Goal: Task Accomplishment & Management: Complete application form

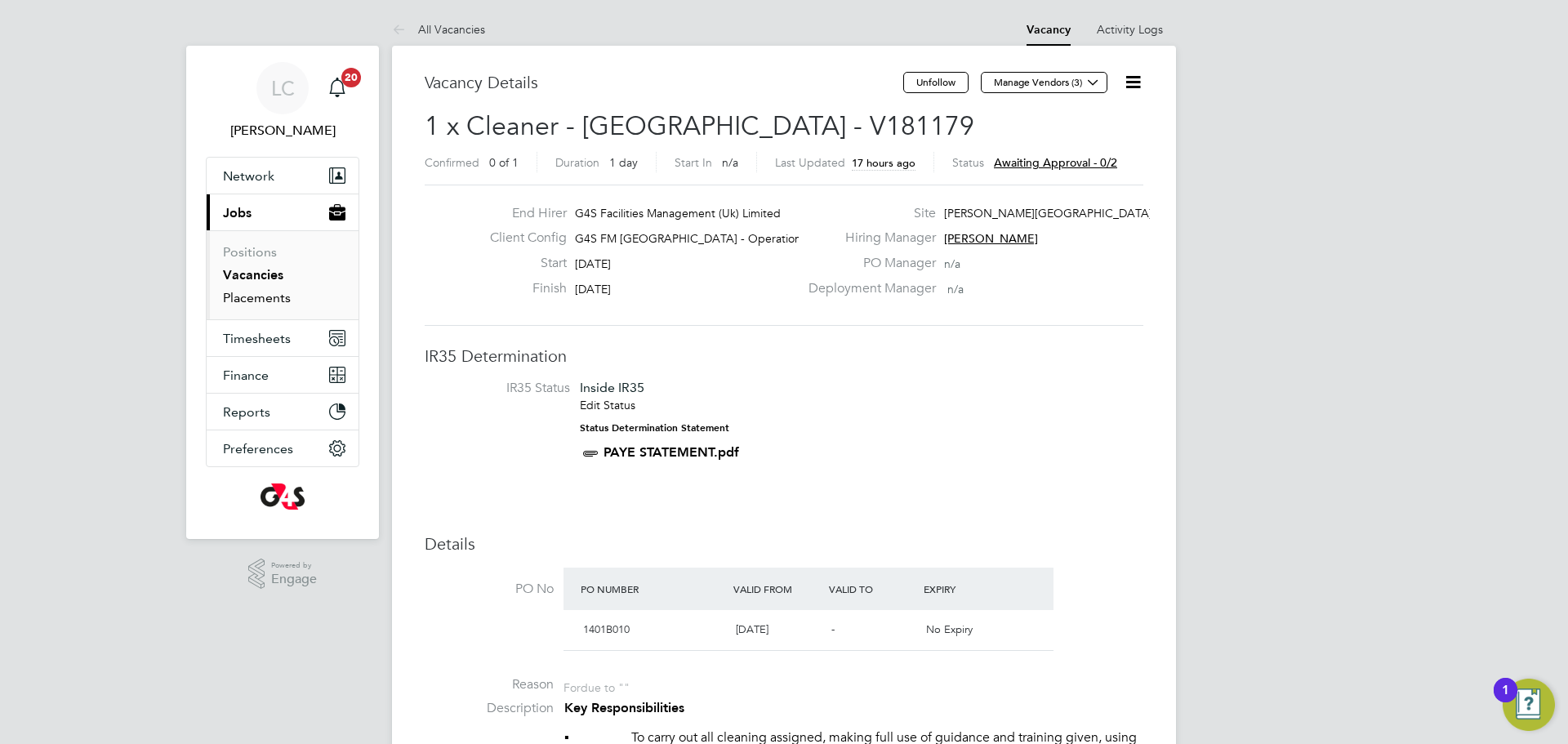
click at [265, 296] on link "Placements" at bounding box center [257, 297] width 68 height 16
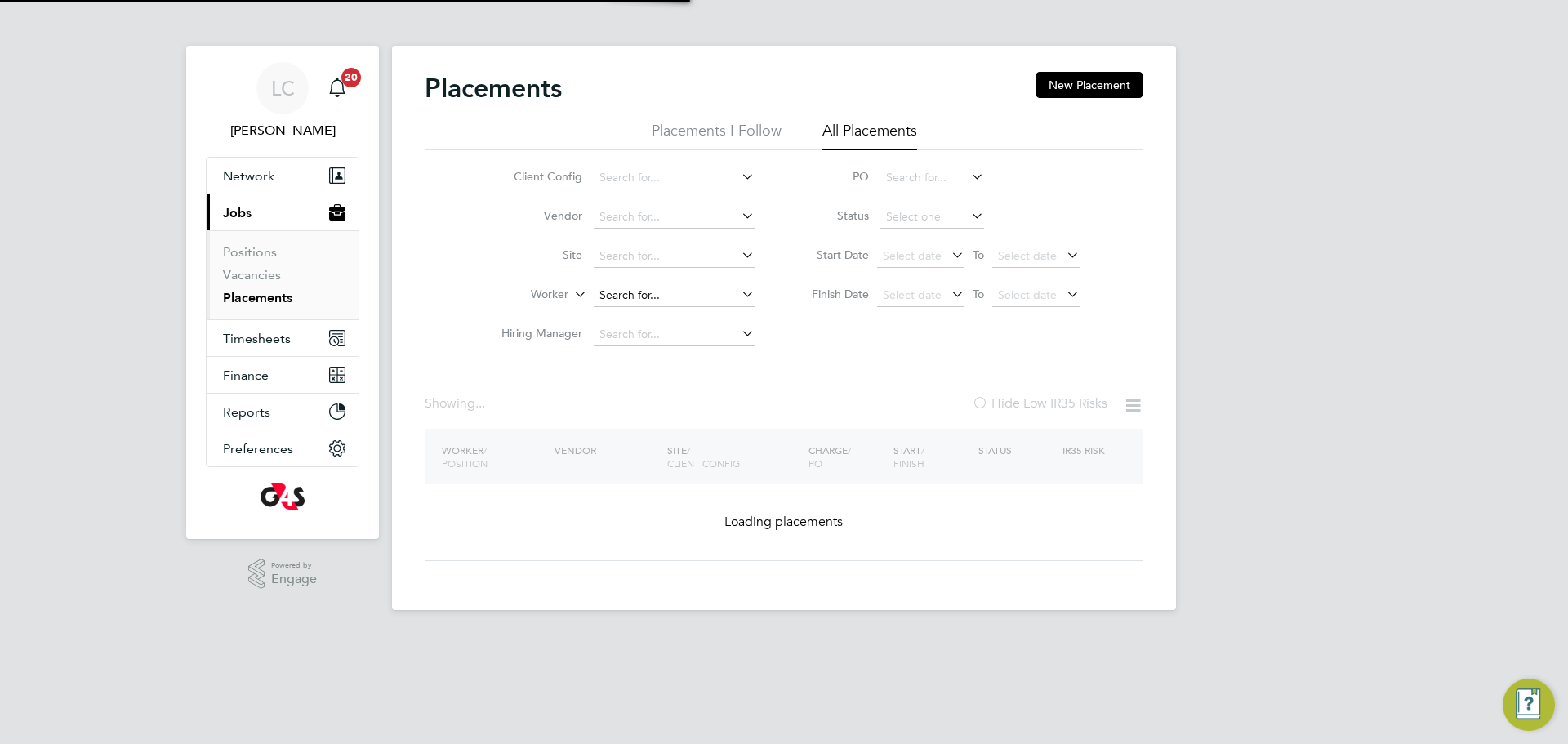
click at [630, 288] on input at bounding box center [675, 296] width 161 height 23
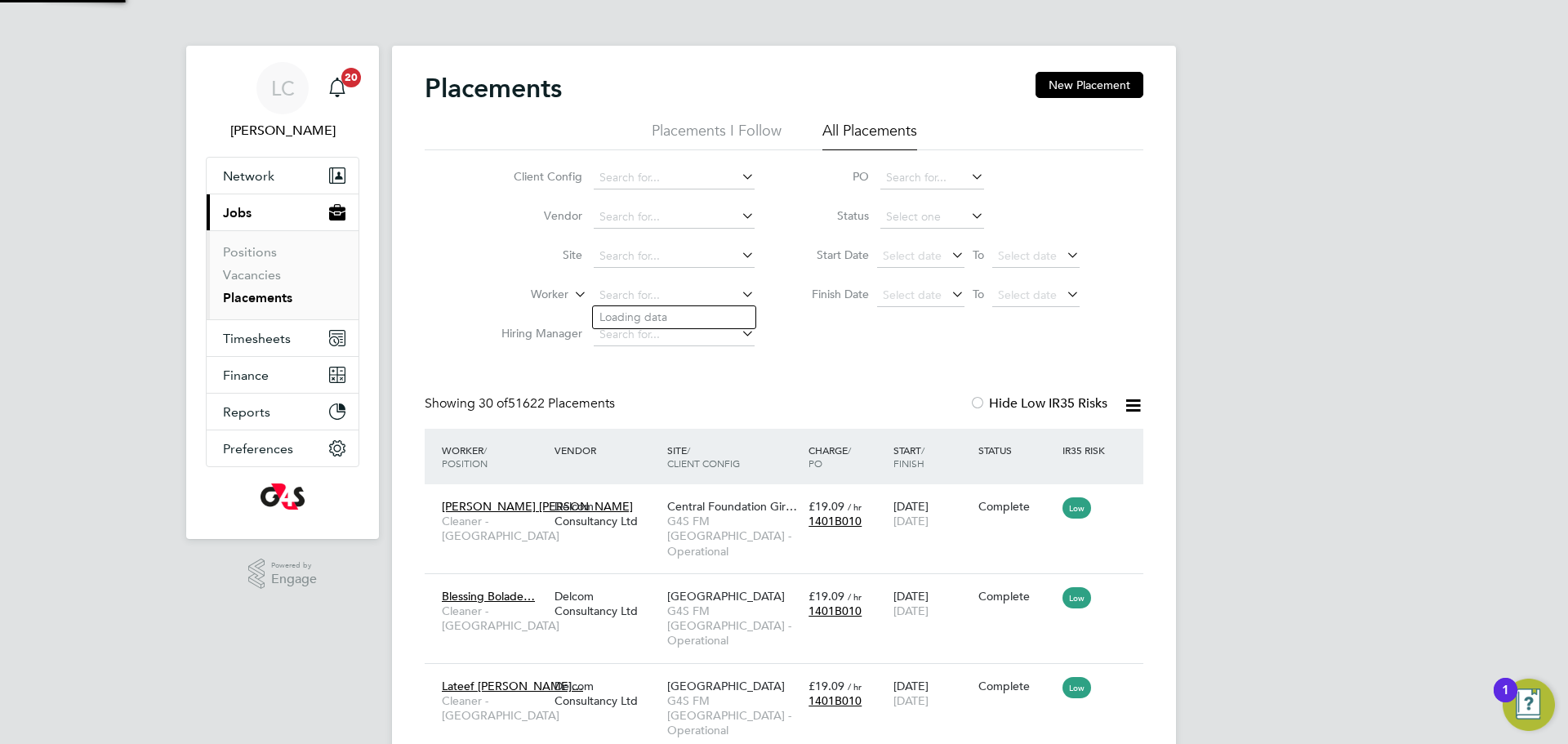
scroll to position [61, 142]
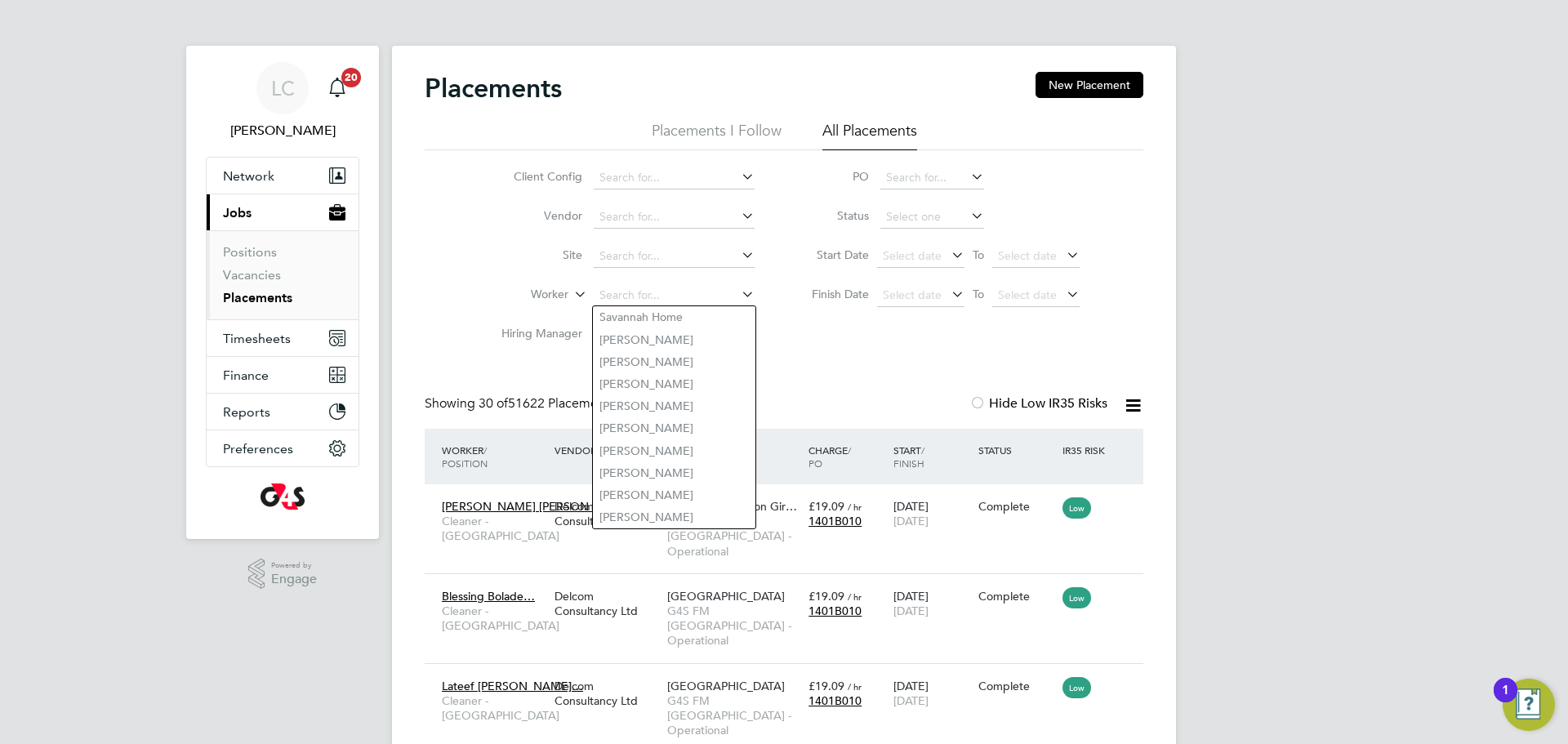
paste input "[PERSON_NAME]"
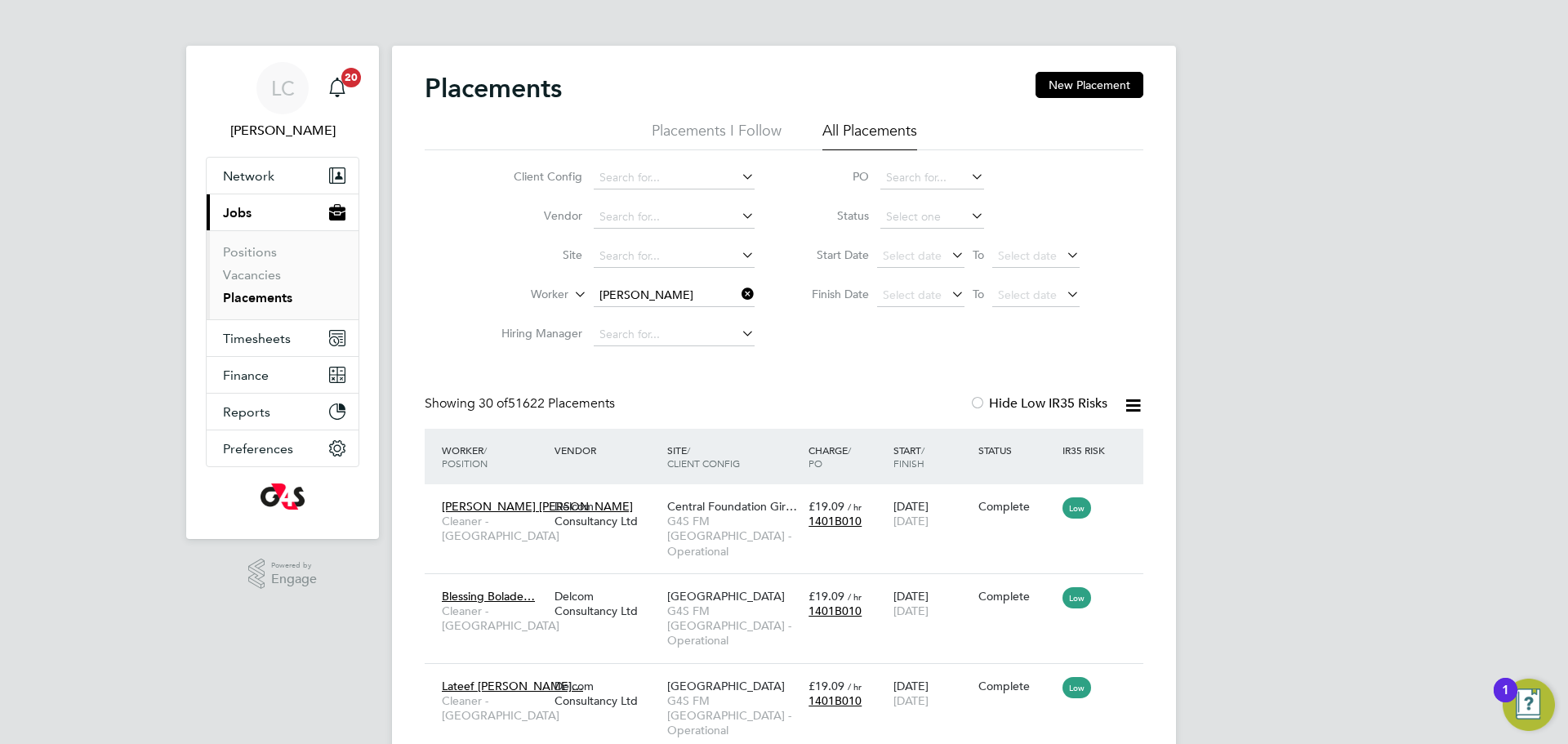
click at [656, 316] on li "Lateef [PERSON_NAME]" at bounding box center [674, 318] width 162 height 22
type input "Lateef [PERSON_NAME]"
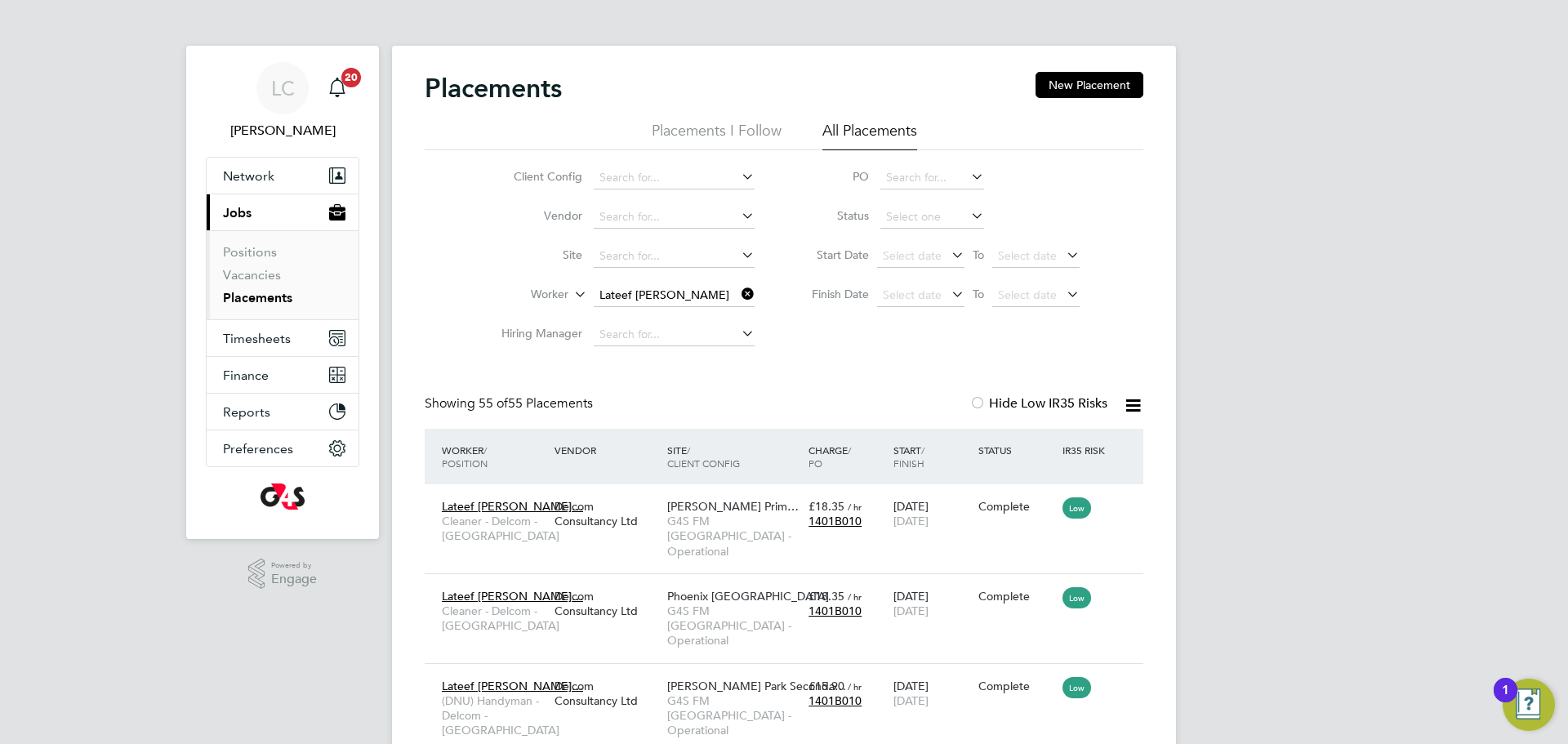
drag, startPoint x: 741, startPoint y: 289, endPoint x: 669, endPoint y: 291, distance: 72.0
click at [739, 289] on icon at bounding box center [739, 294] width 0 height 23
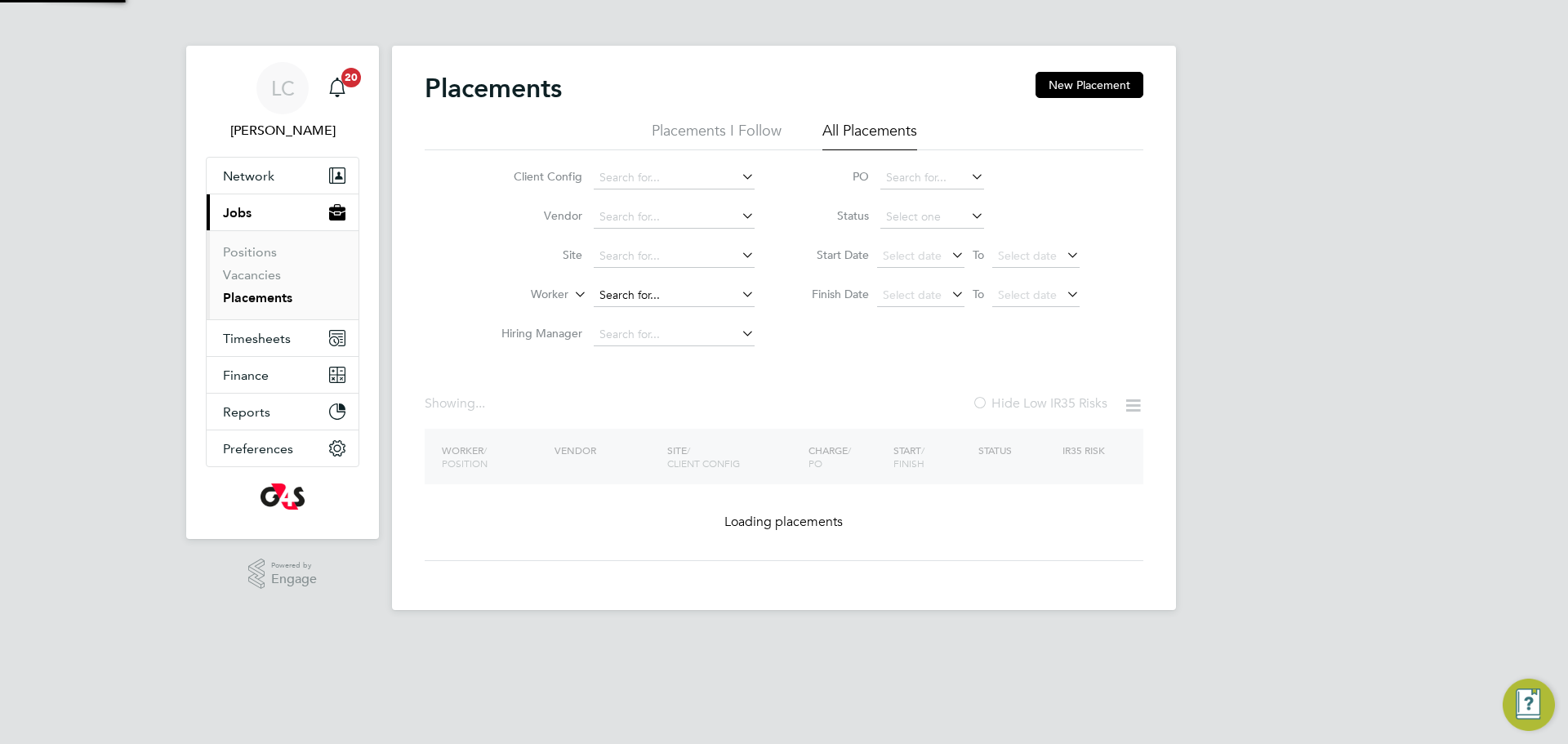
click at [644, 292] on input at bounding box center [675, 296] width 161 height 23
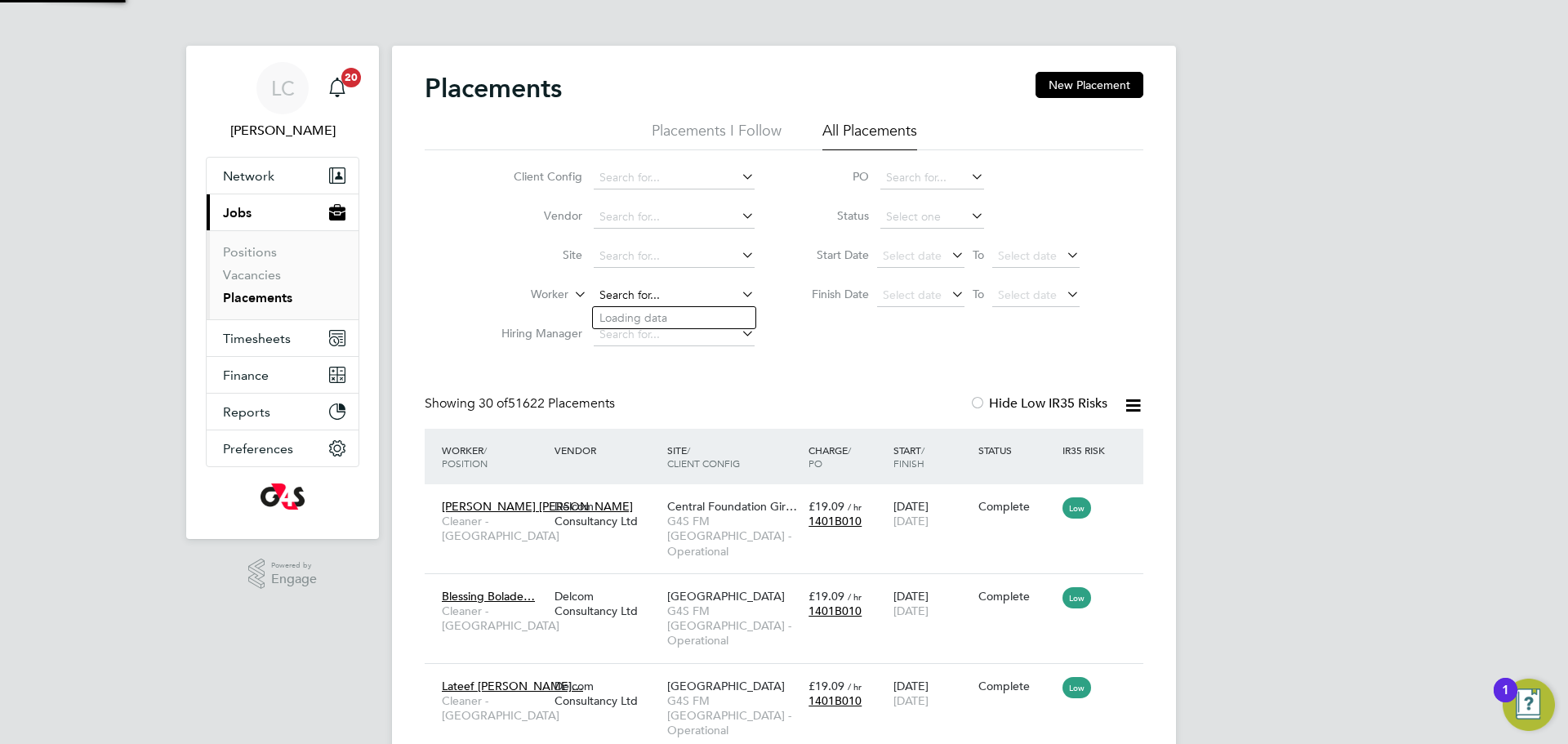
paste input "[PERSON_NAME]"
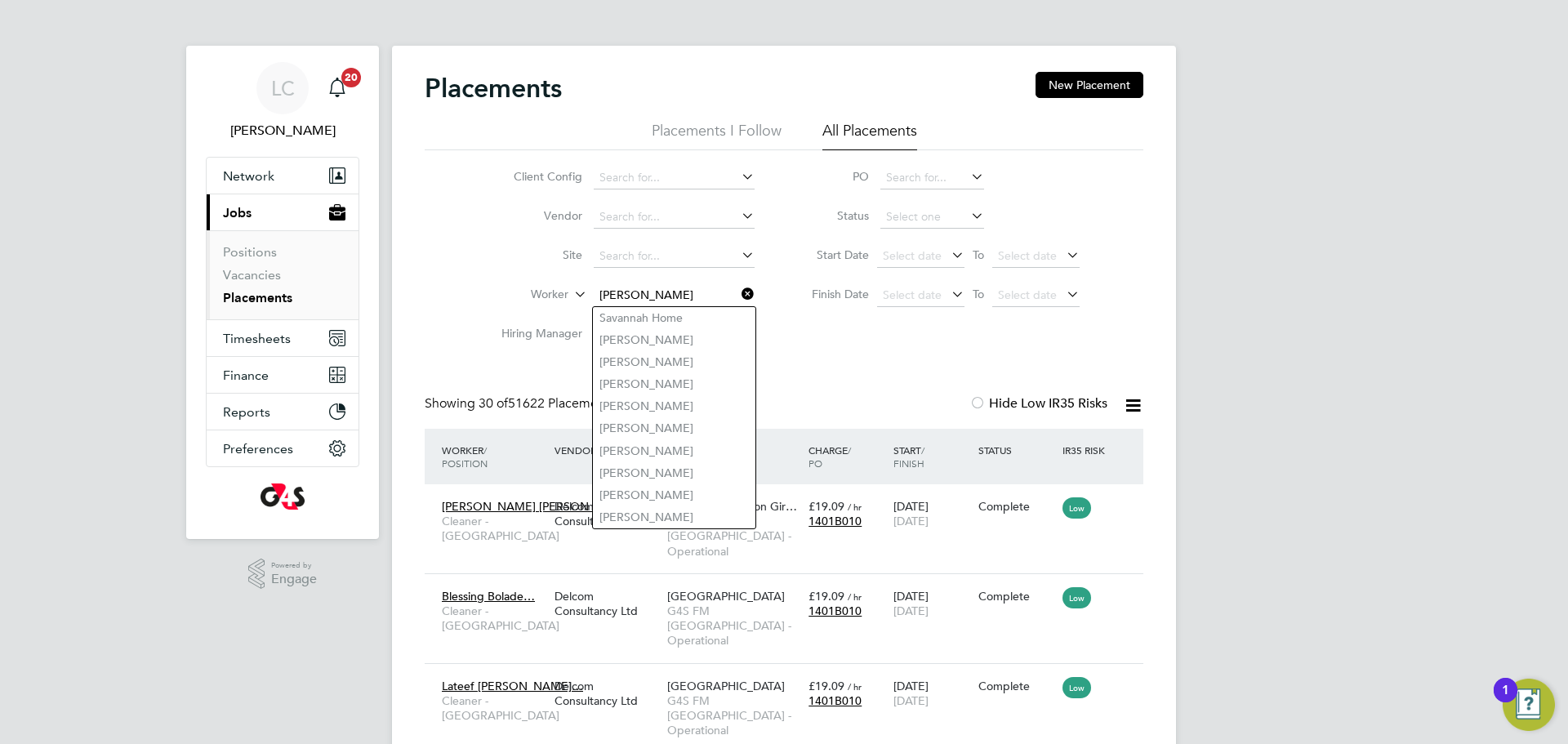
type input "Savannah Home"
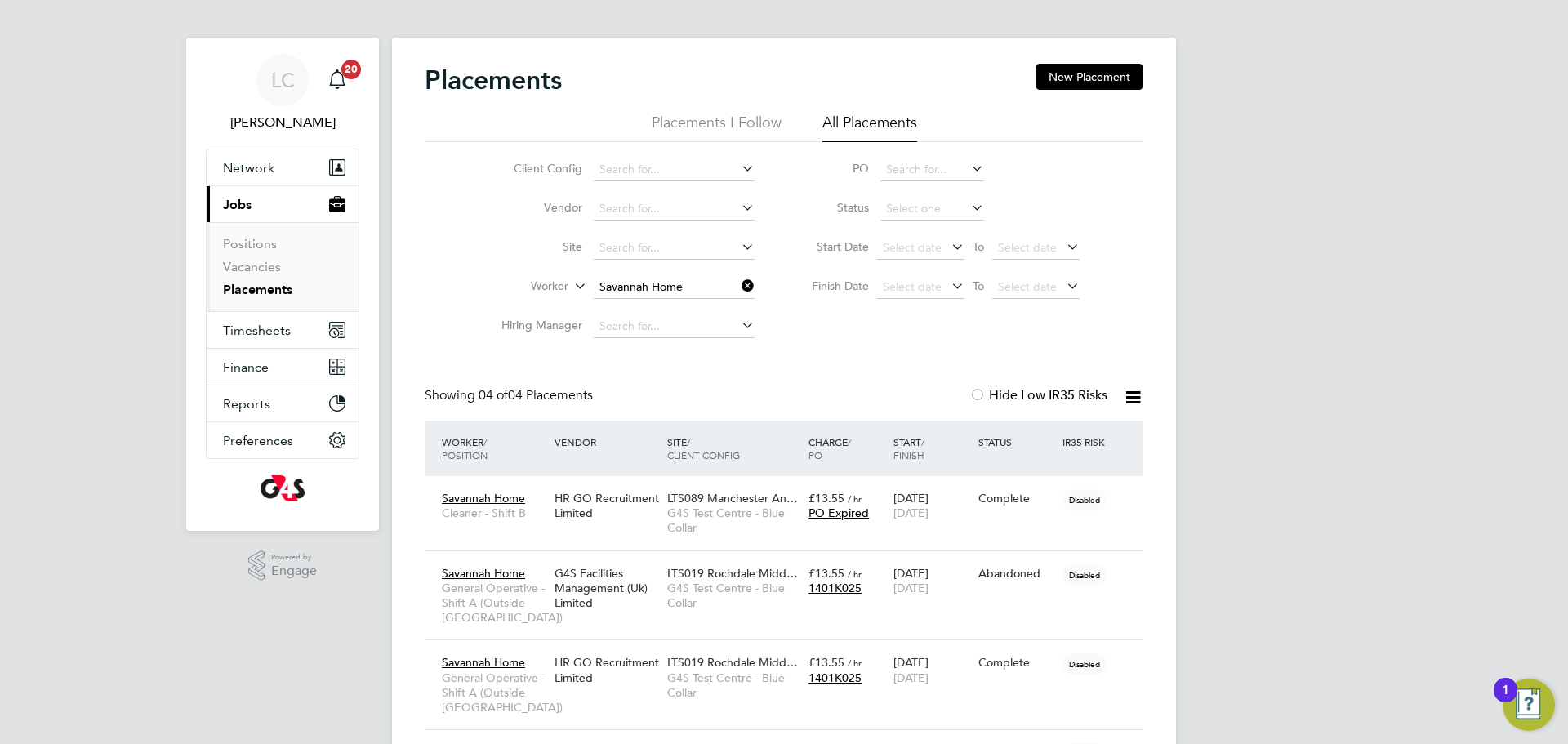
drag, startPoint x: 744, startPoint y: 283, endPoint x: 670, endPoint y: 279, distance: 74.1
click at [739, 283] on icon at bounding box center [739, 285] width 0 height 23
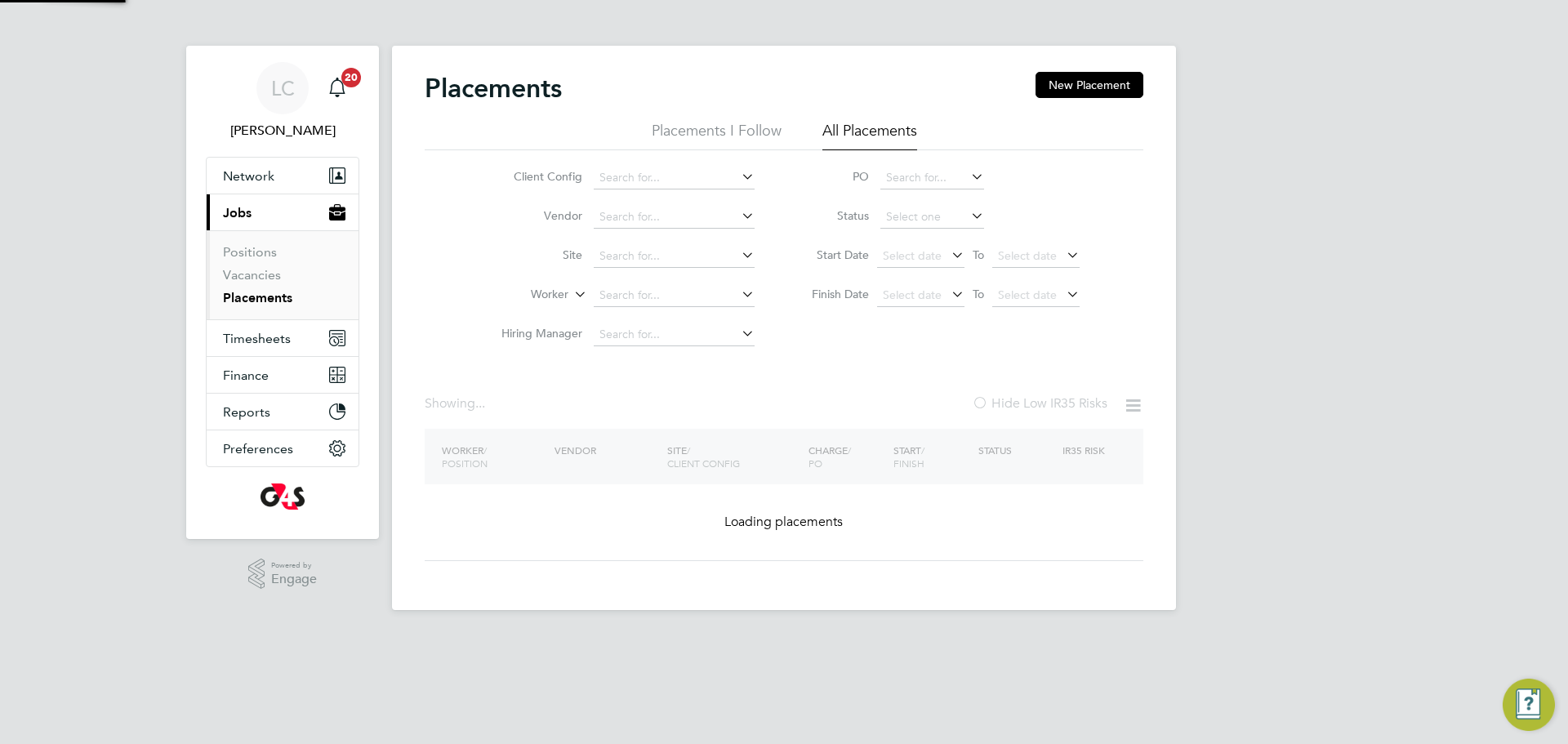
click at [665, 276] on li "Worker" at bounding box center [621, 296] width 307 height 39
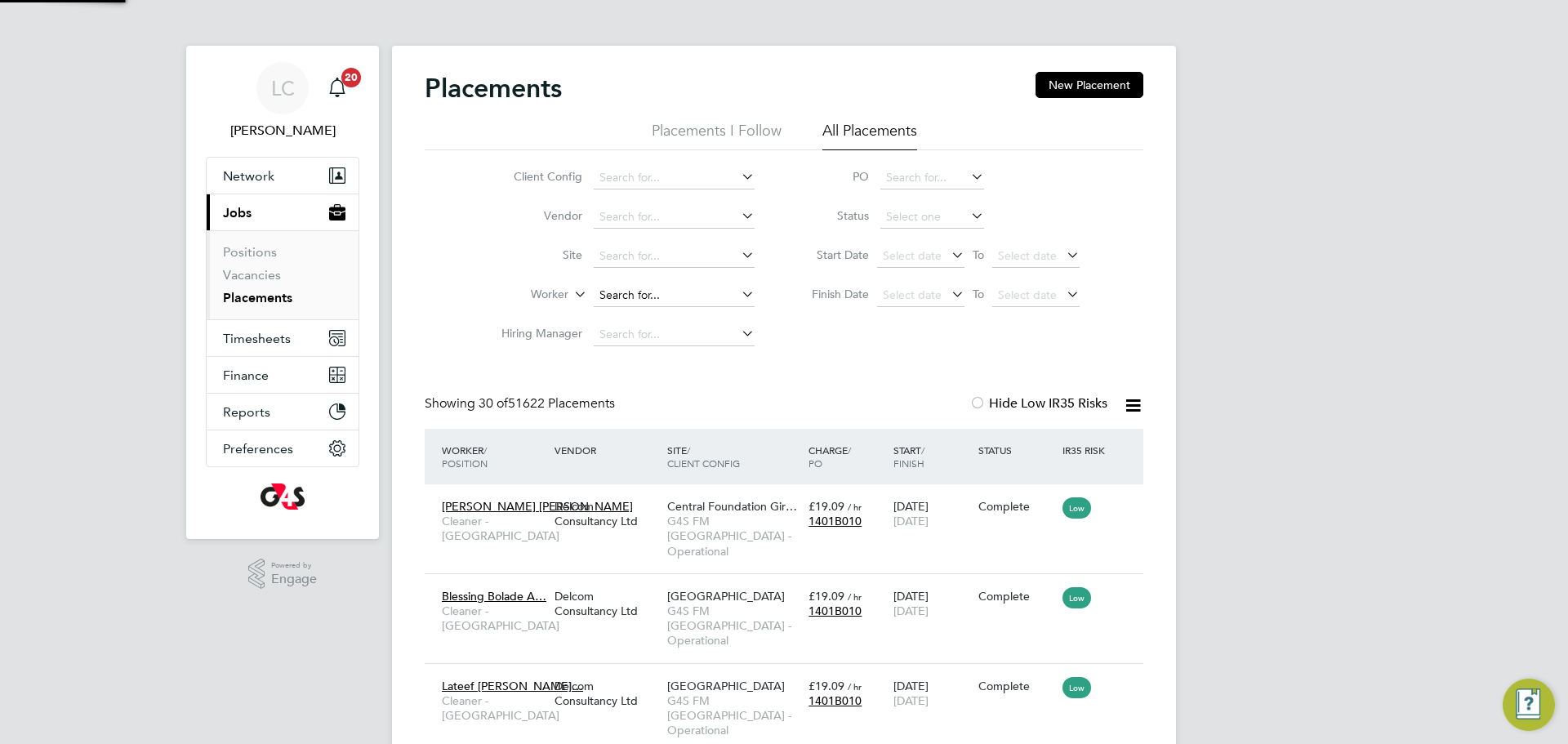
click at [659, 299] on input at bounding box center [675, 296] width 161 height 23
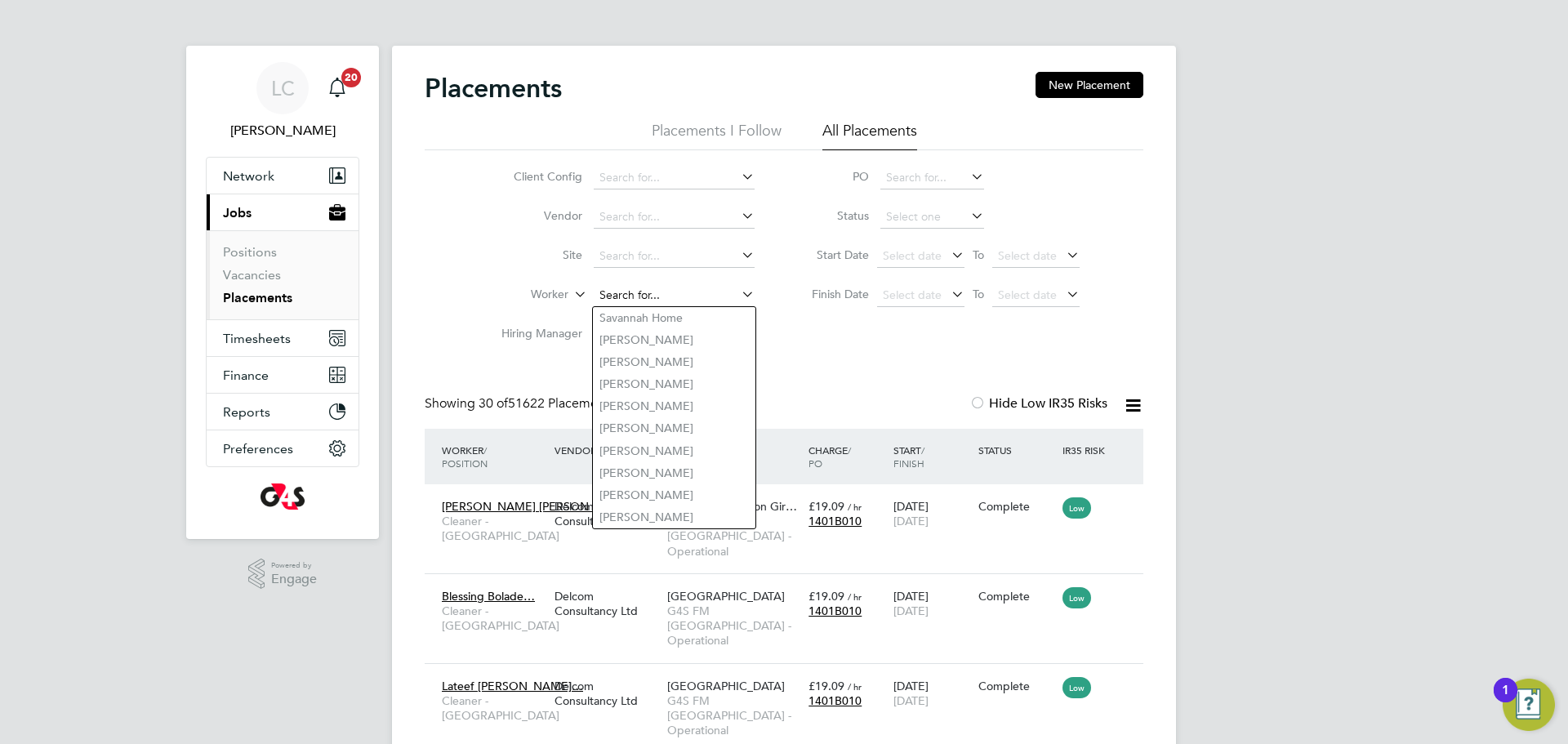
paste input "[PERSON_NAME]"
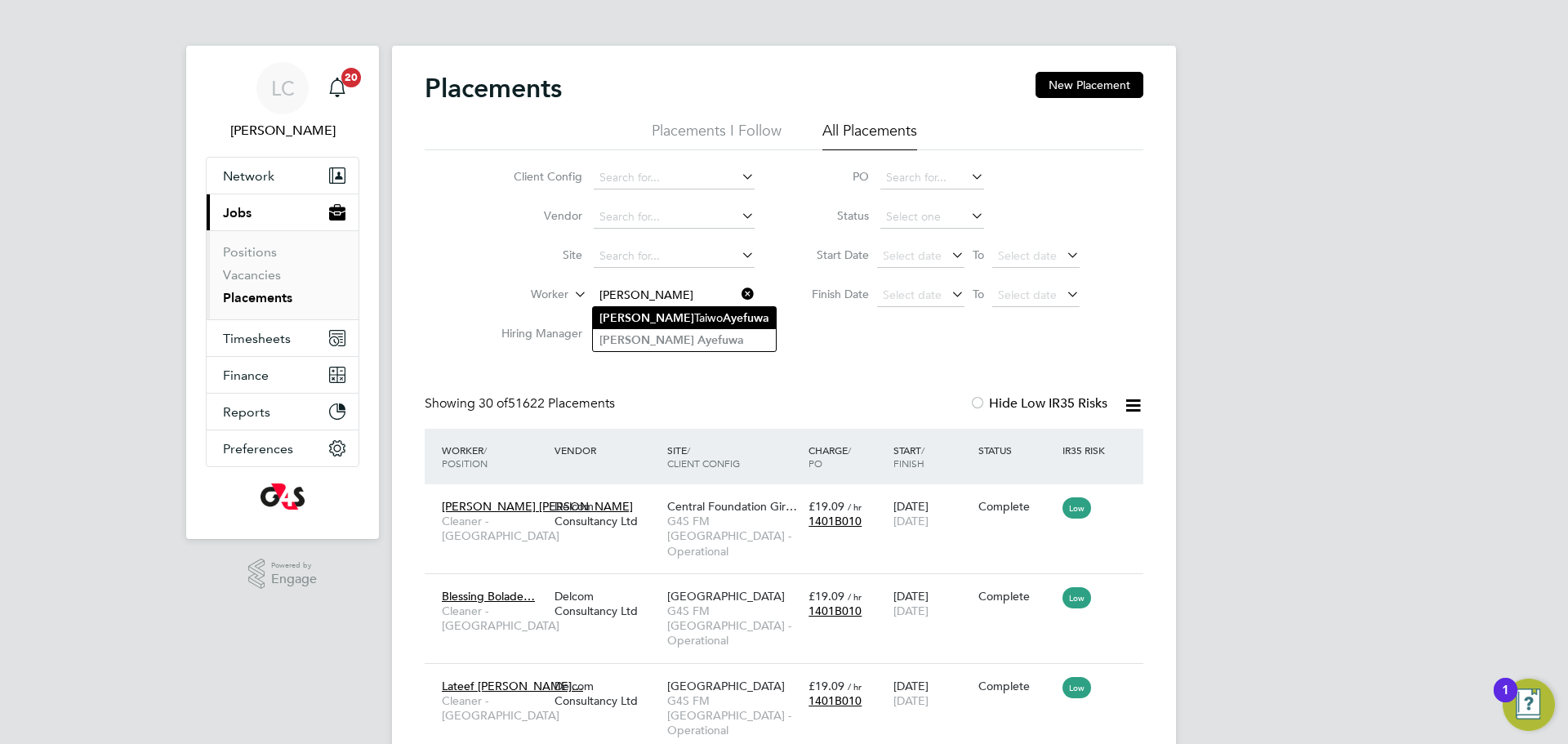
click at [630, 315] on b "[PERSON_NAME]" at bounding box center [647, 318] width 95 height 14
type input "[PERSON_NAME]"
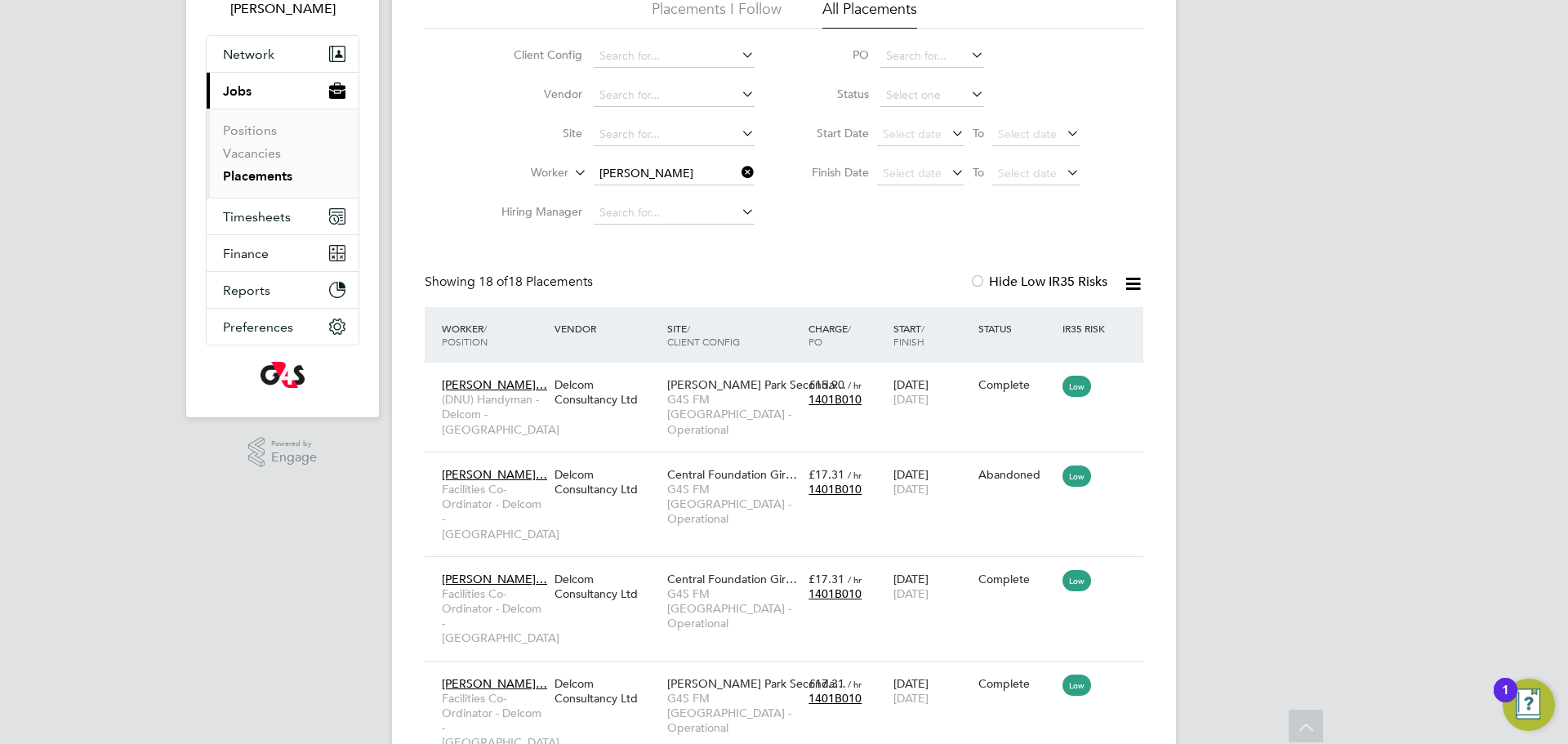
click at [739, 175] on icon at bounding box center [739, 172] width 0 height 23
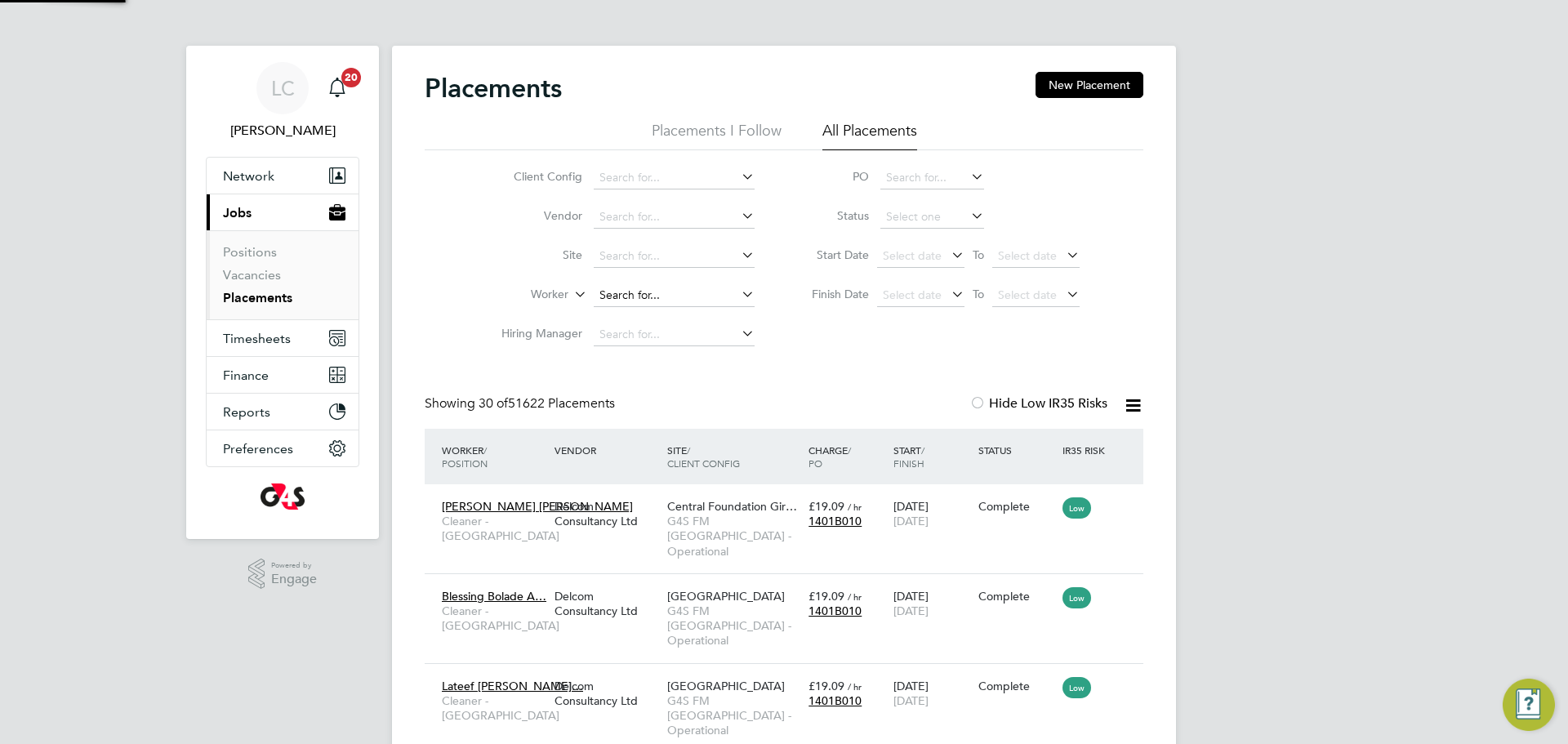
click at [664, 297] on input at bounding box center [675, 296] width 161 height 23
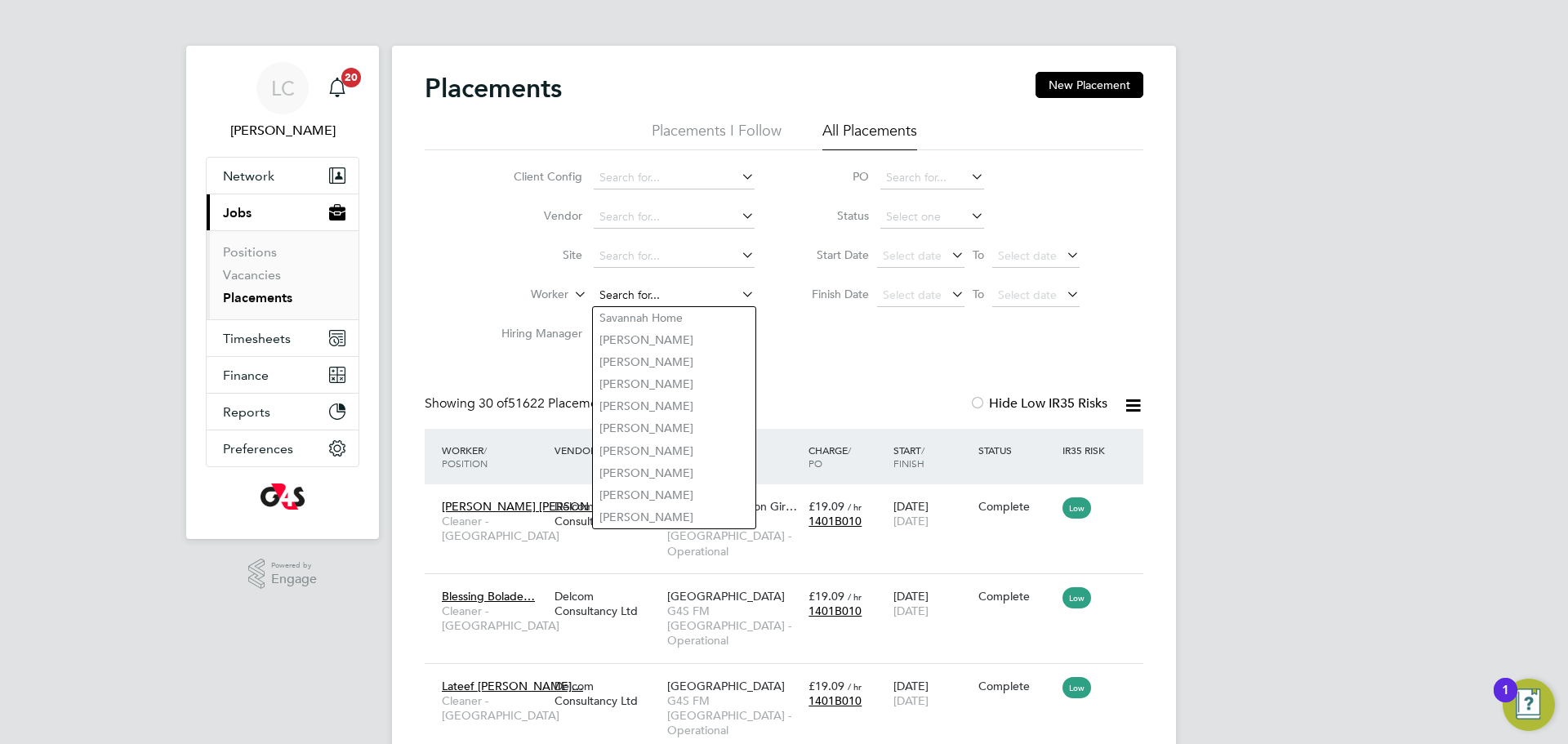
paste input "[PERSON_NAME]"
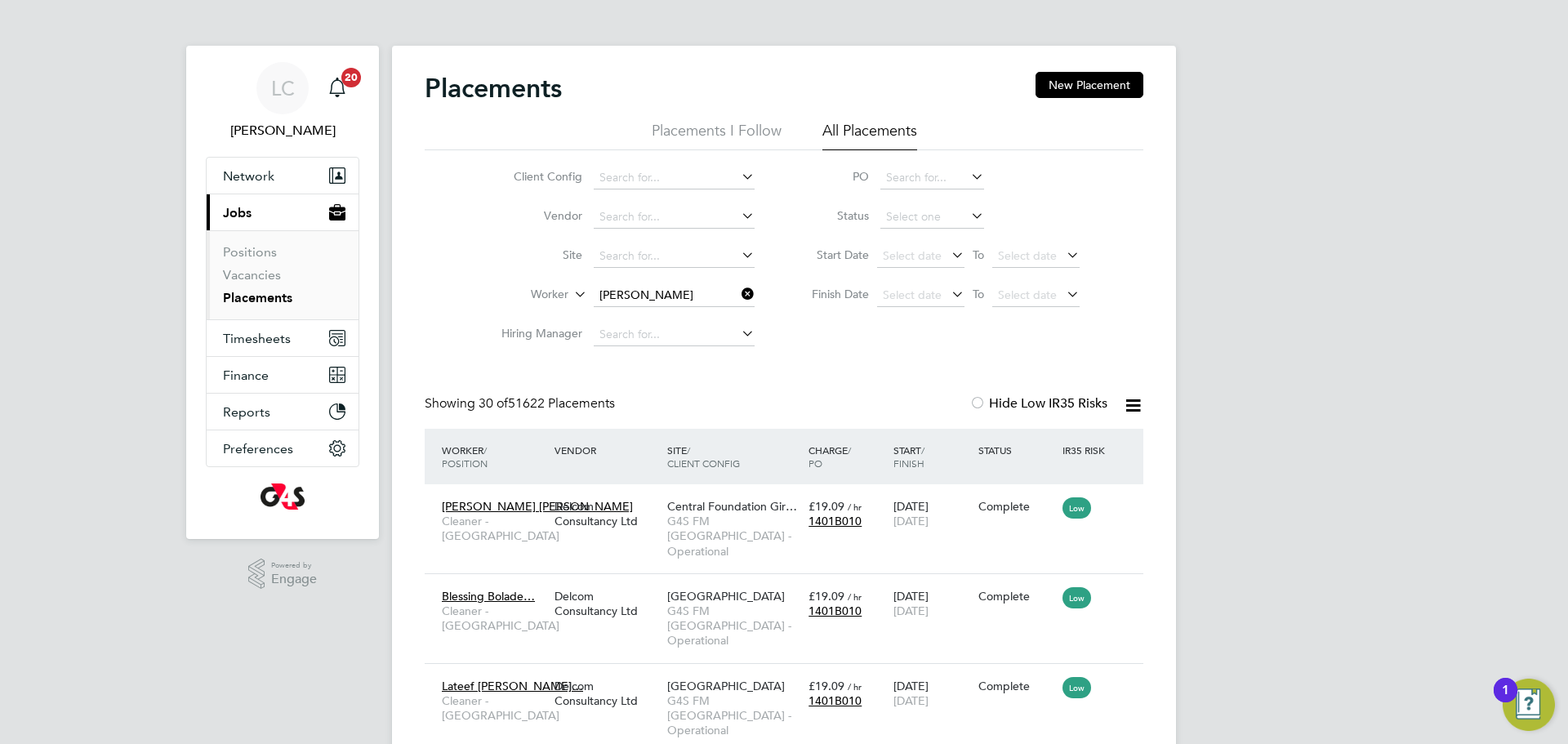
click at [693, 335] on li "[PERSON_NAME]" at bounding box center [684, 340] width 183 height 22
type input "[PERSON_NAME]"
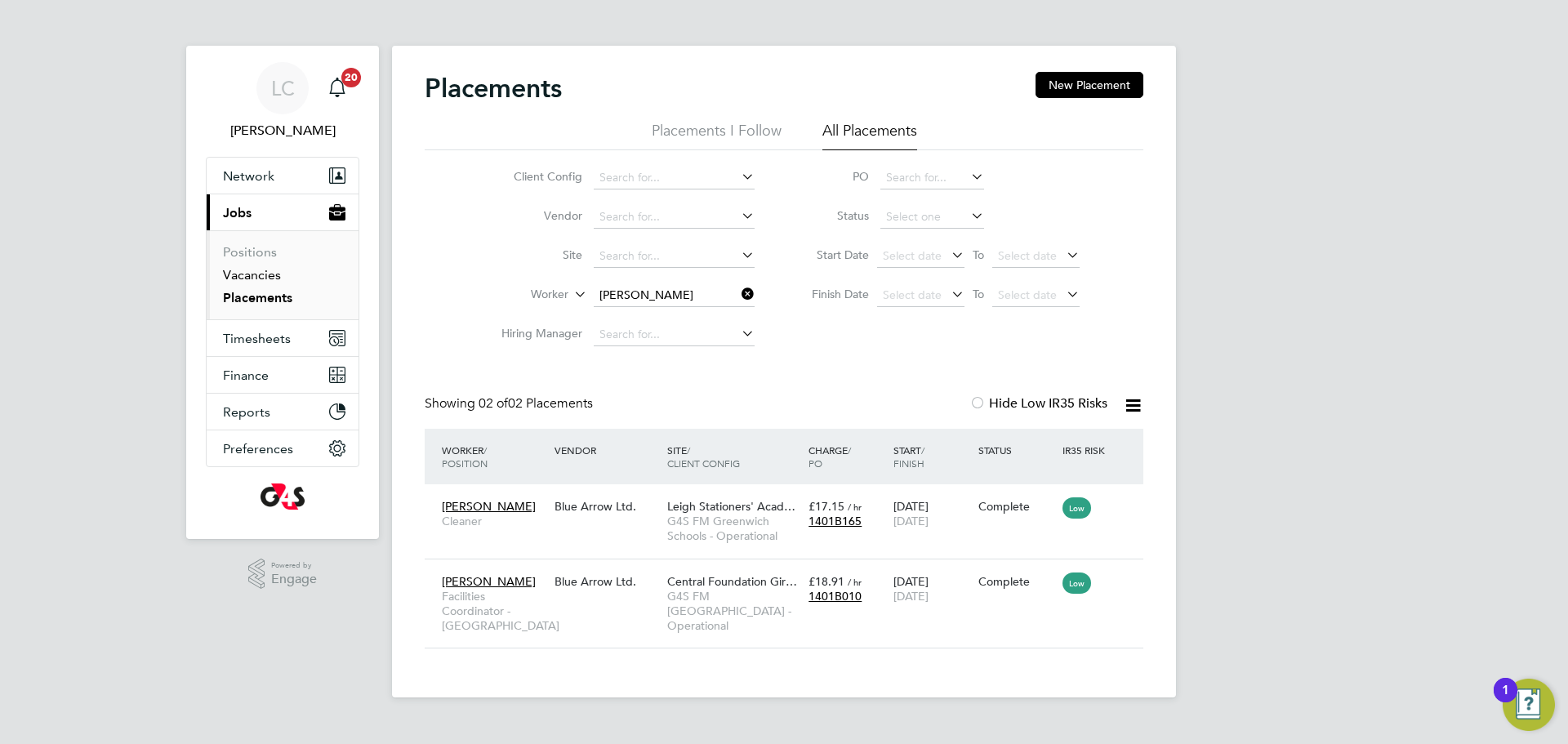
click at [262, 271] on link "Vacancies" at bounding box center [252, 274] width 58 height 16
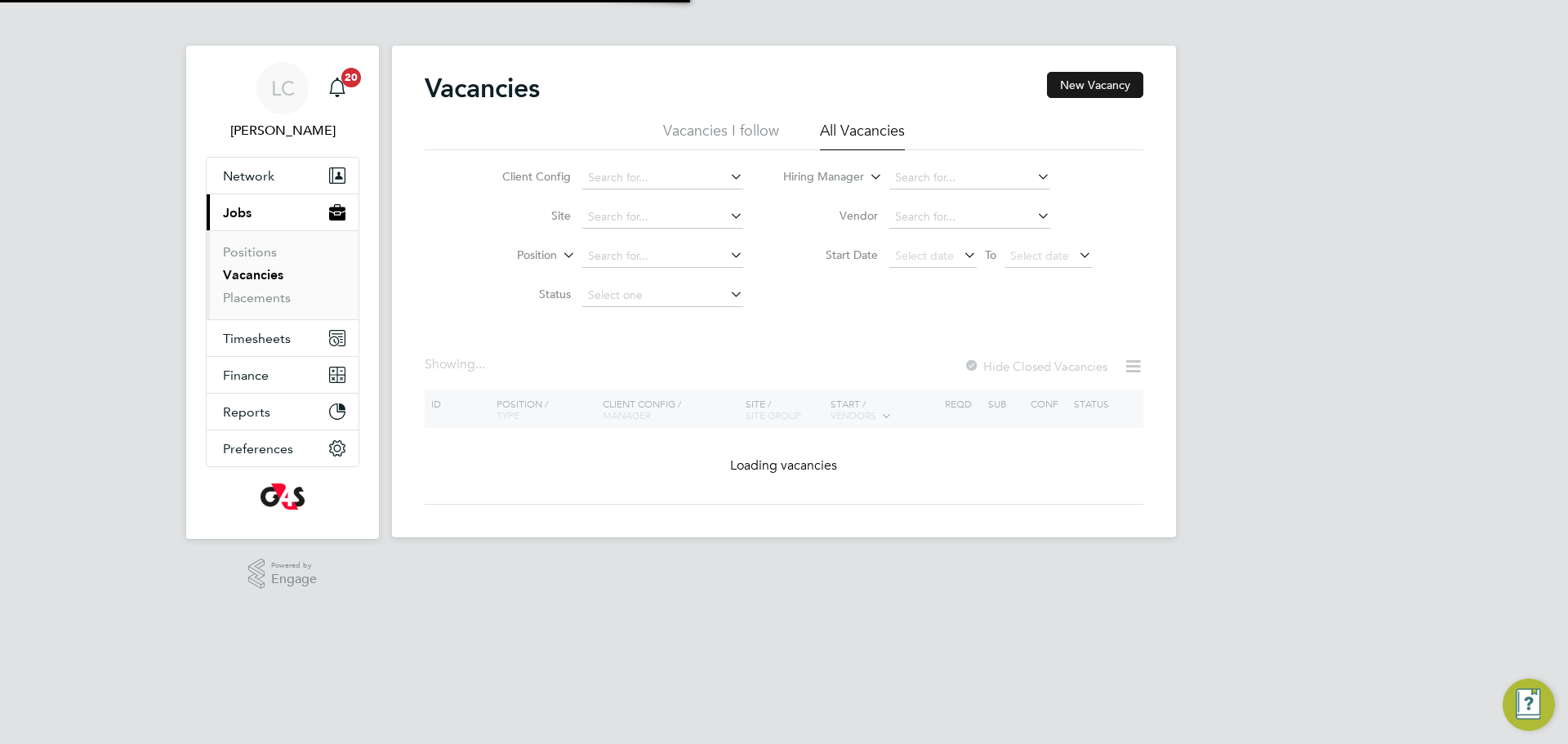
click at [1102, 86] on button "New Vacancy" at bounding box center [1095, 85] width 96 height 26
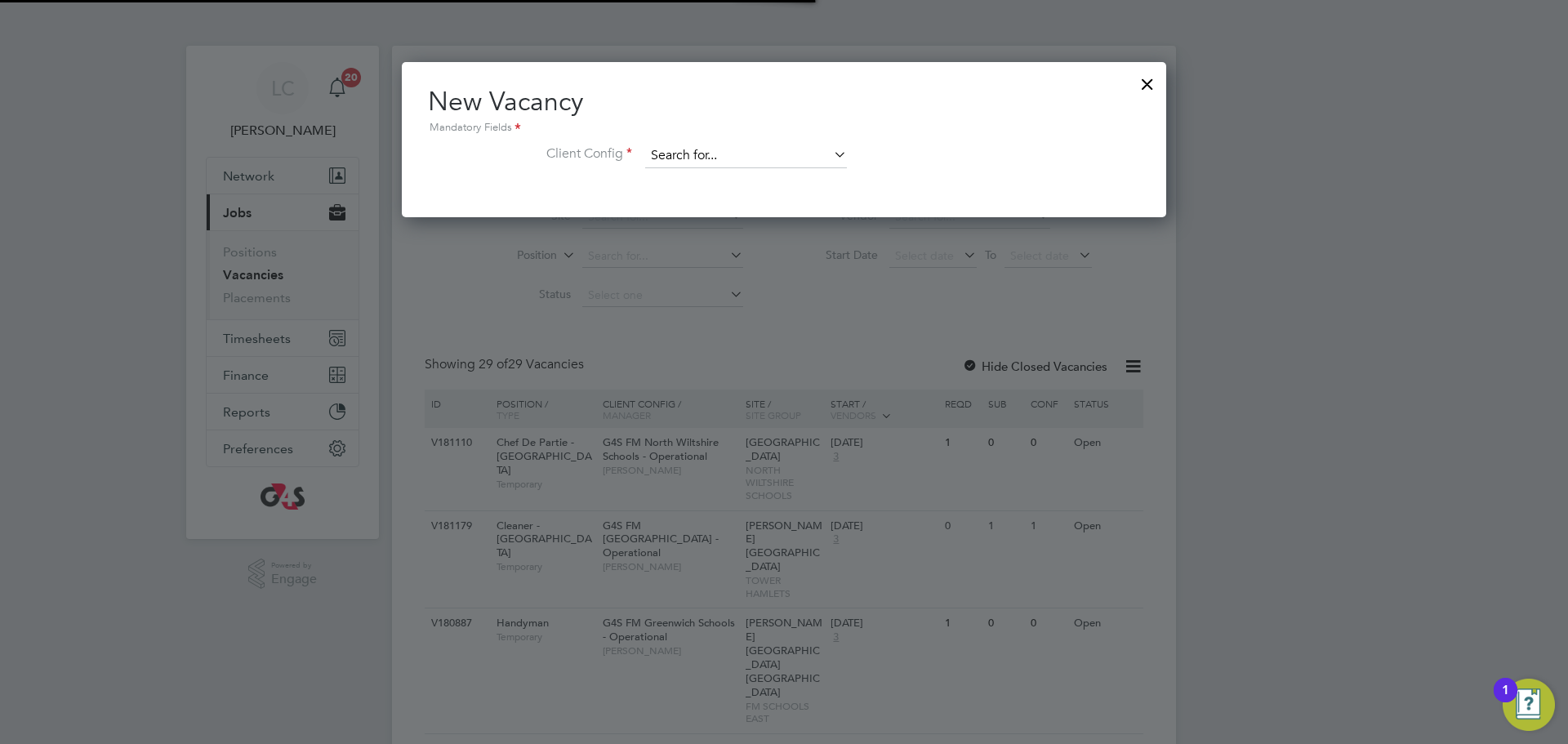
click at [707, 147] on input at bounding box center [746, 156] width 202 height 24
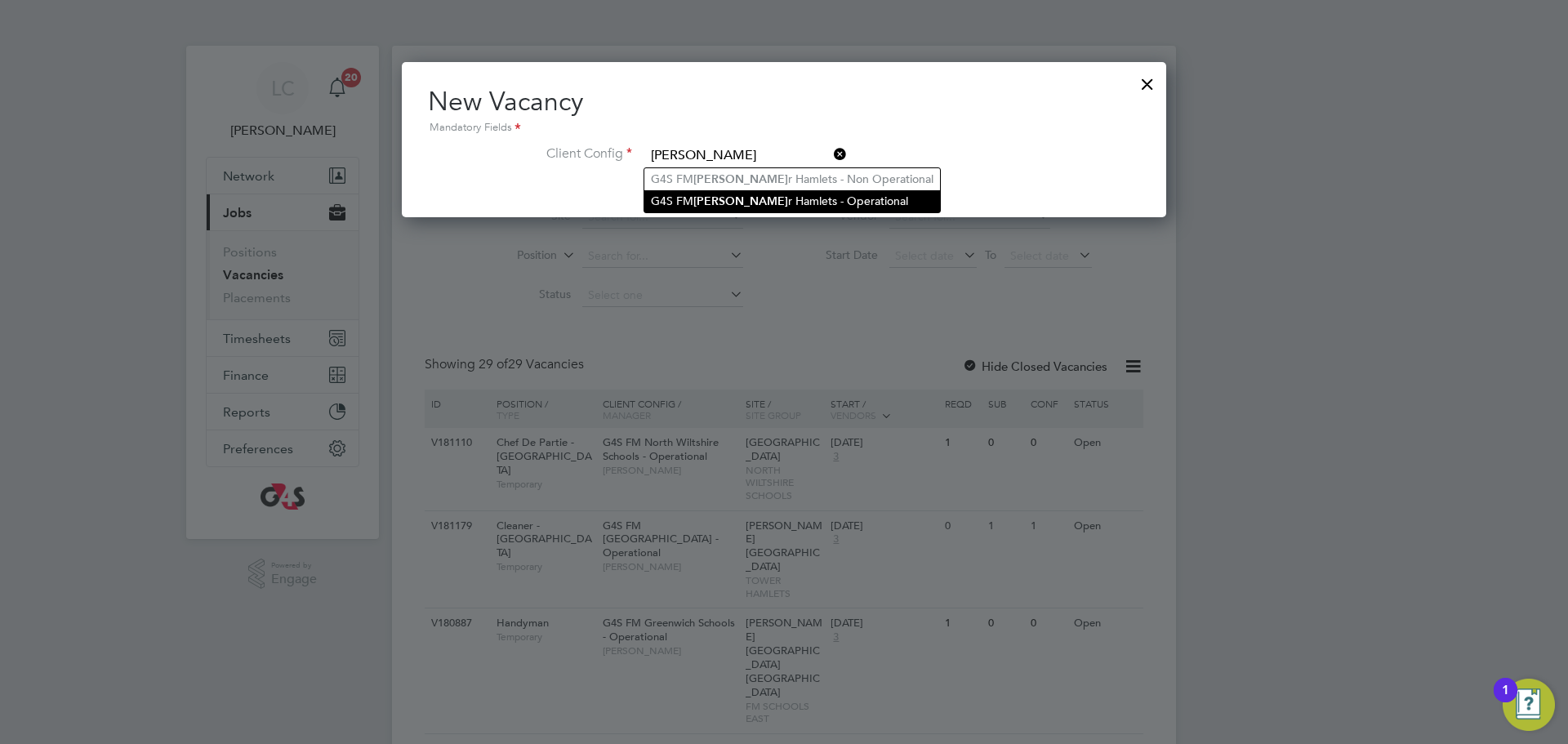
drag, startPoint x: 737, startPoint y: 195, endPoint x: 736, endPoint y: 208, distance: 13.0
click at [737, 195] on li "G4S [PERSON_NAME] r Hamlets - Operational" at bounding box center [791, 201] width 296 height 22
type input "G4S FM [GEOGRAPHIC_DATA] - Operational"
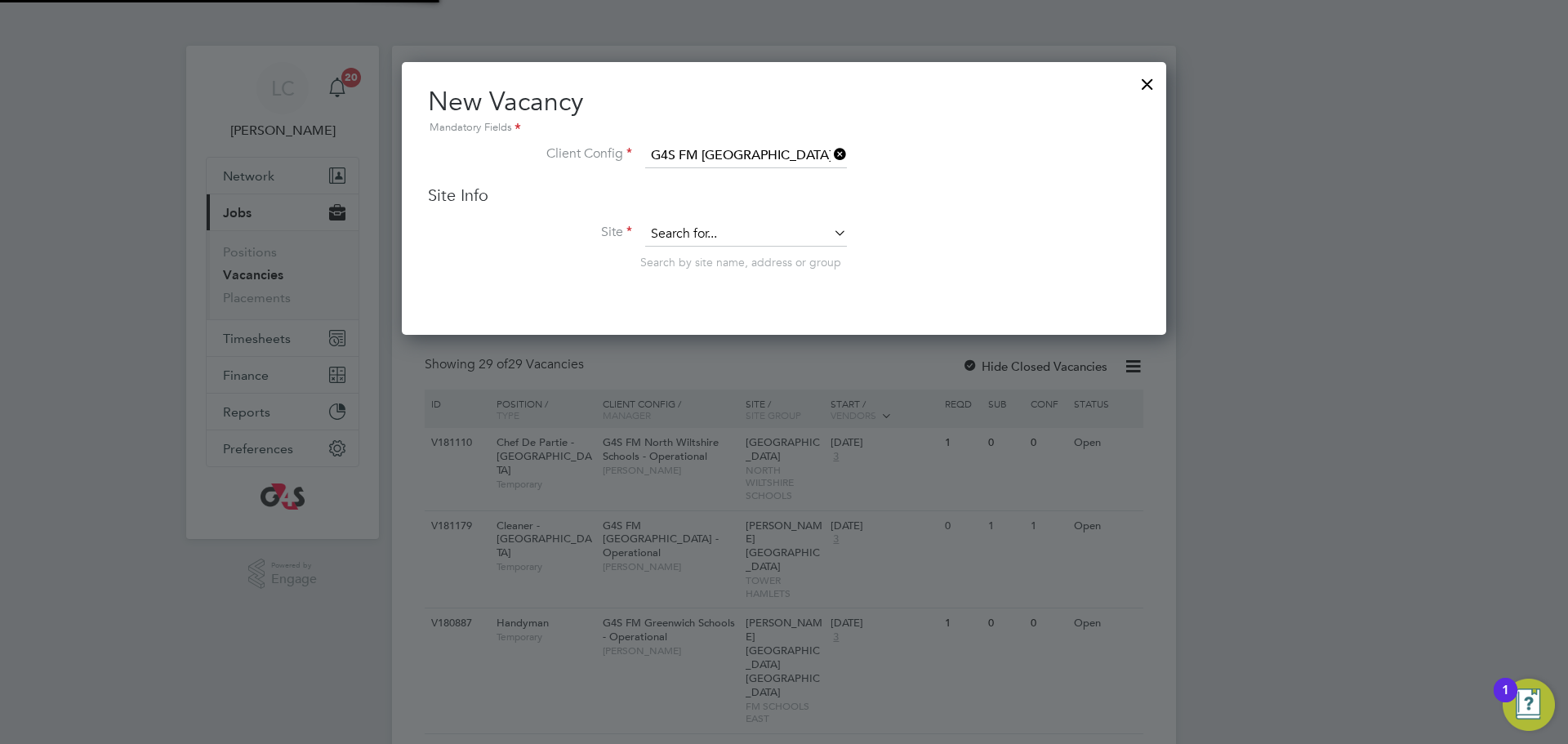
click at [709, 236] on input at bounding box center [746, 234] width 202 height 24
click at [742, 259] on li "Columb ia Market Nursery" at bounding box center [745, 258] width 203 height 22
type input "Columbia Market Nursery"
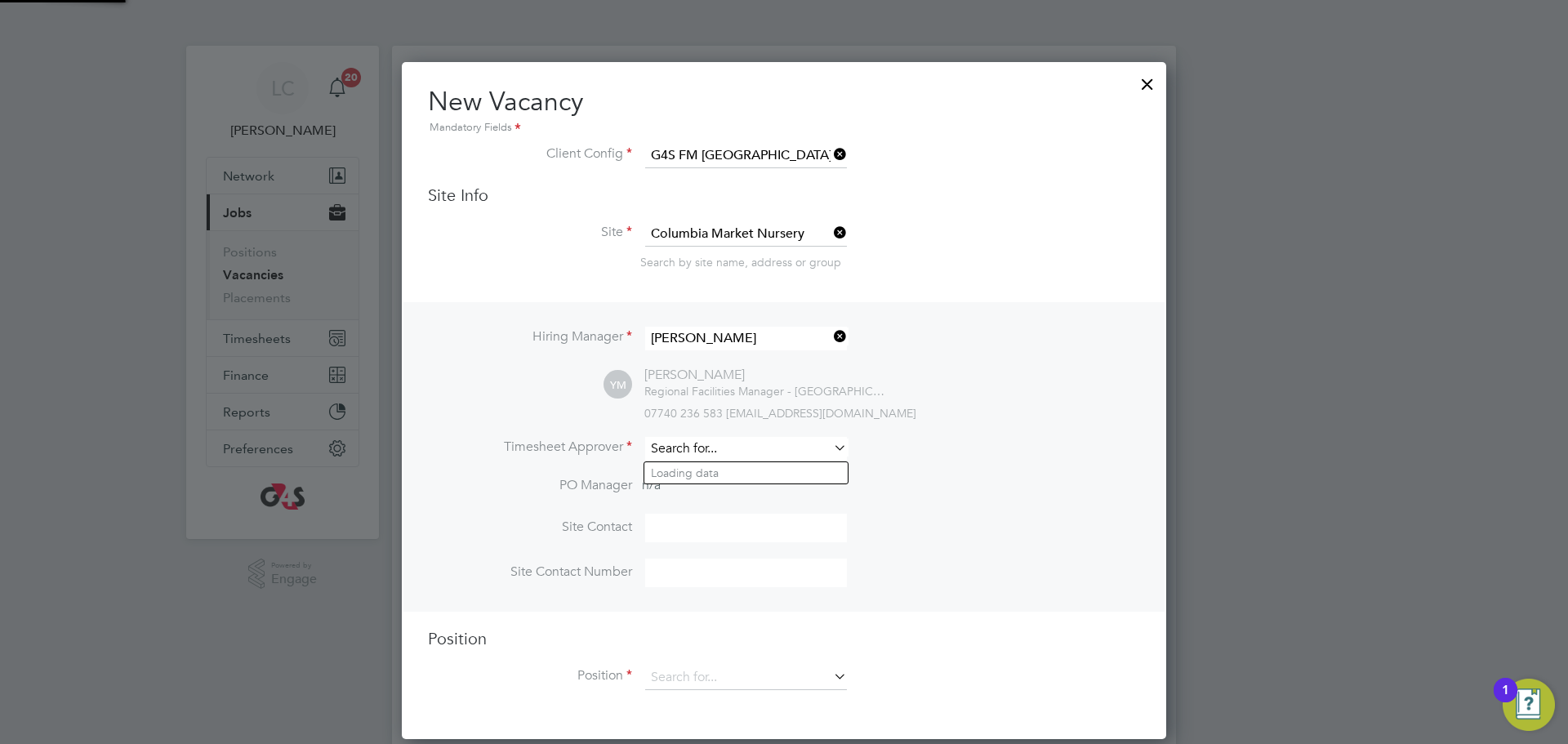
click at [725, 457] on input at bounding box center [746, 449] width 202 height 24
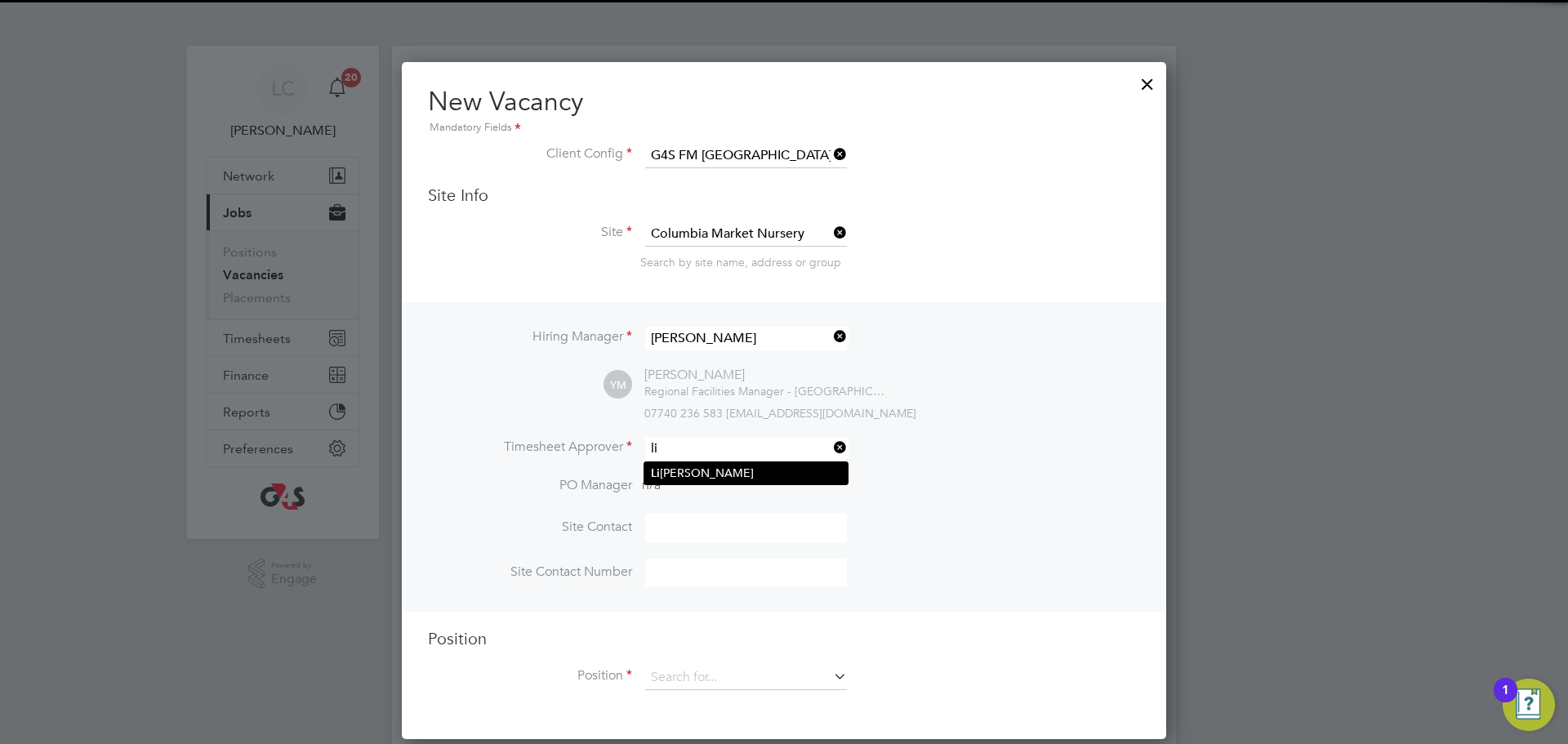
click at [734, 476] on li "[PERSON_NAME]" at bounding box center [745, 473] width 203 height 22
type input "[PERSON_NAME]"
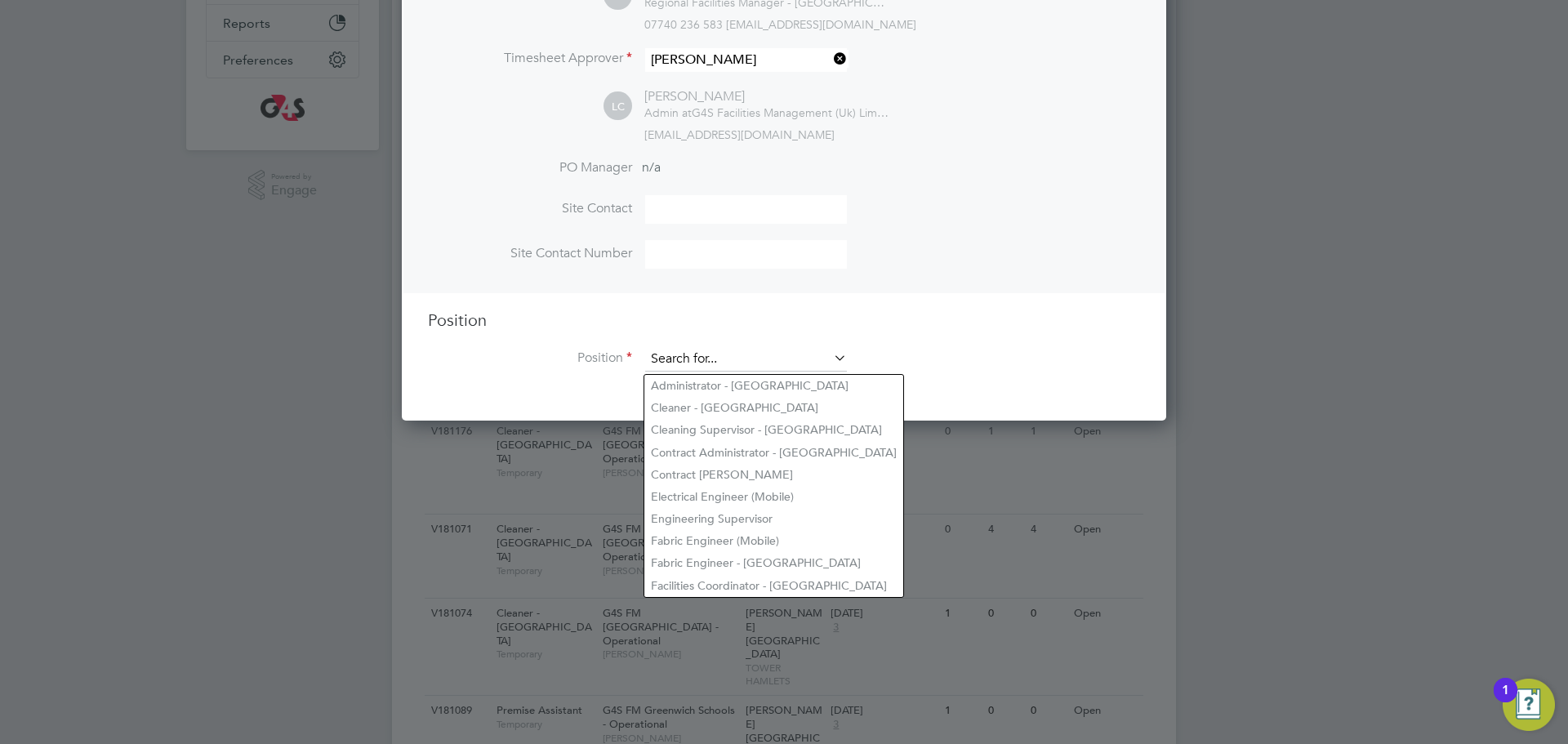
click at [728, 359] on input at bounding box center [746, 359] width 202 height 24
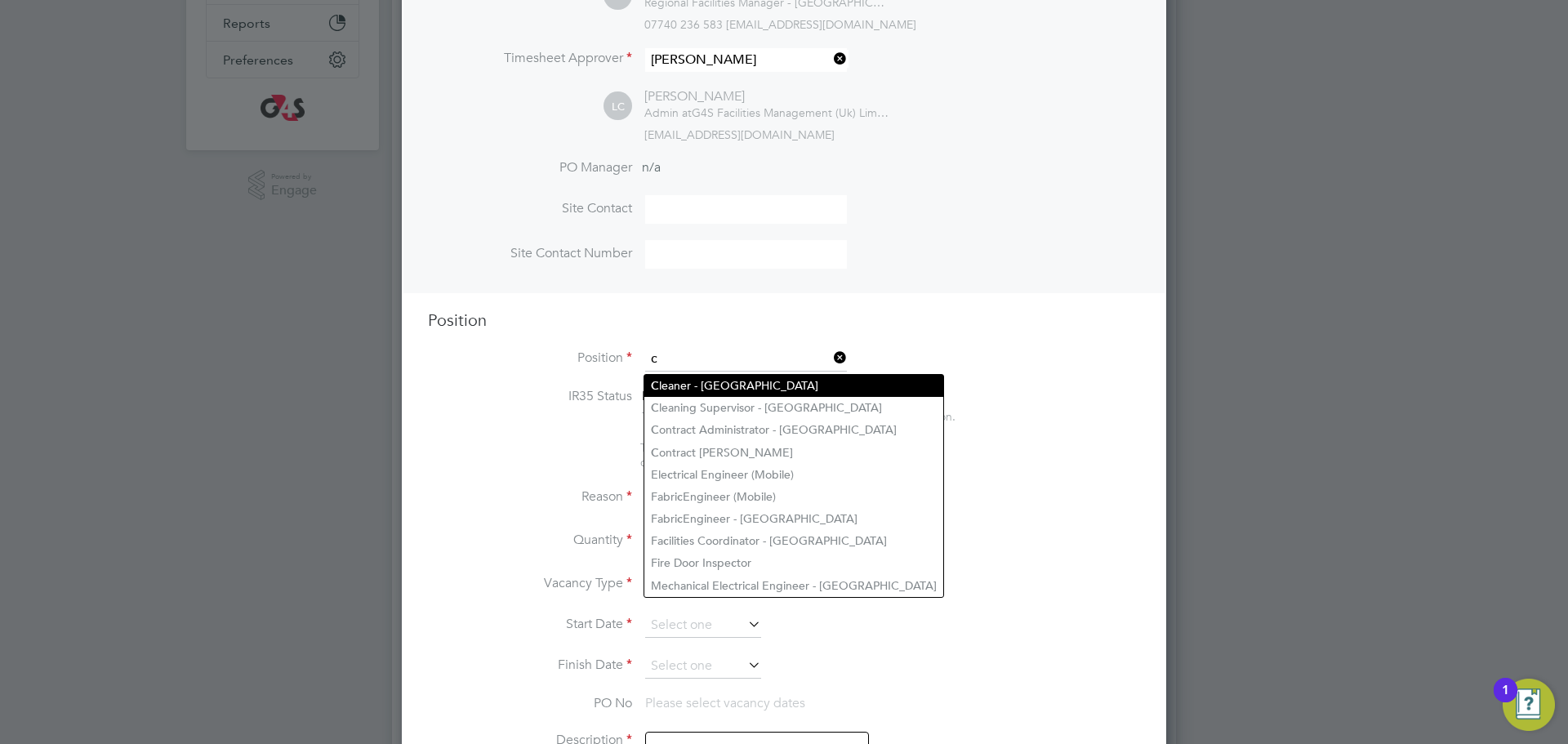
click at [717, 389] on li "C leaner - [GEOGRAPHIC_DATA]" at bounding box center [793, 386] width 299 height 22
type input "Cleaner - [GEOGRAPHIC_DATA]"
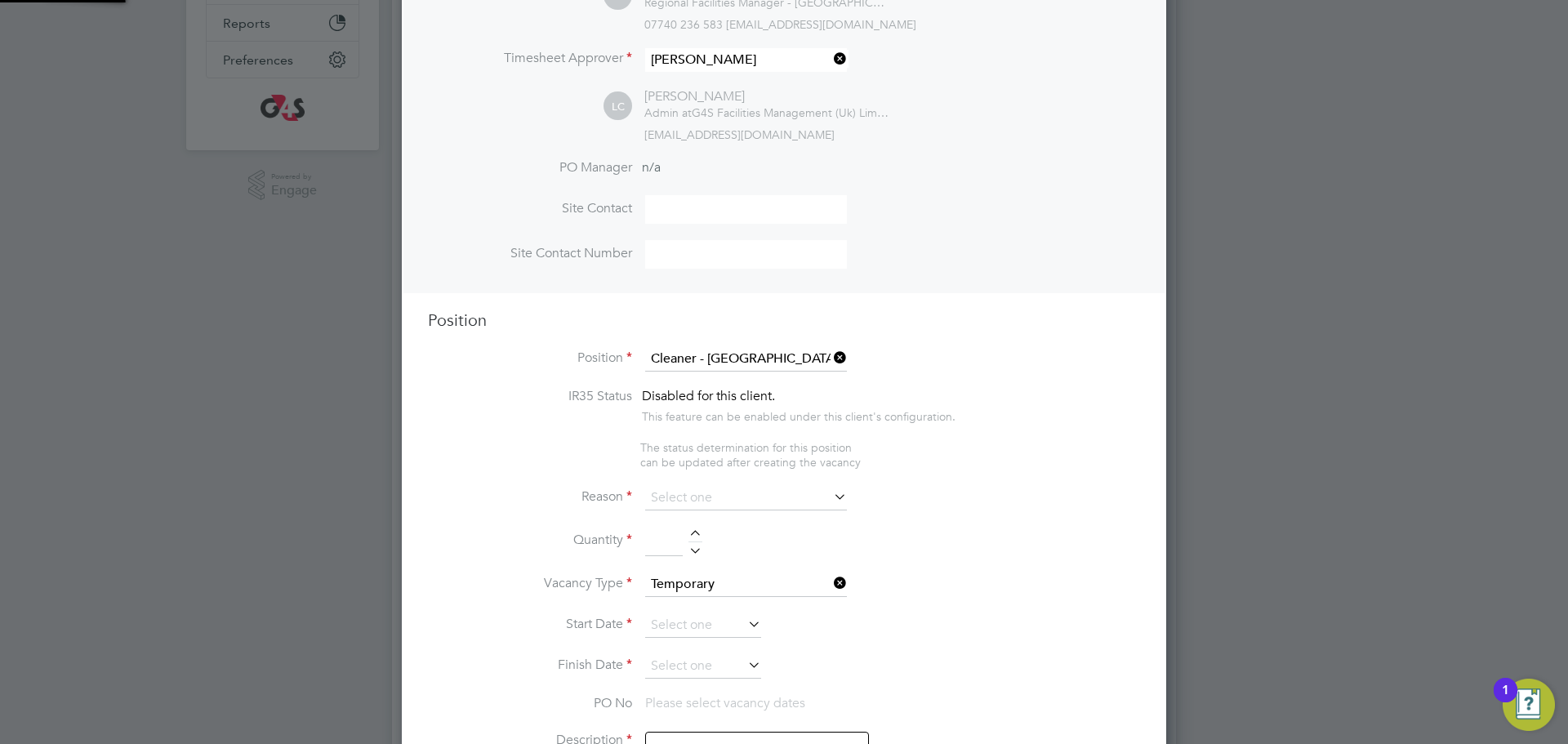
type textarea "**Lor Ipsumdolorsitame** ▪ Co adipi eli sed doeiusmo temporin, utlabo etdo mag …"
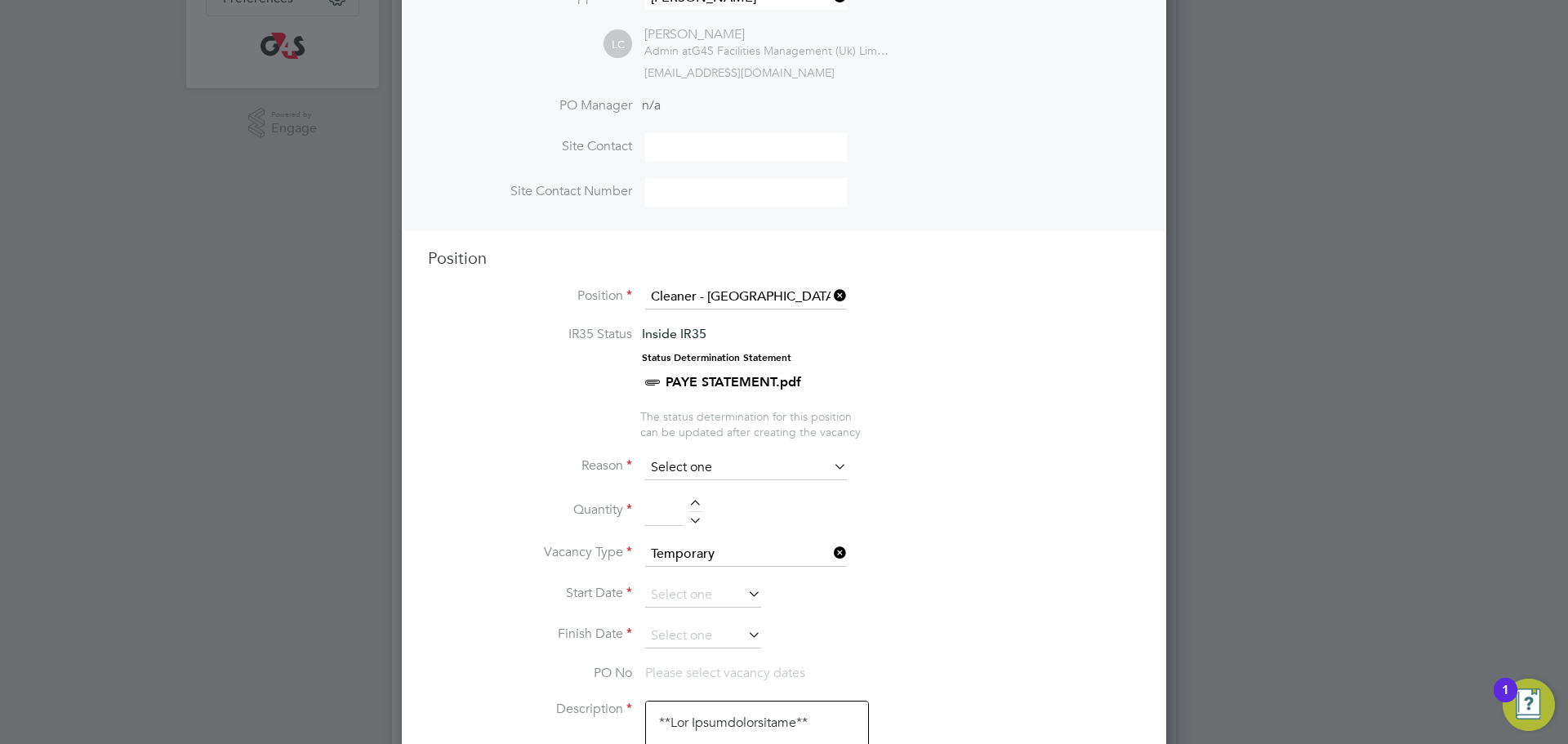
click at [714, 471] on input at bounding box center [746, 468] width 202 height 24
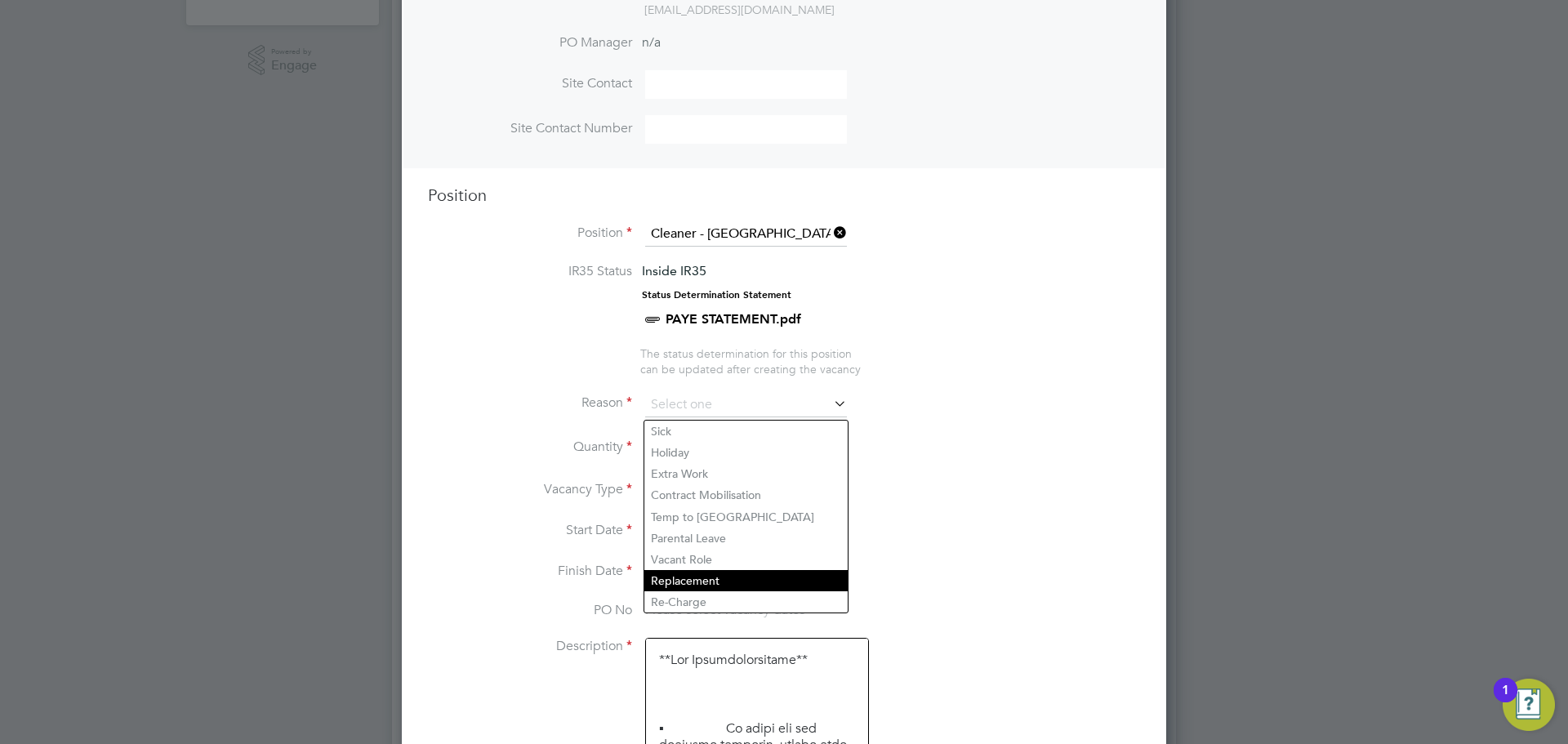
click at [695, 589] on li "Replacement" at bounding box center [745, 580] width 203 height 21
type input "Replacement"
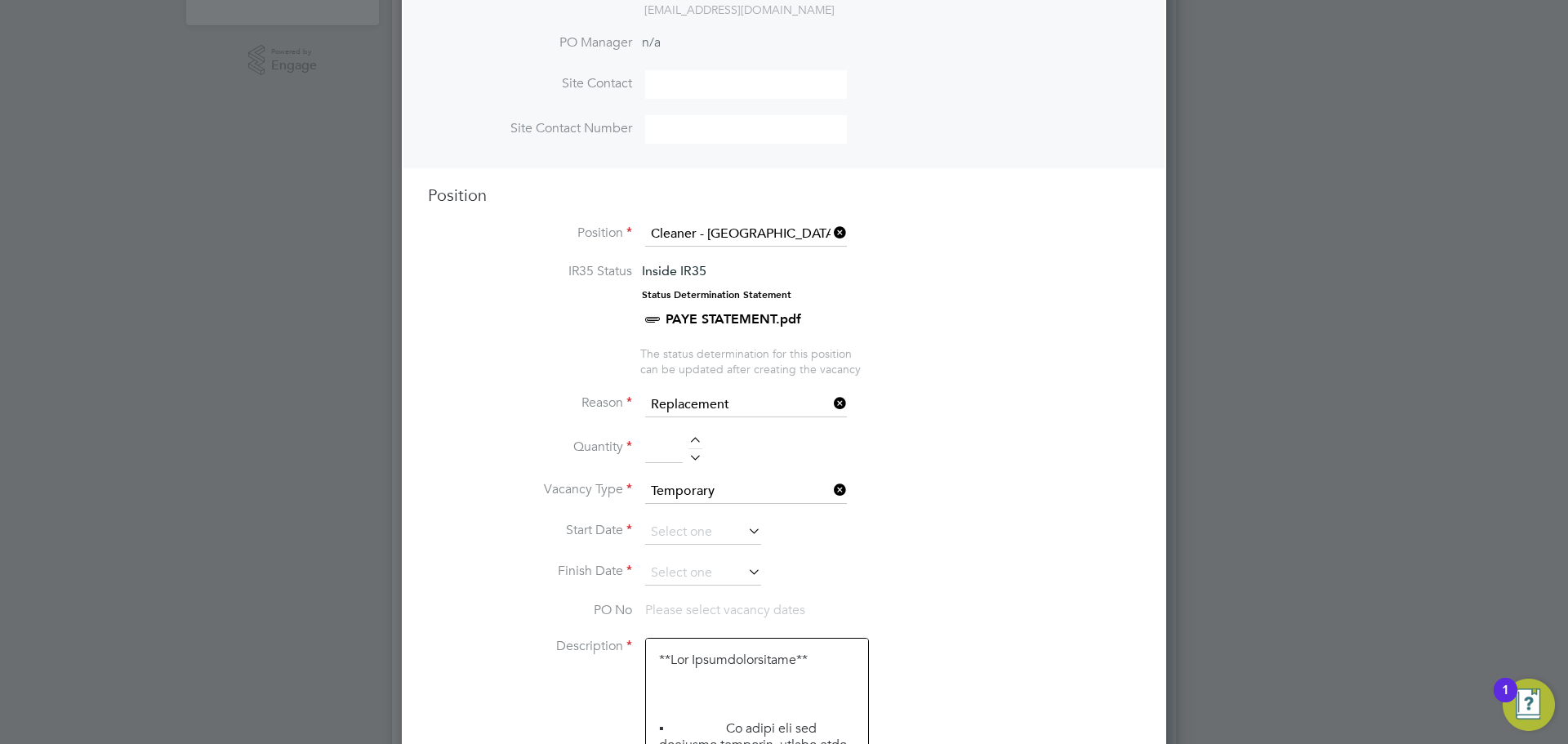
click at [697, 444] on div at bounding box center [695, 443] width 14 height 11
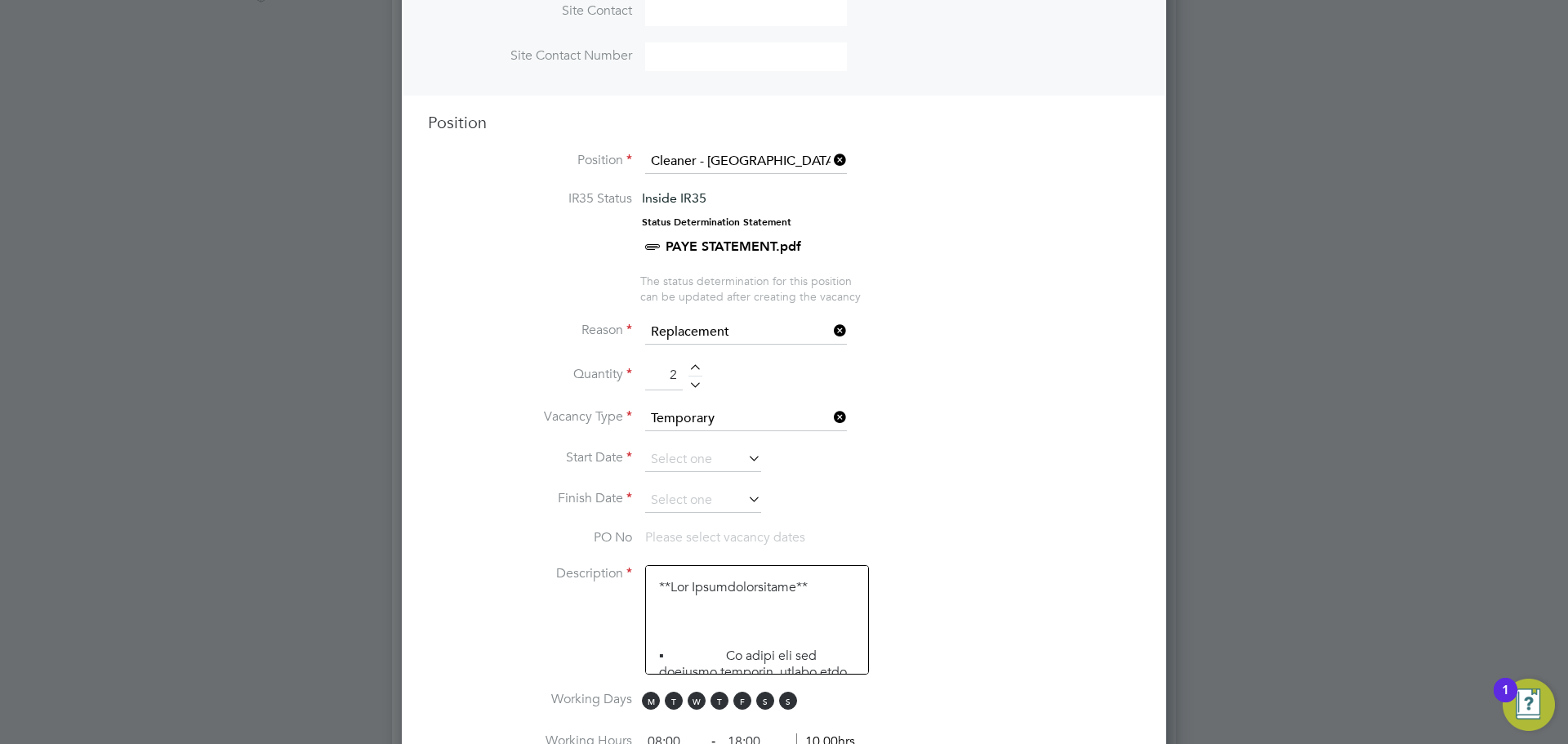
click at [692, 387] on div at bounding box center [695, 382] width 14 height 11
type input "1"
click at [684, 452] on input at bounding box center [702, 460] width 116 height 24
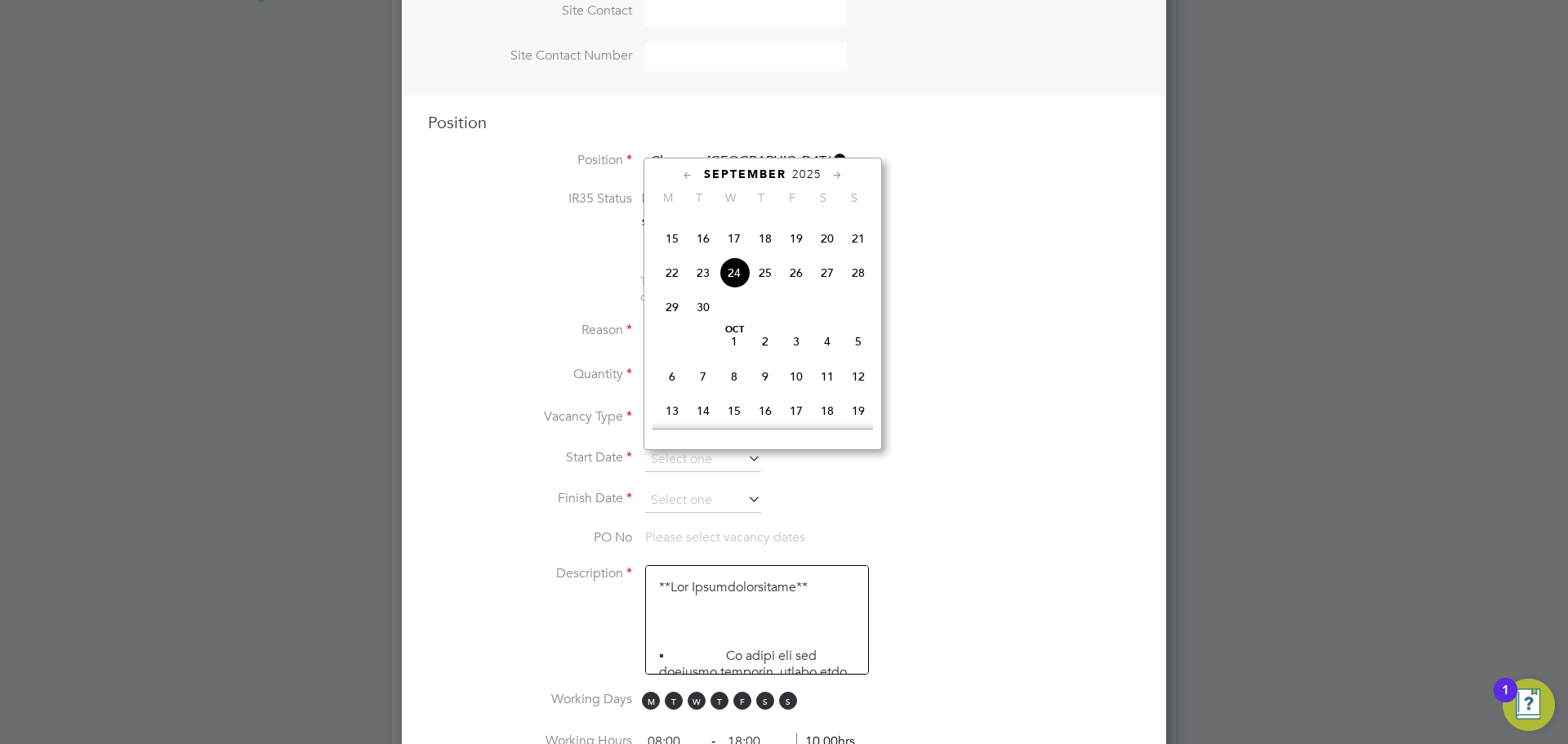
drag, startPoint x: 743, startPoint y: 297, endPoint x: 736, endPoint y: 435, distance: 138.2
click at [743, 288] on span "24" at bounding box center [734, 272] width 31 height 31
type input "[DATE]"
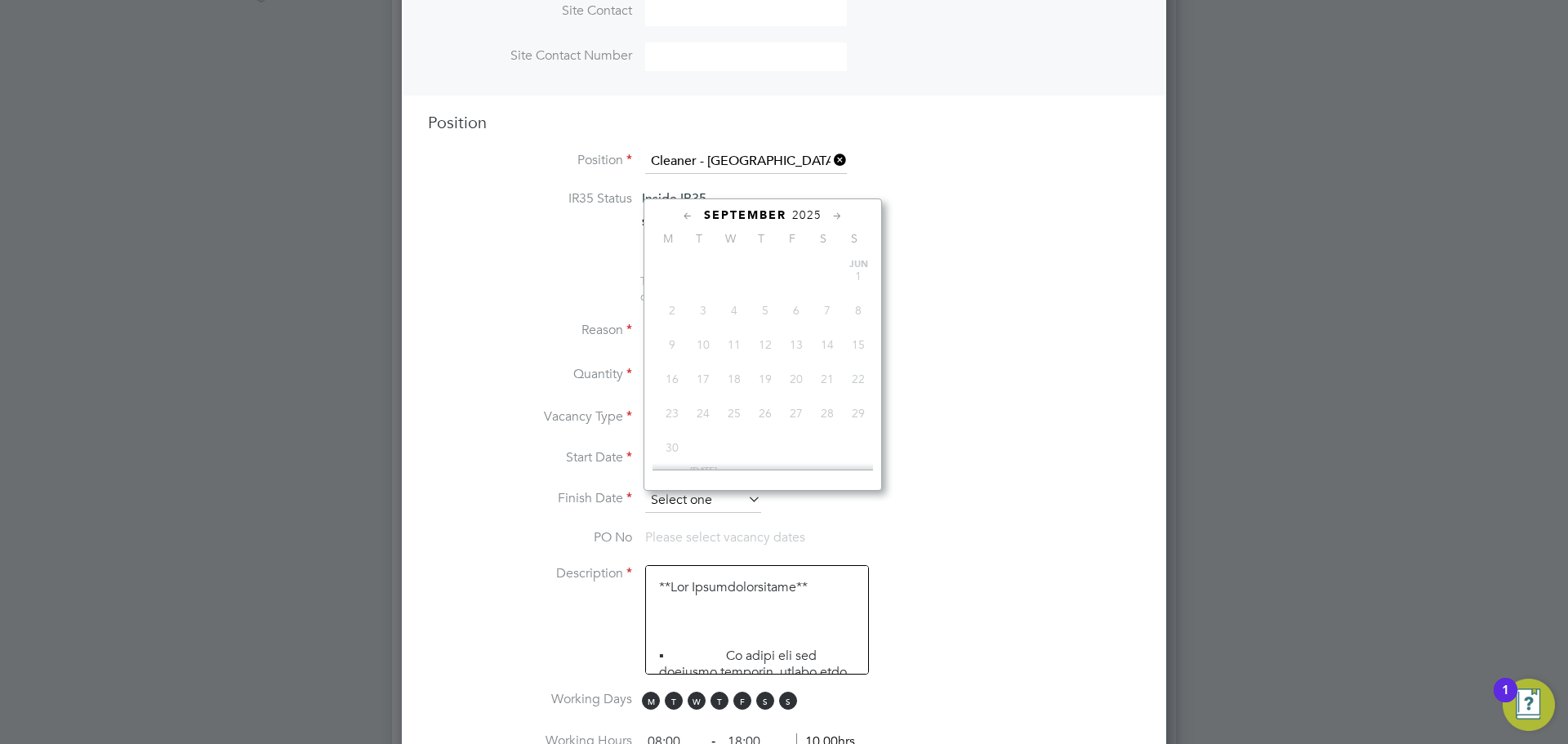
click at [696, 498] on input at bounding box center [702, 500] width 116 height 24
click at [802, 329] on span "26" at bounding box center [796, 313] width 31 height 31
type input "[DATE]"
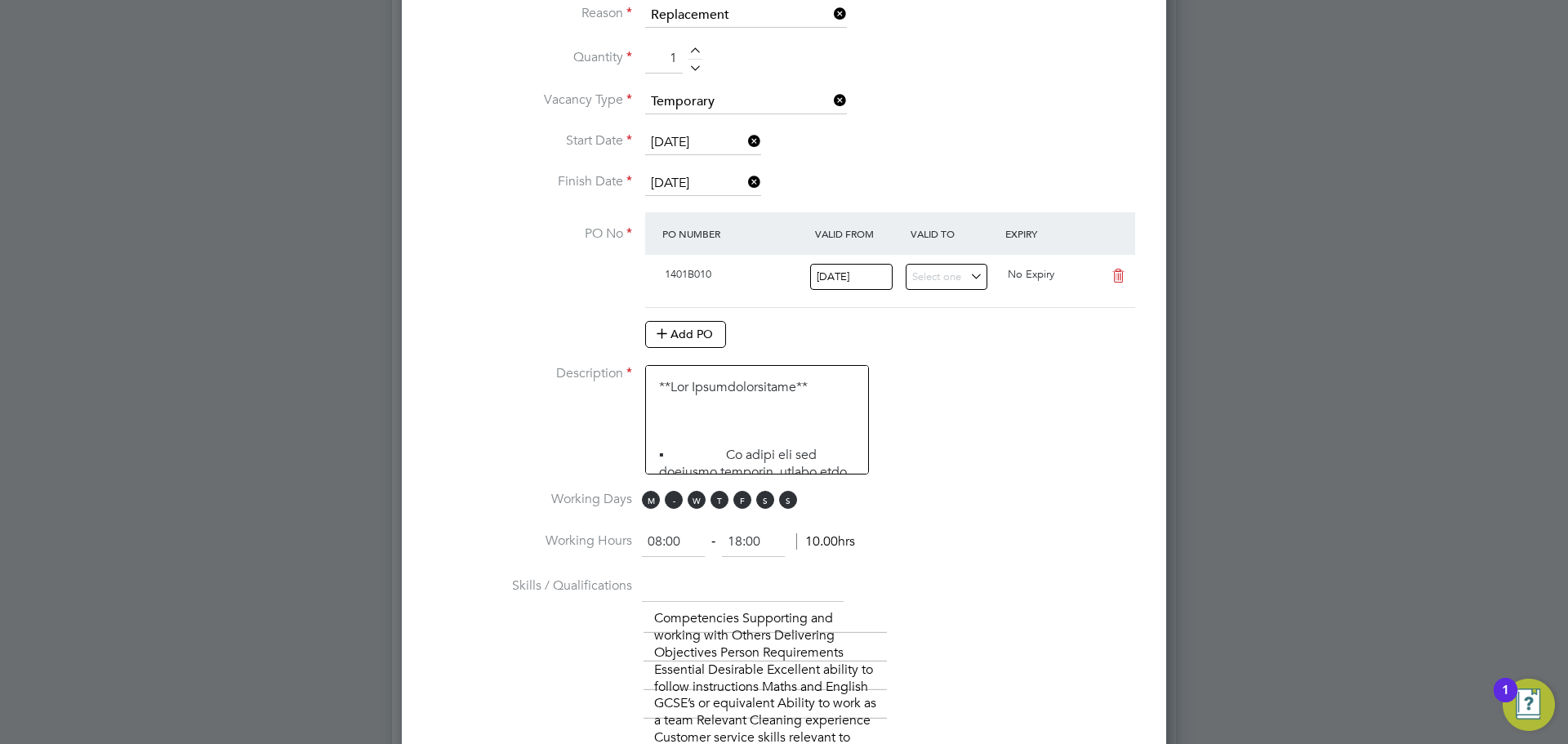
drag, startPoint x: 653, startPoint y: 507, endPoint x: 677, endPoint y: 508, distance: 24.0
click at [659, 507] on span "M T W T F S S" at bounding box center [722, 499] width 160 height 18
click at [678, 507] on span "T" at bounding box center [674, 499] width 18 height 18
drag, startPoint x: 762, startPoint y: 505, endPoint x: 794, endPoint y: 499, distance: 32.6
click at [764, 505] on span "S" at bounding box center [765, 499] width 18 height 18
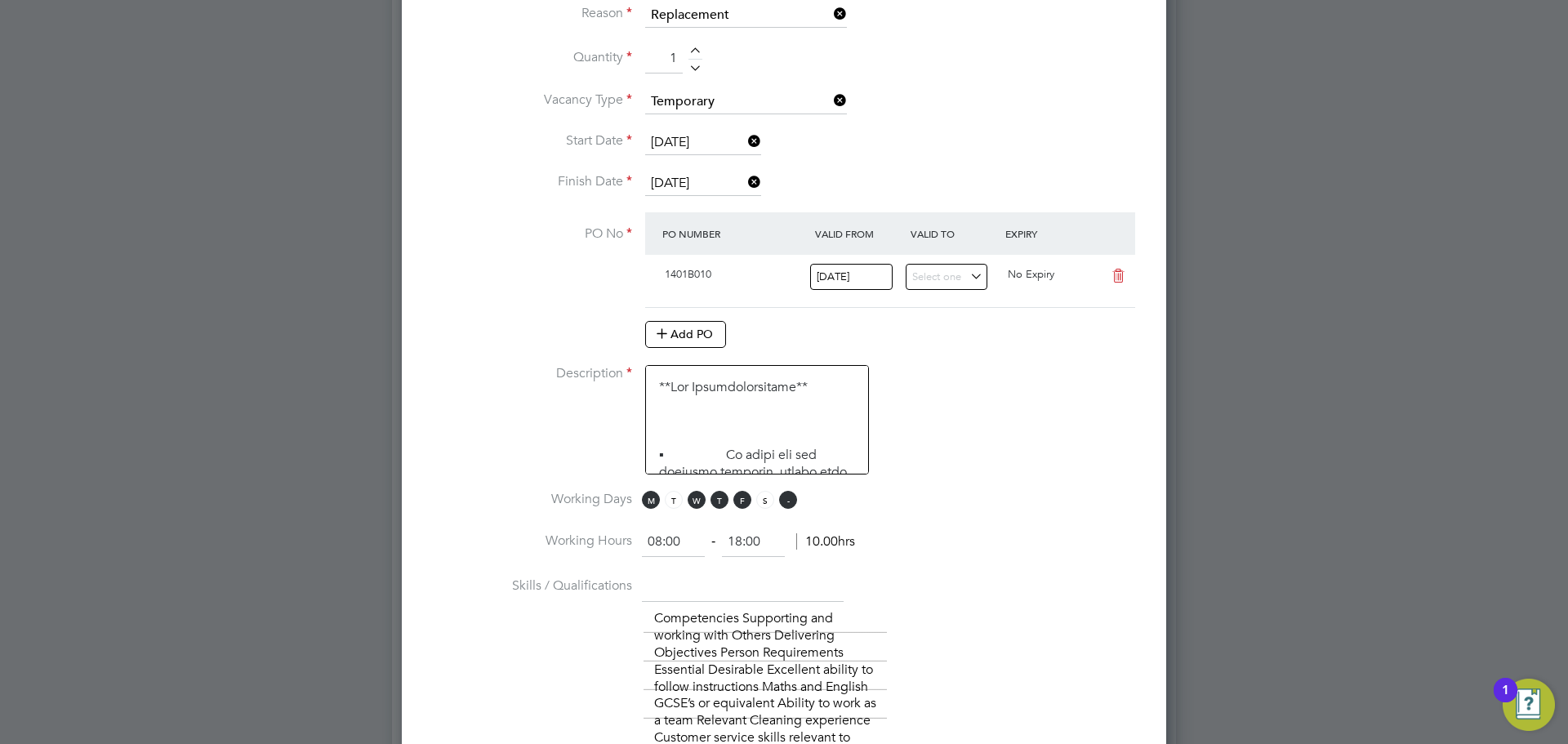
click at [794, 499] on span "S" at bounding box center [788, 499] width 18 height 18
click at [653, 505] on span "M" at bounding box center [651, 499] width 18 height 18
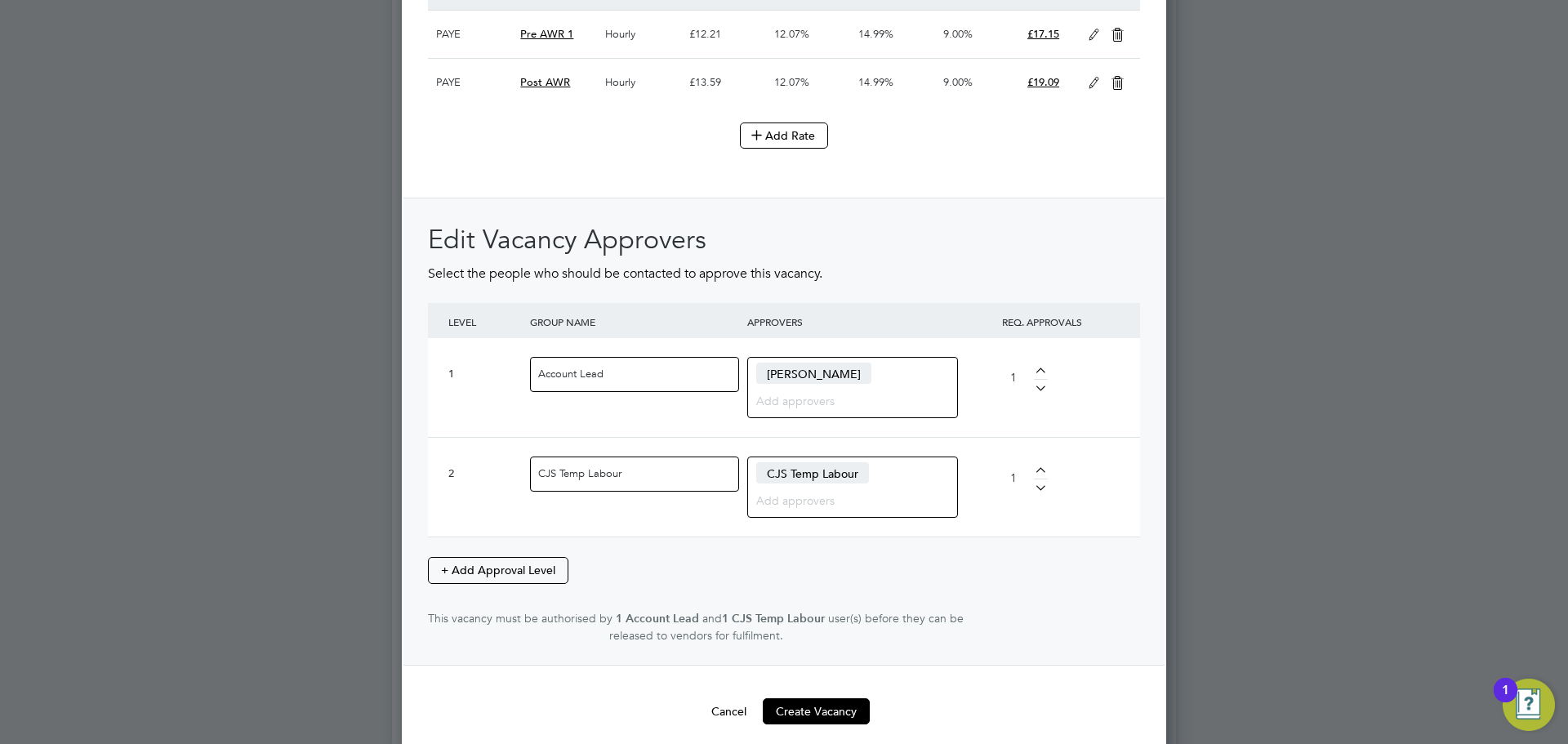
scroll to position [2276, 0]
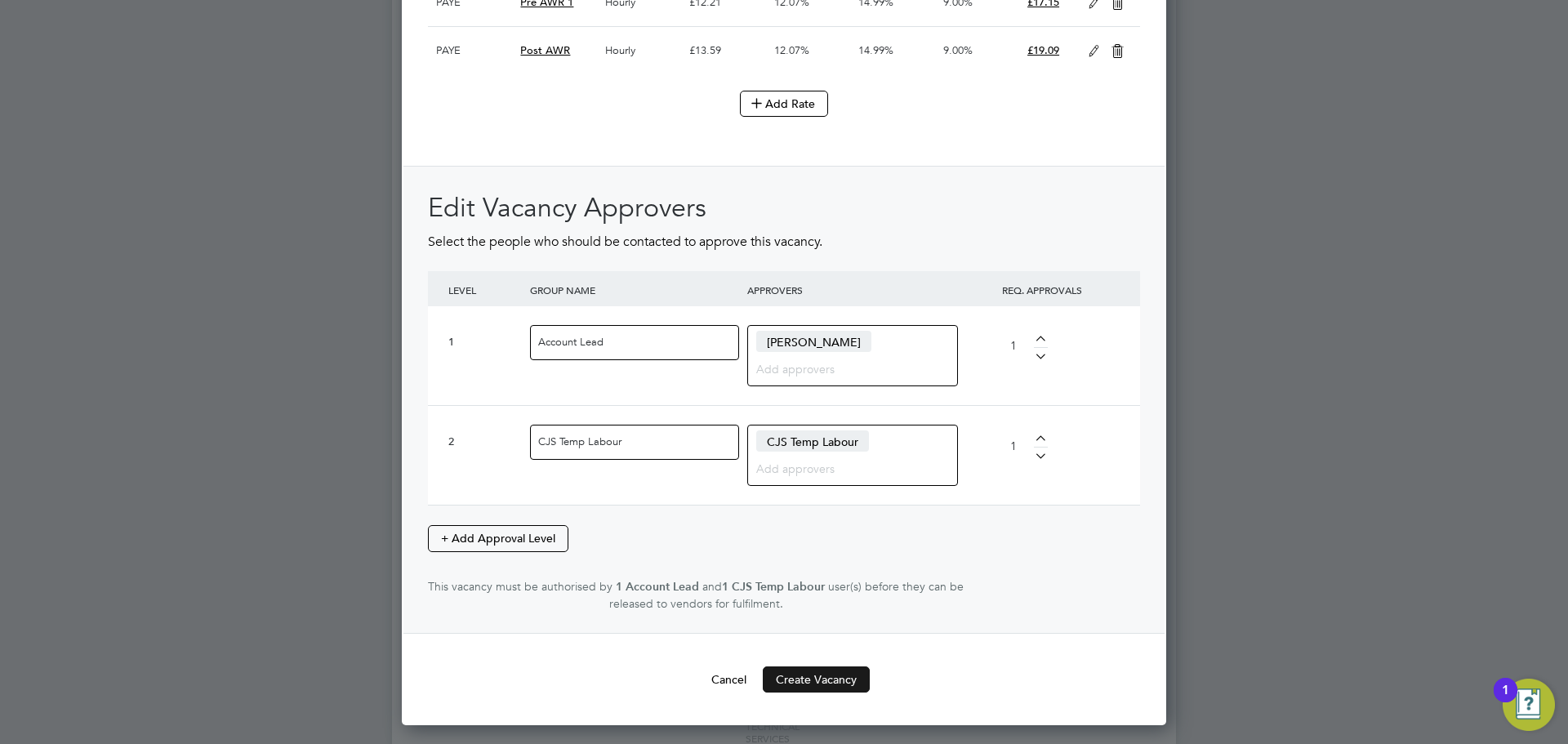
click at [797, 692] on button "Create Vacancy" at bounding box center [816, 679] width 107 height 26
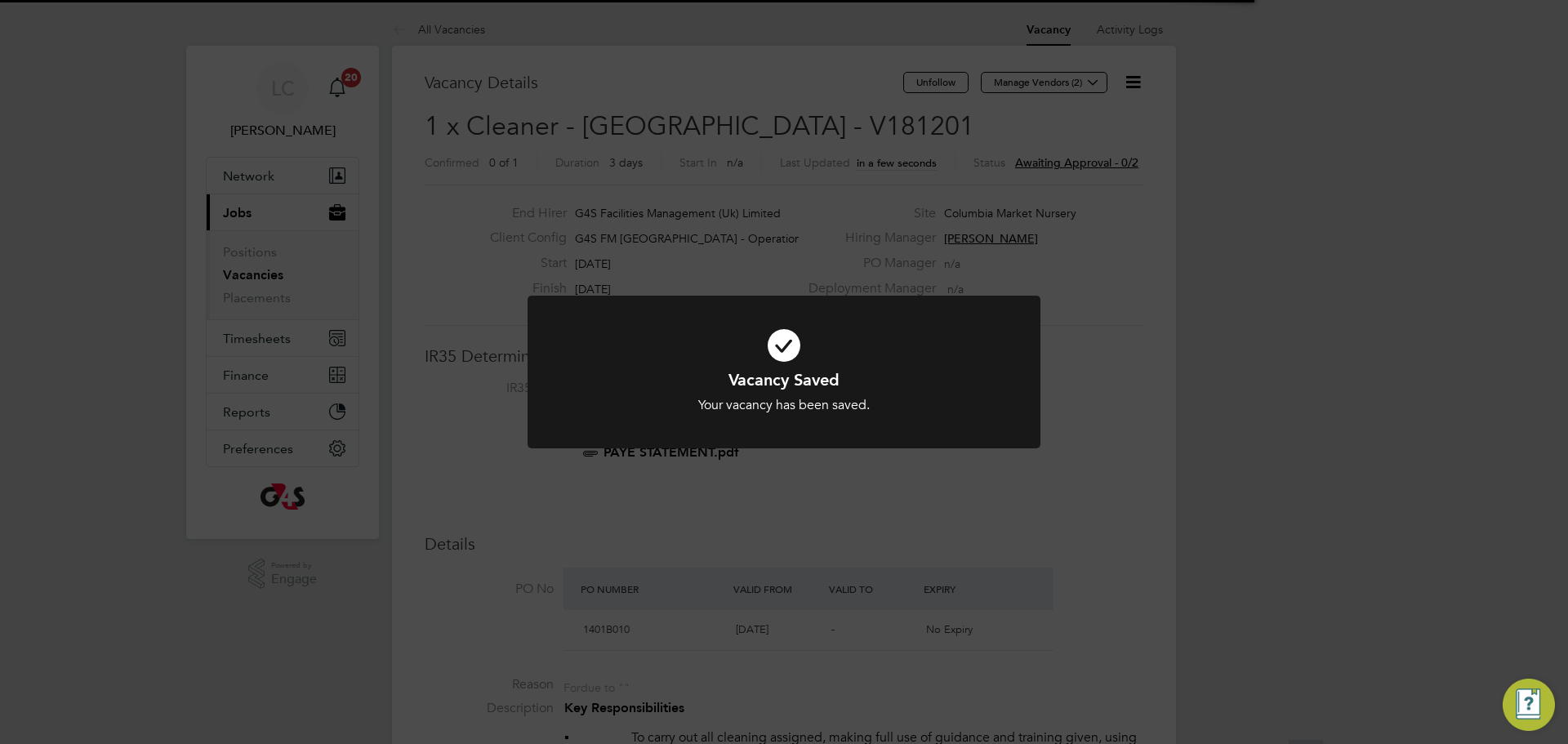
scroll to position [48, 114]
drag, startPoint x: 994, startPoint y: 147, endPoint x: 1044, endPoint y: 116, distance: 58.8
click at [996, 147] on div "Vacancy Saved Your vacancy has been saved. Cancel Okay" at bounding box center [784, 372] width 1568 height 744
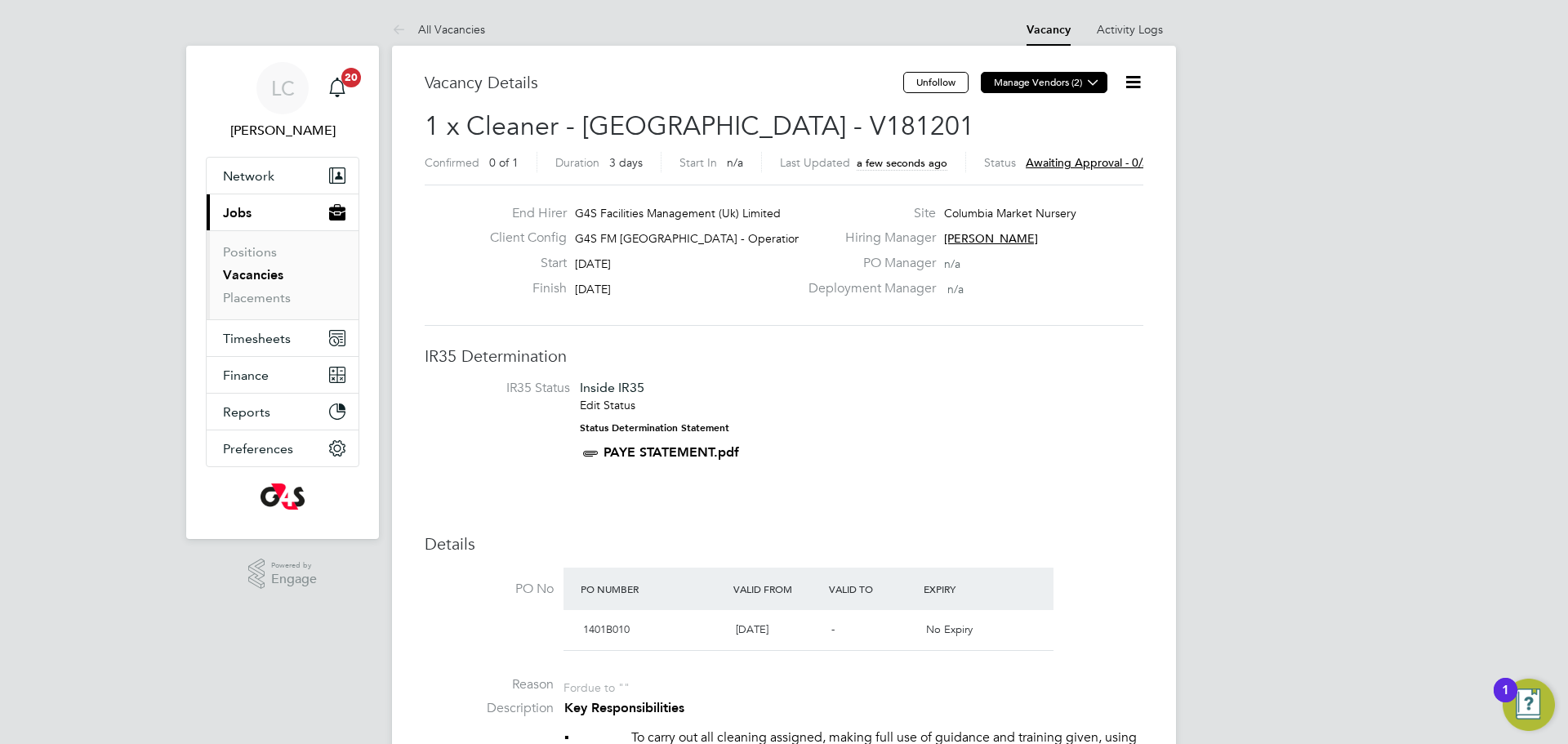
click at [1080, 87] on button "Manage Vendors (2)" at bounding box center [1044, 82] width 127 height 21
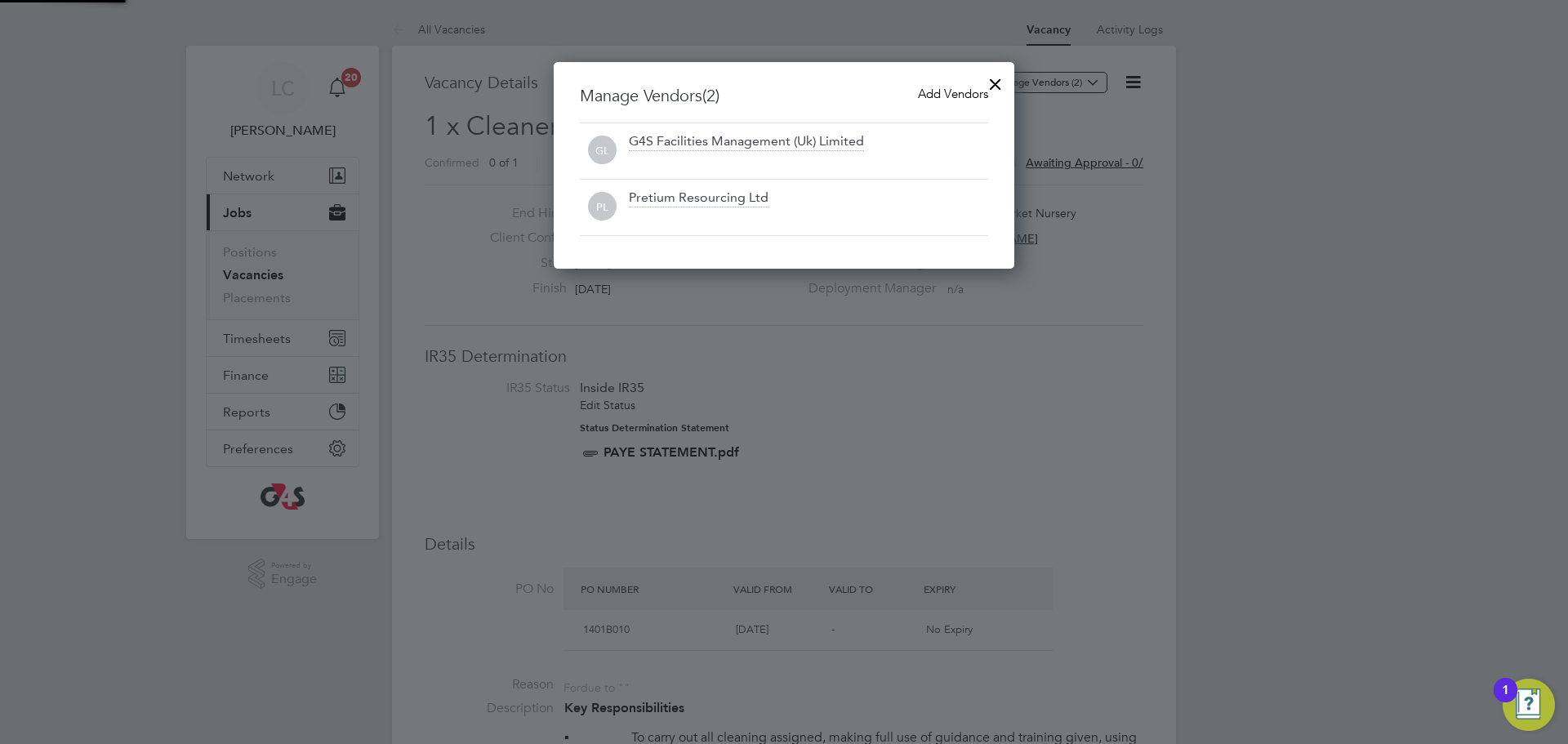
scroll to position [208, 462]
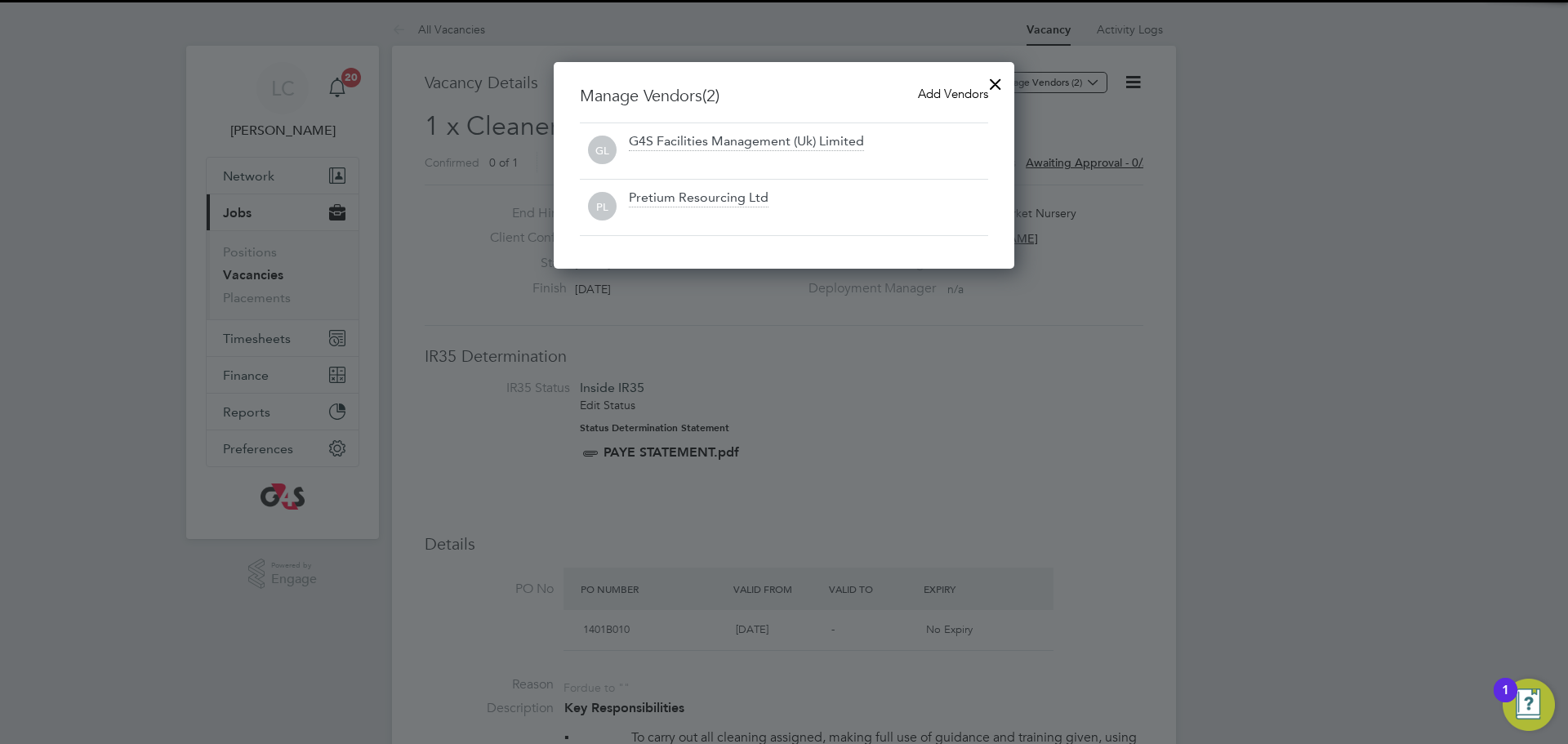
click at [944, 86] on span "Add Vendors" at bounding box center [954, 94] width 70 height 16
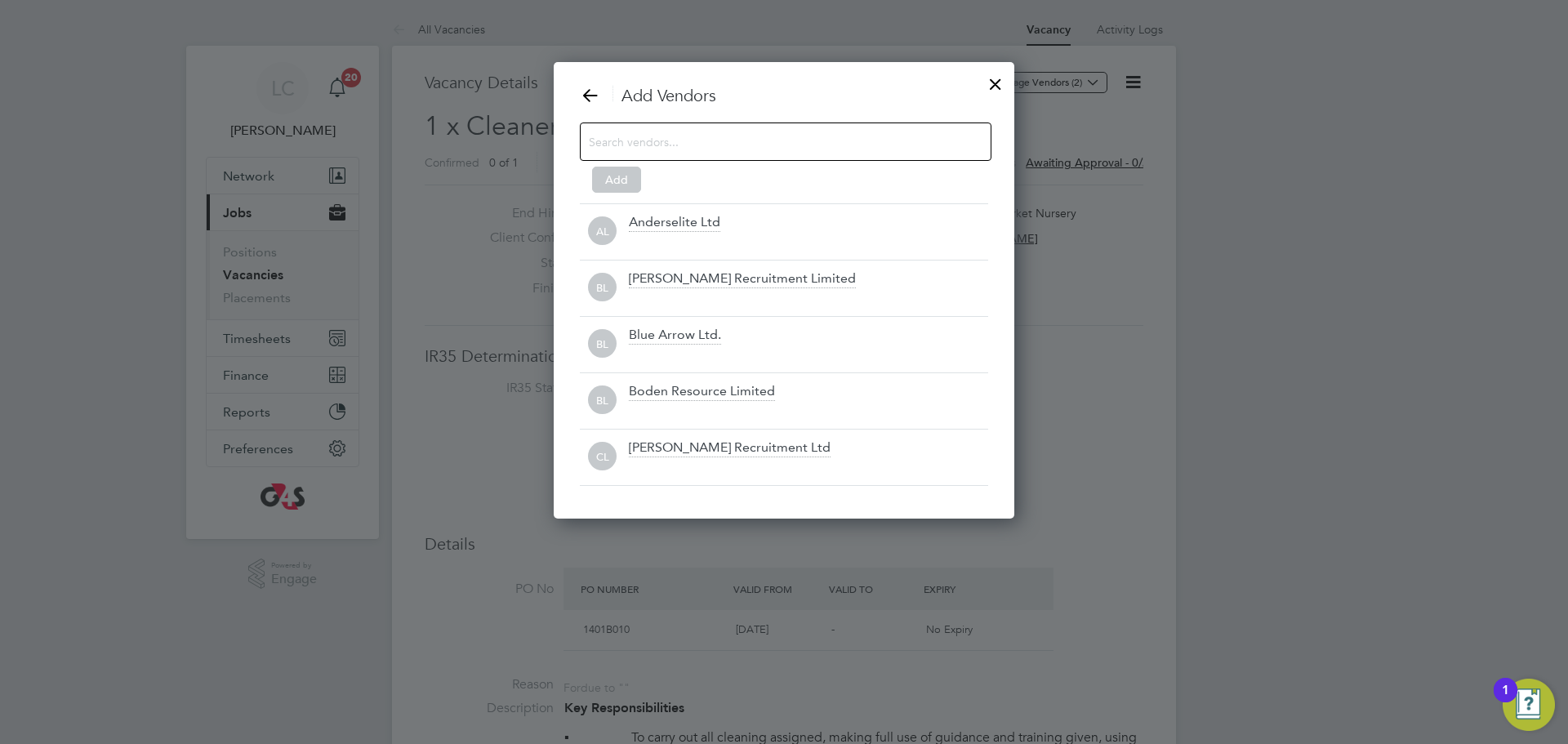
click at [676, 140] on input at bounding box center [773, 141] width 368 height 21
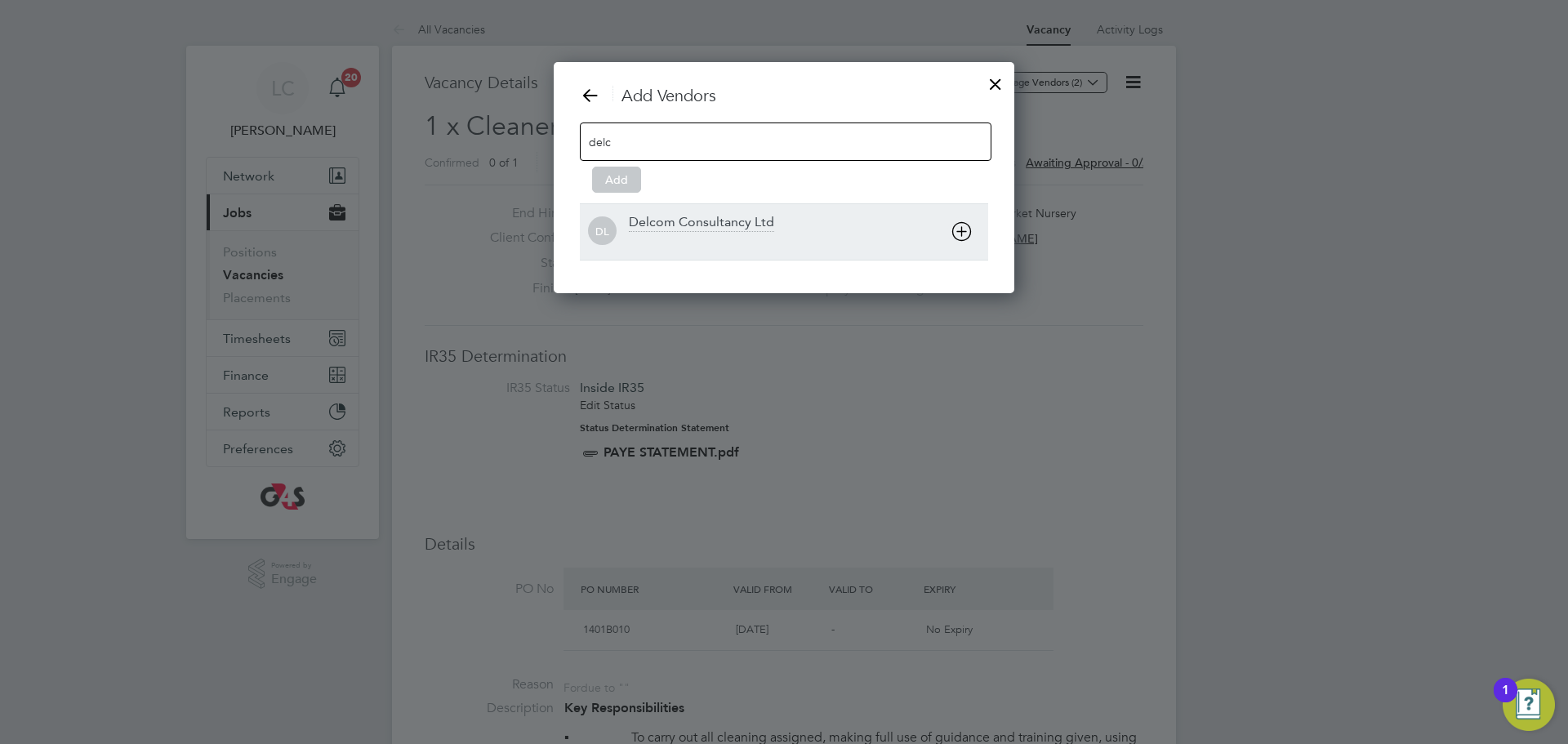
type input "delc"
click at [747, 210] on div "DL Delcom Consultancy Ltd" at bounding box center [784, 231] width 409 height 57
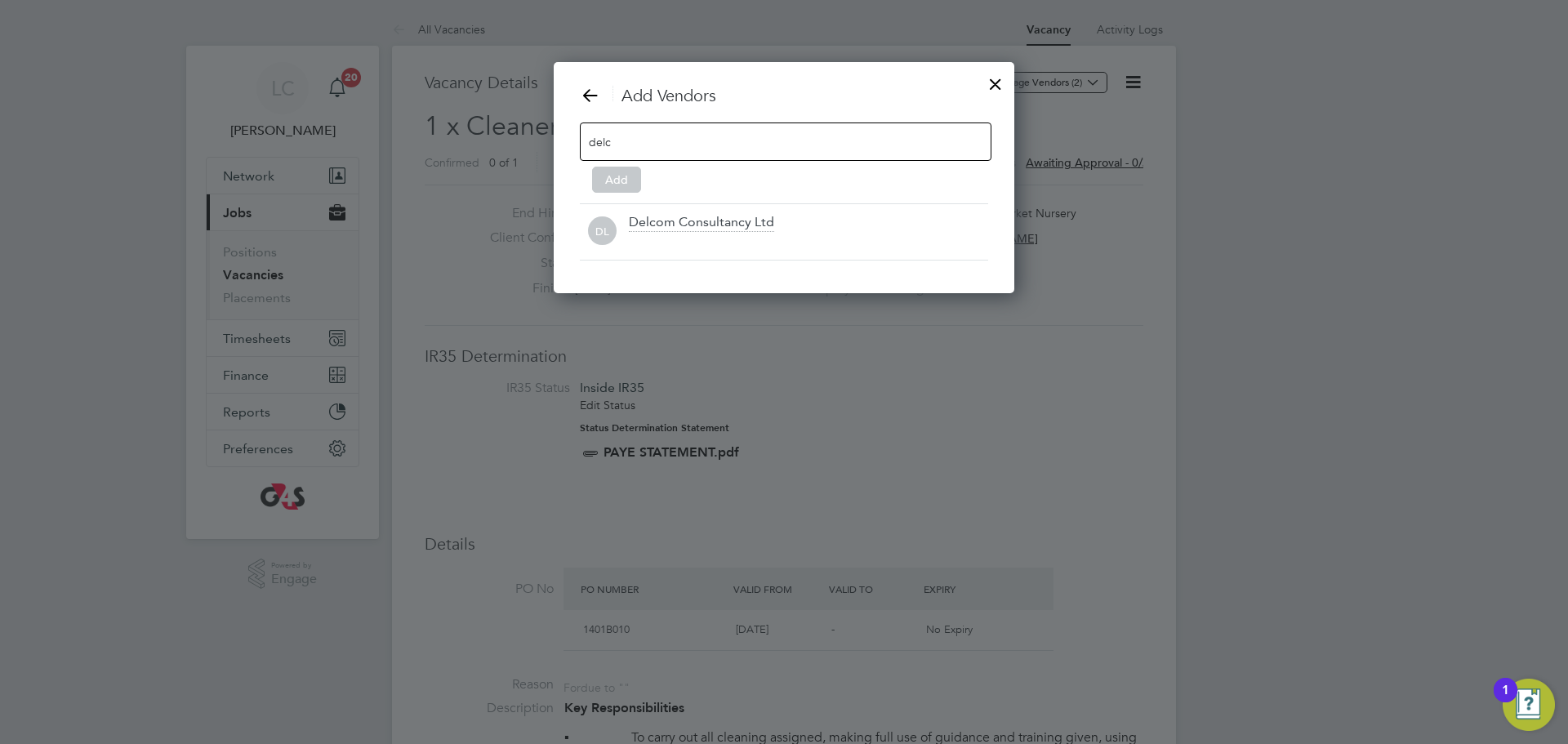
scroll to position [176, 462]
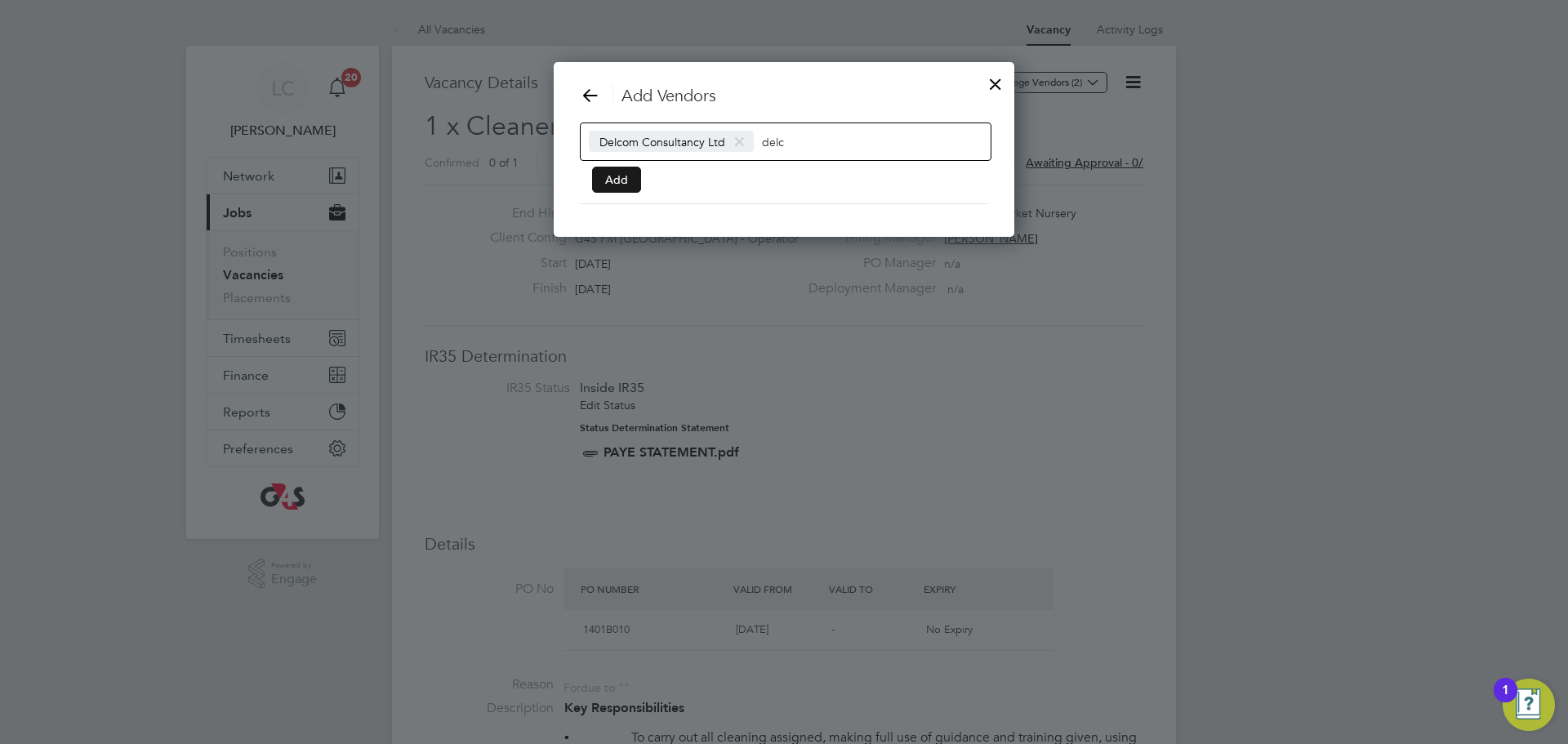
drag, startPoint x: 620, startPoint y: 183, endPoint x: 637, endPoint y: 183, distance: 17.0
click at [620, 183] on button "Add" at bounding box center [616, 180] width 49 height 26
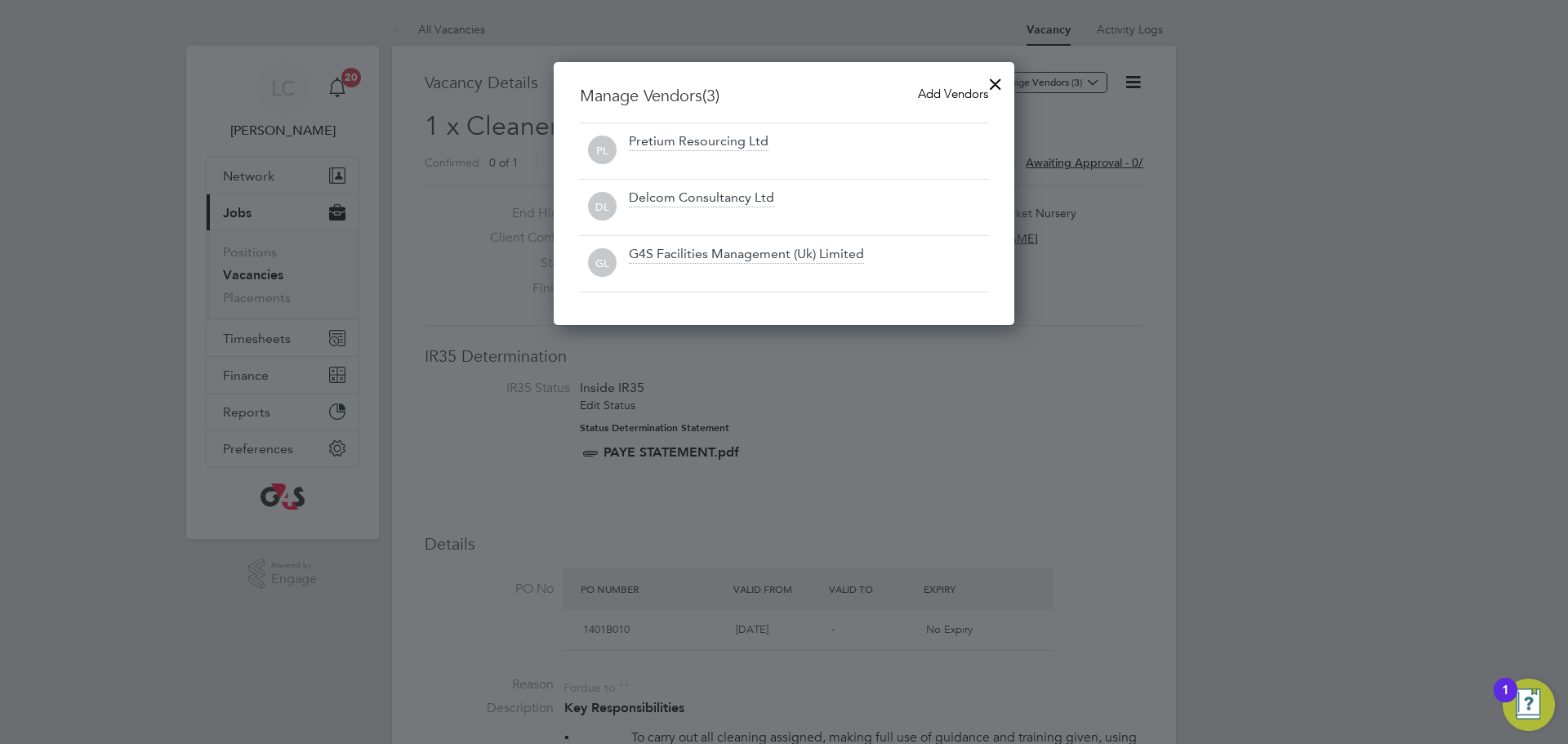
click at [993, 91] on div at bounding box center [996, 81] width 30 height 30
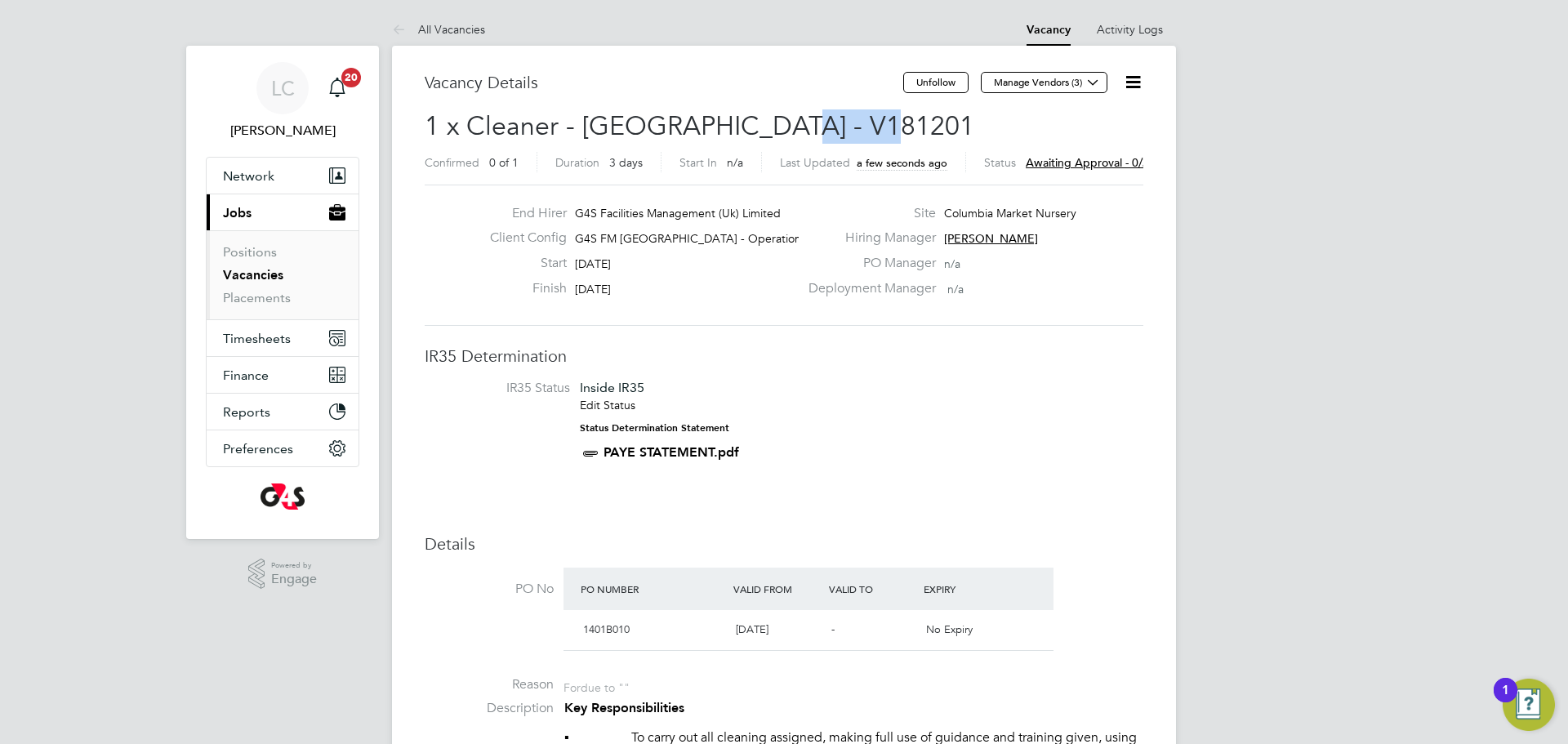
drag, startPoint x: 768, startPoint y: 120, endPoint x: 883, endPoint y: 118, distance: 115.0
click at [883, 118] on h2 "1 x Cleaner - [GEOGRAPHIC_DATA] - V181201 Confirmed 0 of 1 Duration 3 days Star…" at bounding box center [784, 144] width 719 height 69
copy span "V181201"
click at [1043, 82] on button "Manage Vendors (3)" at bounding box center [1044, 82] width 127 height 21
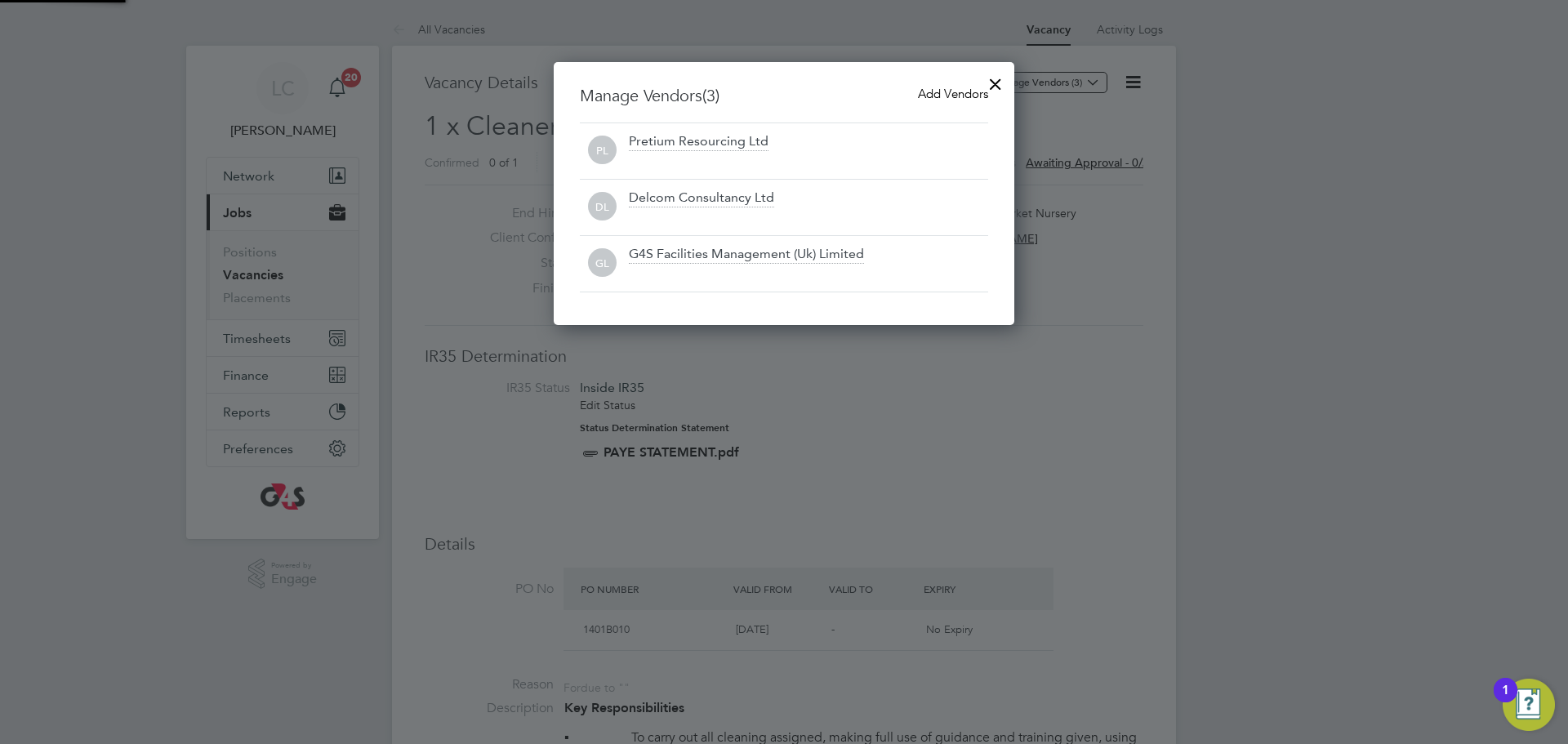
click at [843, 445] on div at bounding box center [784, 372] width 1568 height 744
click at [993, 90] on div at bounding box center [996, 81] width 30 height 30
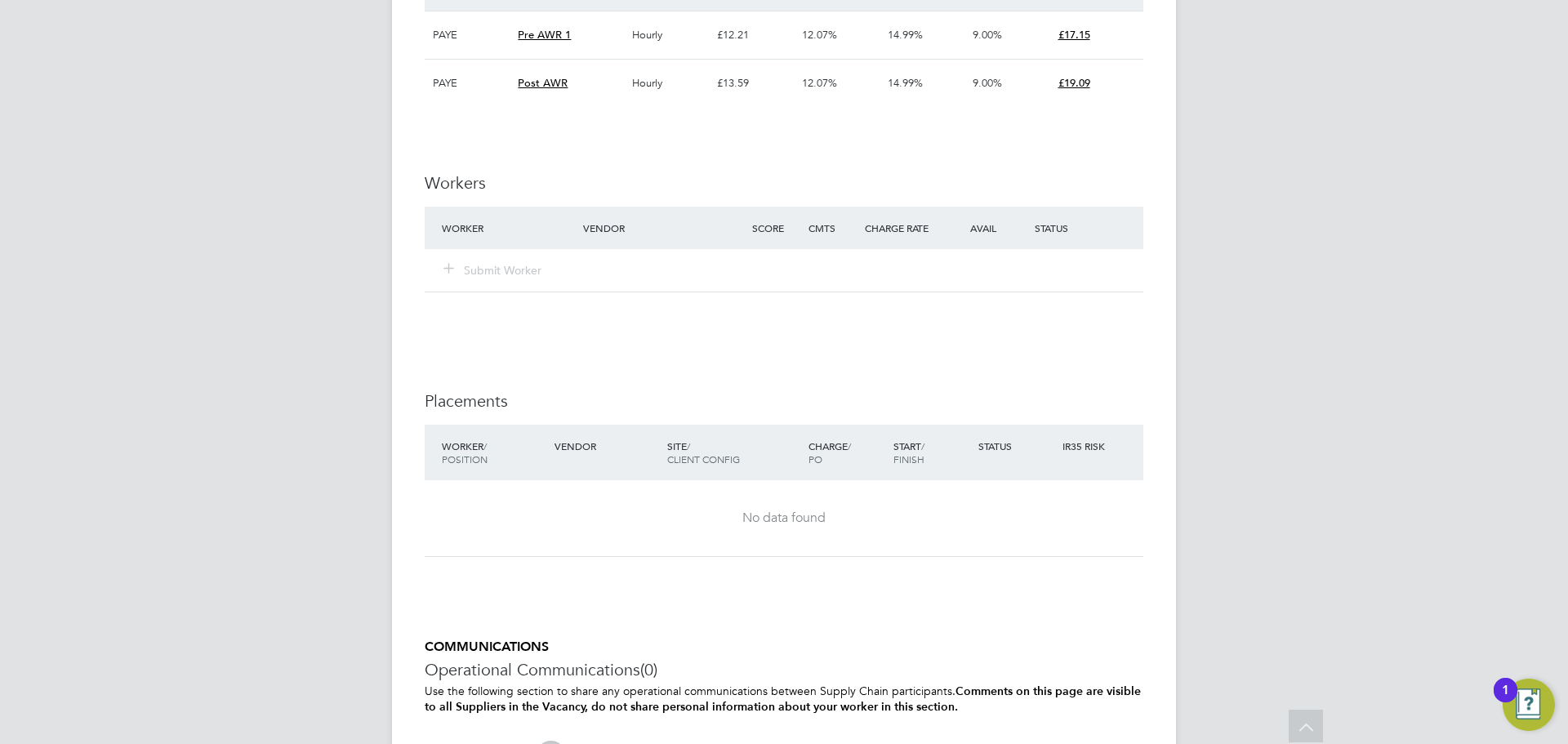
scroll to position [2140, 0]
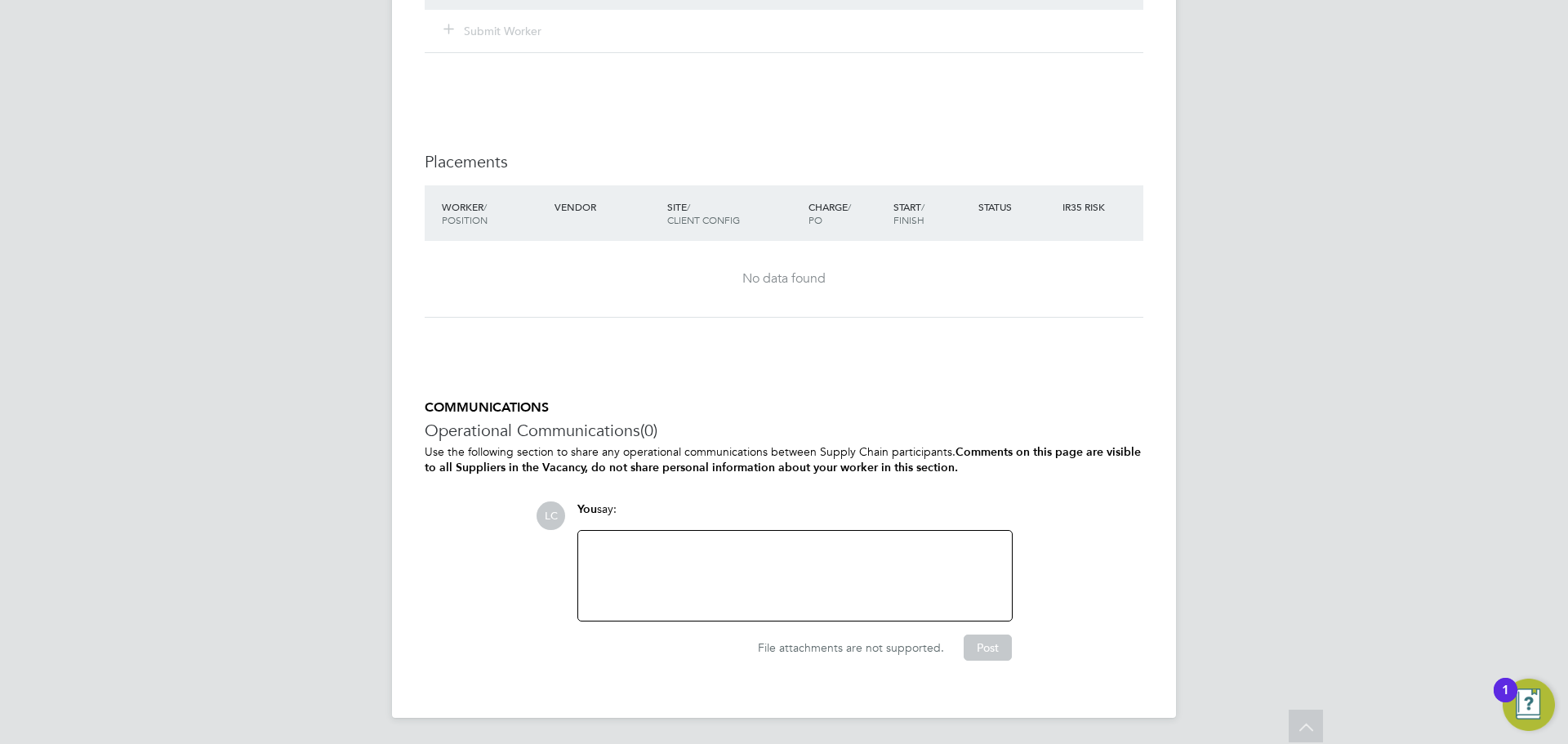
click at [727, 599] on div at bounding box center [795, 576] width 414 height 70
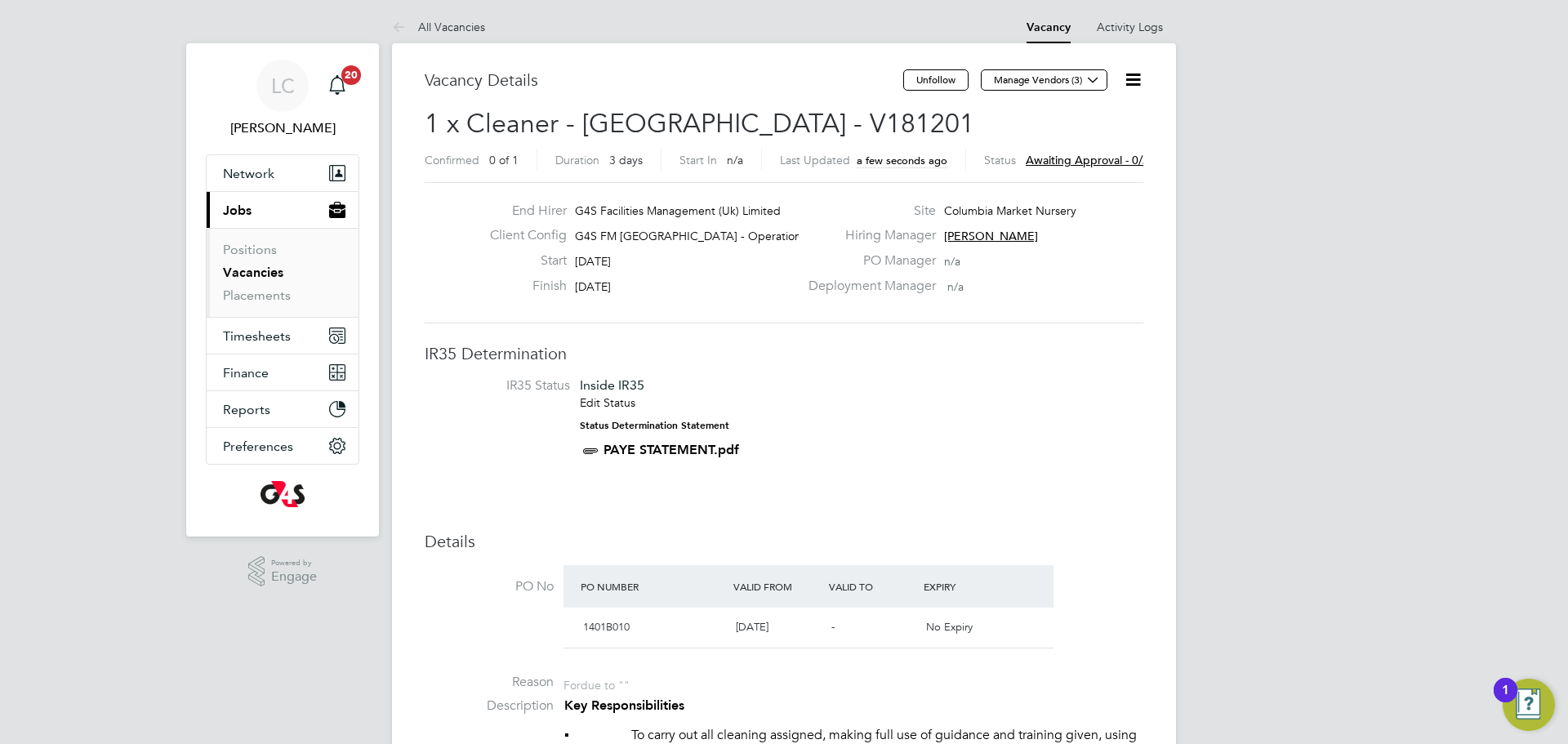
scroll to position [0, 0]
click at [1136, 83] on icon at bounding box center [1133, 82] width 20 height 20
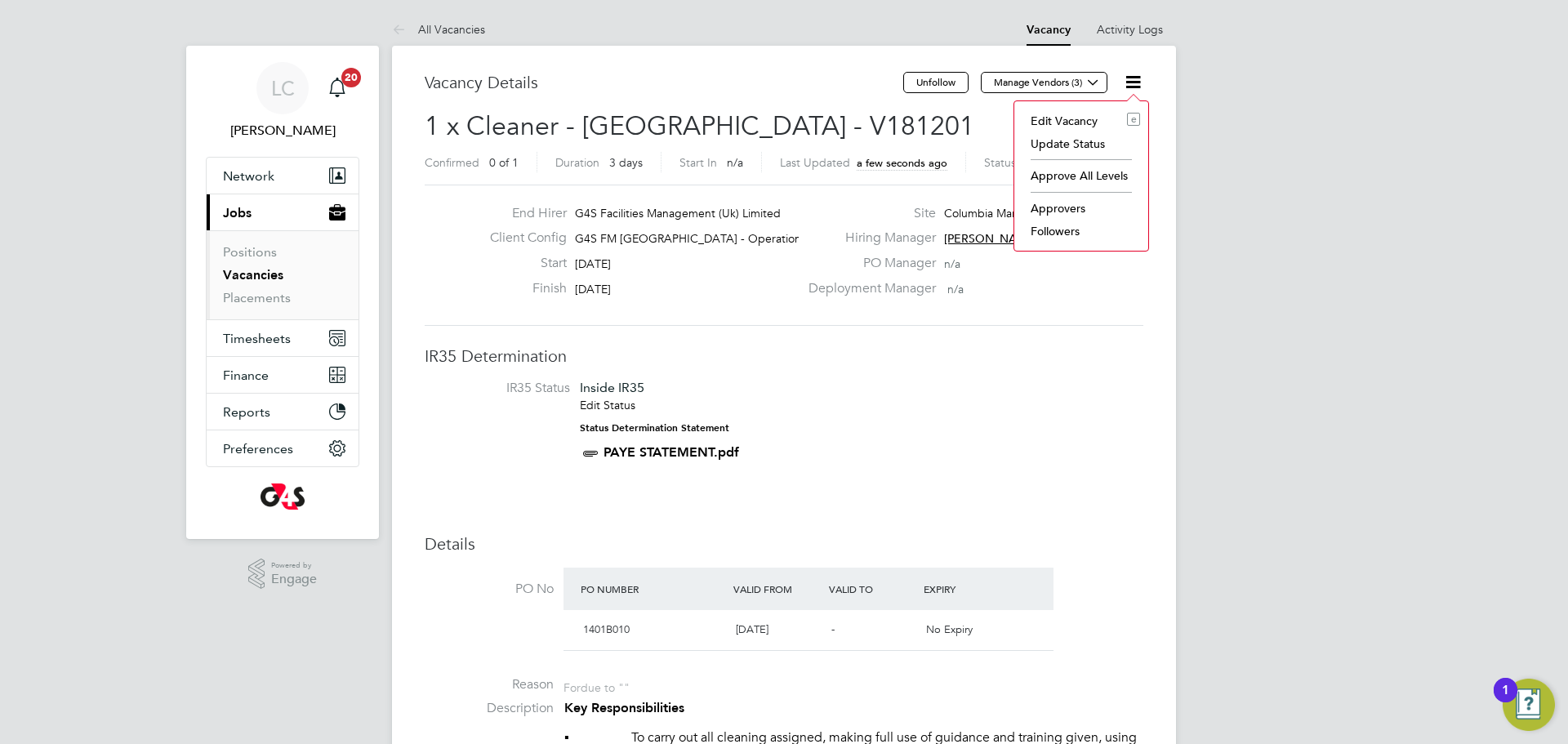
drag, startPoint x: 1052, startPoint y: 116, endPoint x: 880, endPoint y: 12, distance: 201.0
click at [1052, 117] on li "Edit Vacancy e" at bounding box center [1081, 120] width 118 height 23
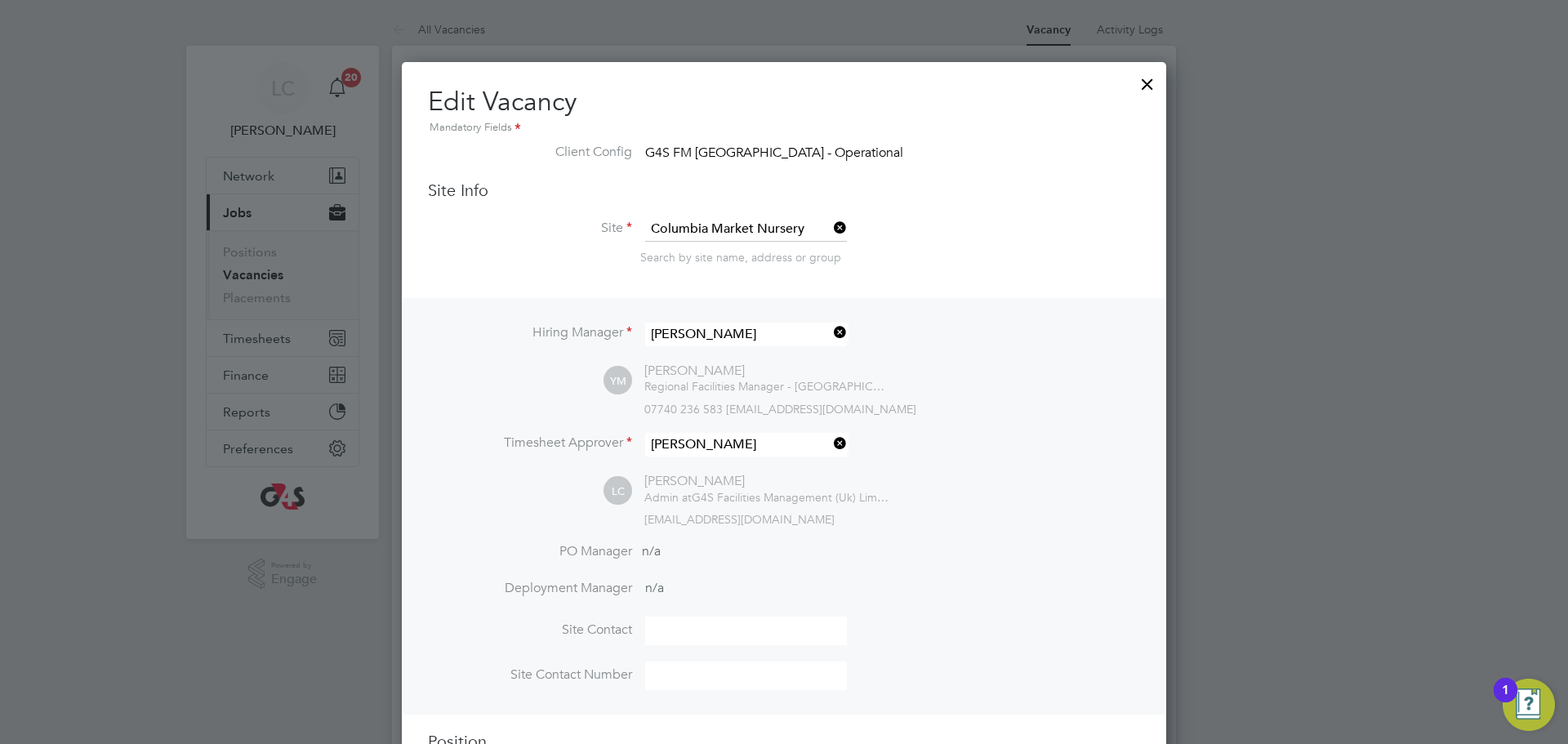
scroll to position [8, 8]
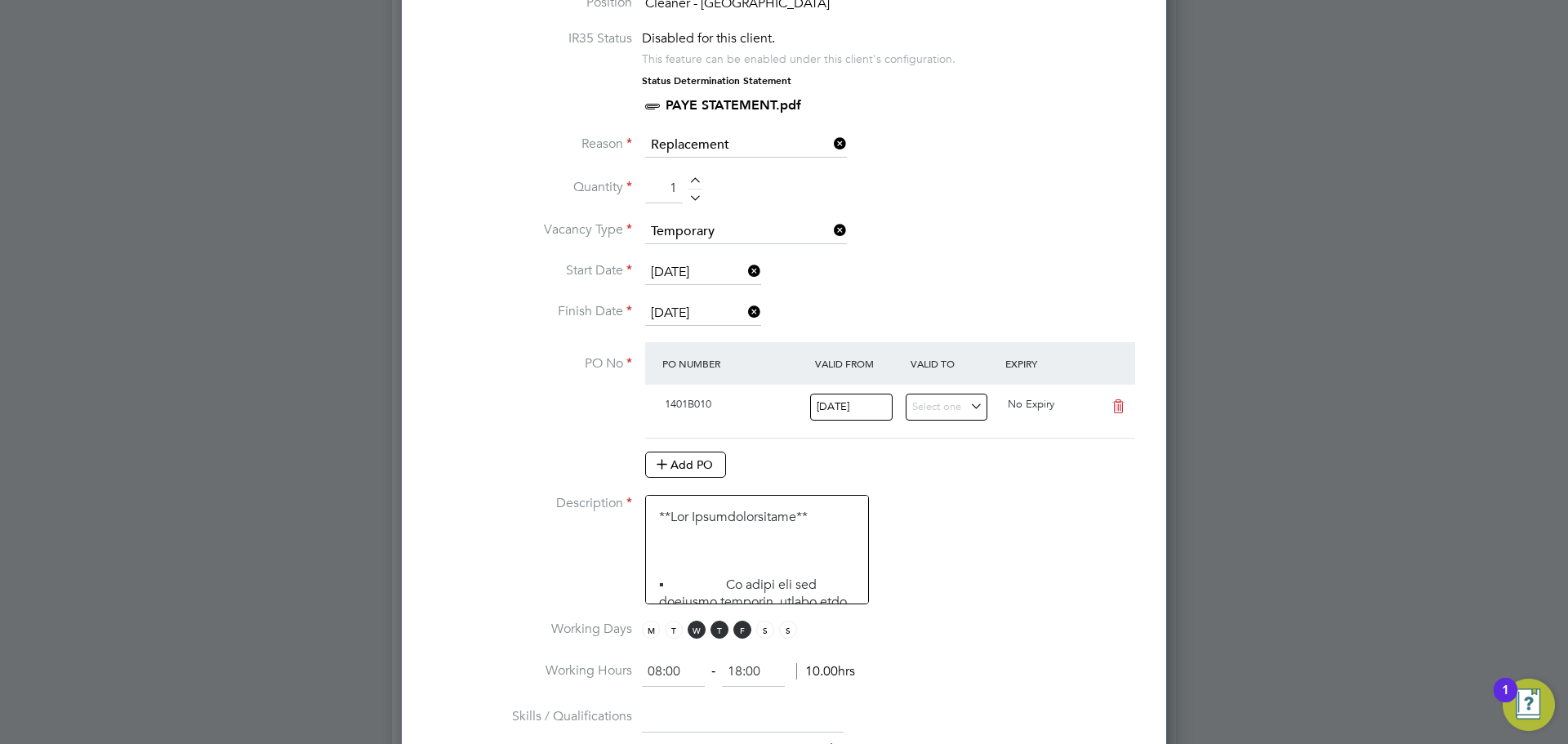
drag, startPoint x: 689, startPoint y: 670, endPoint x: 596, endPoint y: 650, distance: 95.1
click at [598, 649] on ng-container "IR35 Status Disabled for this client. This feature can be enabled under this cl…" at bounding box center [784, 709] width 713 height 1357
type input "15:30"
click at [1016, 631] on li "Working Days M T W T F S S" at bounding box center [784, 639] width 713 height 37
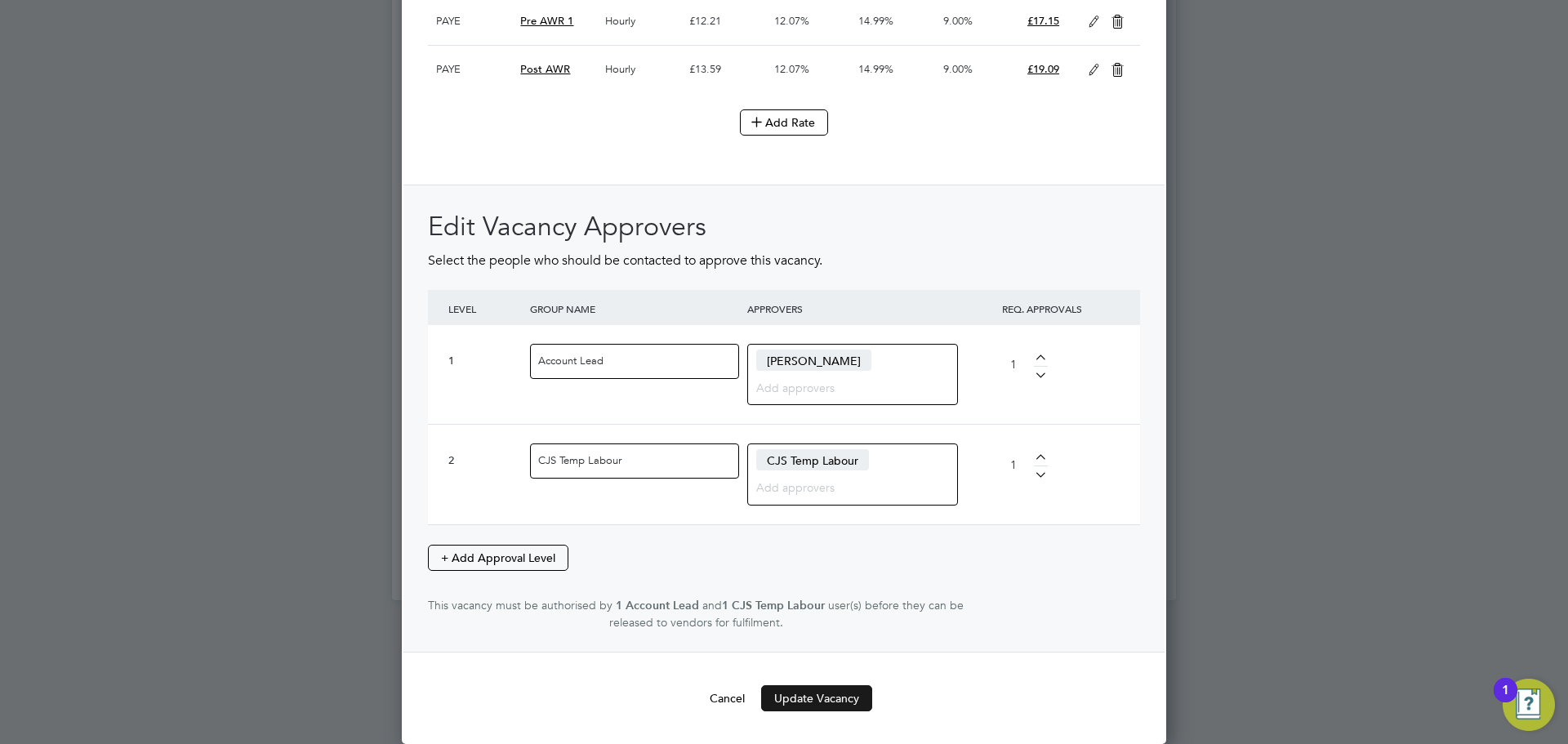
click at [846, 702] on button "Update Vacancy" at bounding box center [817, 699] width 111 height 26
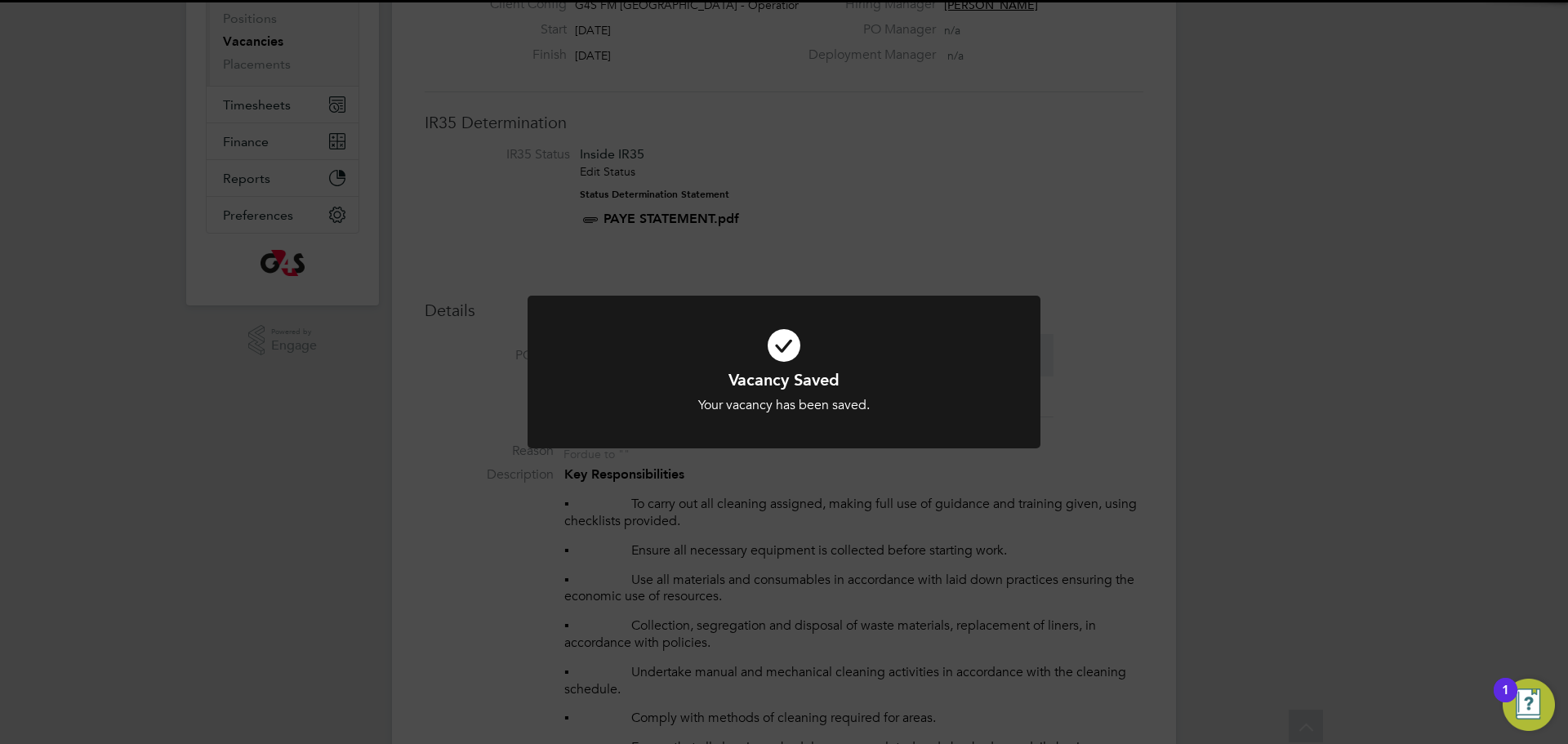
click at [947, 588] on div "Vacancy Saved Your vacancy has been saved. Cancel Okay" at bounding box center [784, 372] width 1568 height 744
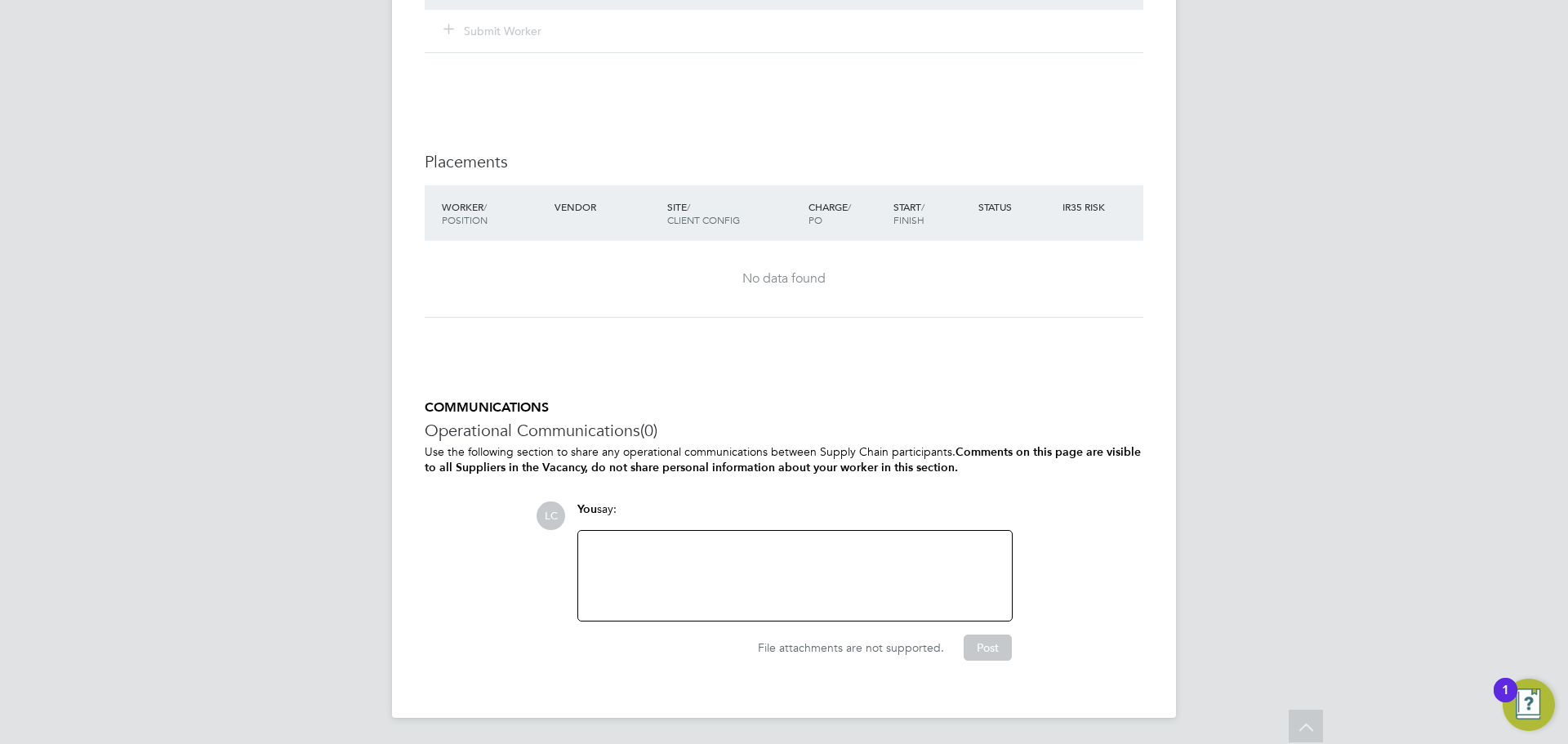
click at [673, 561] on div at bounding box center [795, 576] width 414 height 70
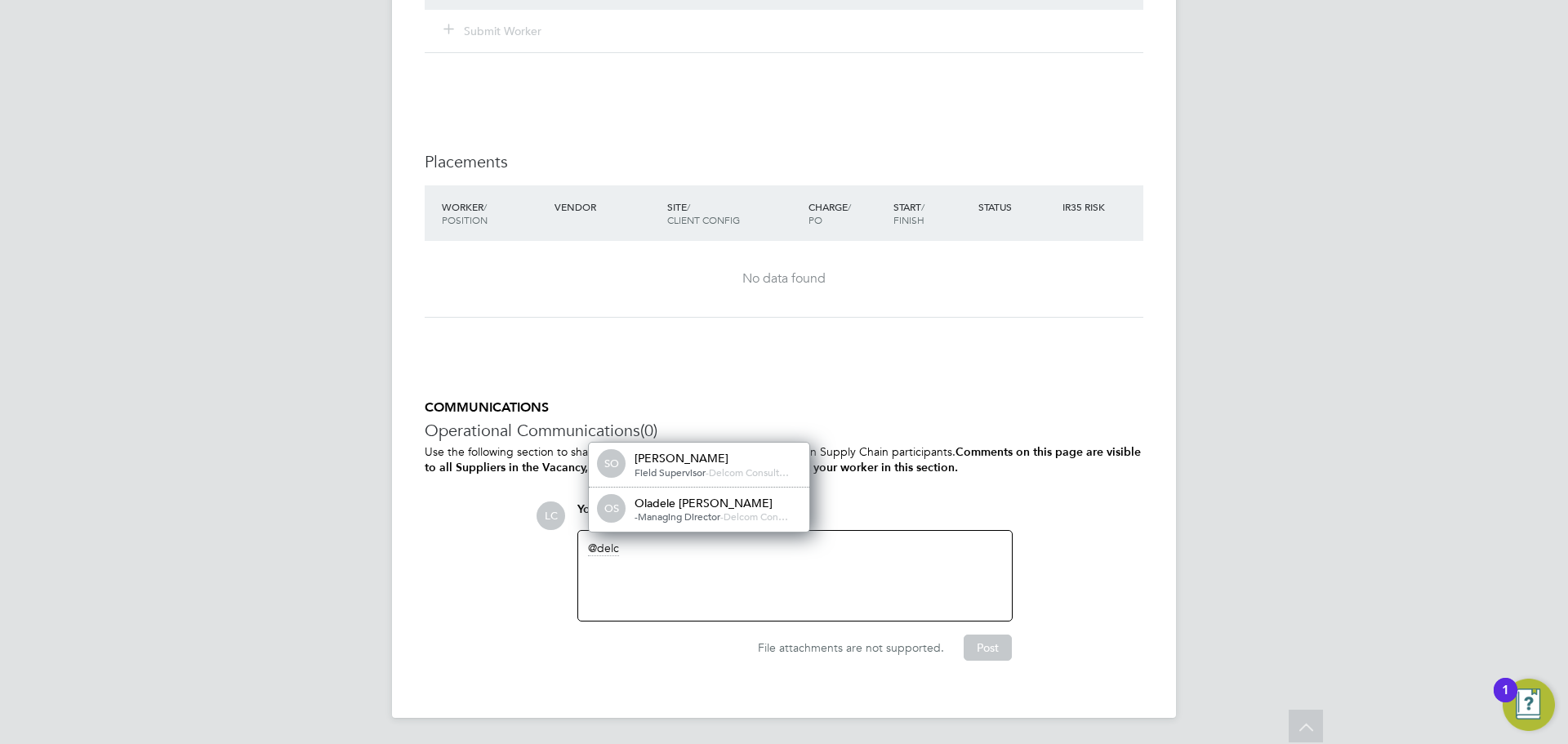
drag, startPoint x: 710, startPoint y: 506, endPoint x: 738, endPoint y: 522, distance: 32.2
click at [713, 507] on div "Oladele [PERSON_NAME]" at bounding box center [716, 503] width 163 height 15
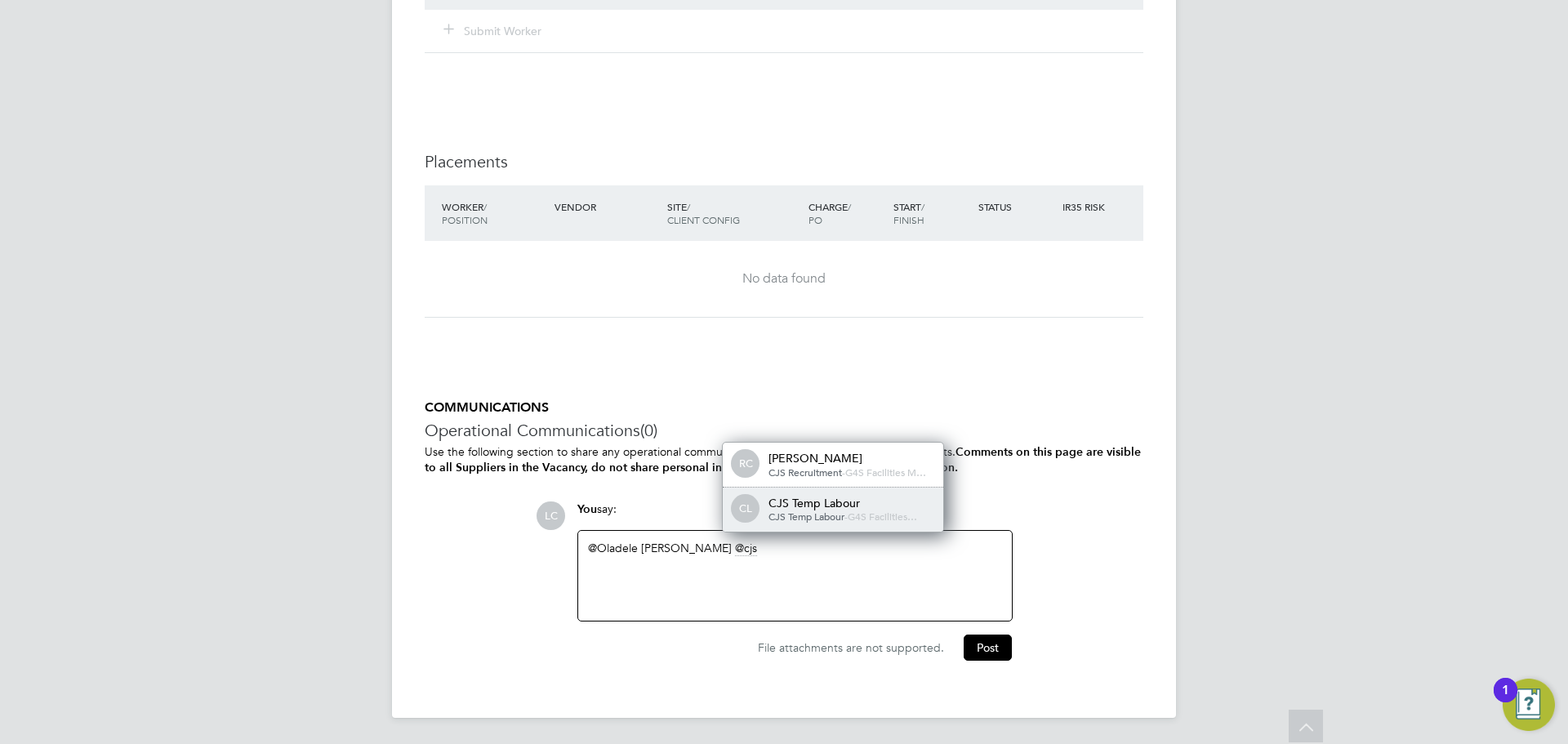
click at [843, 507] on div "CJS Temp Labour" at bounding box center [850, 503] width 163 height 15
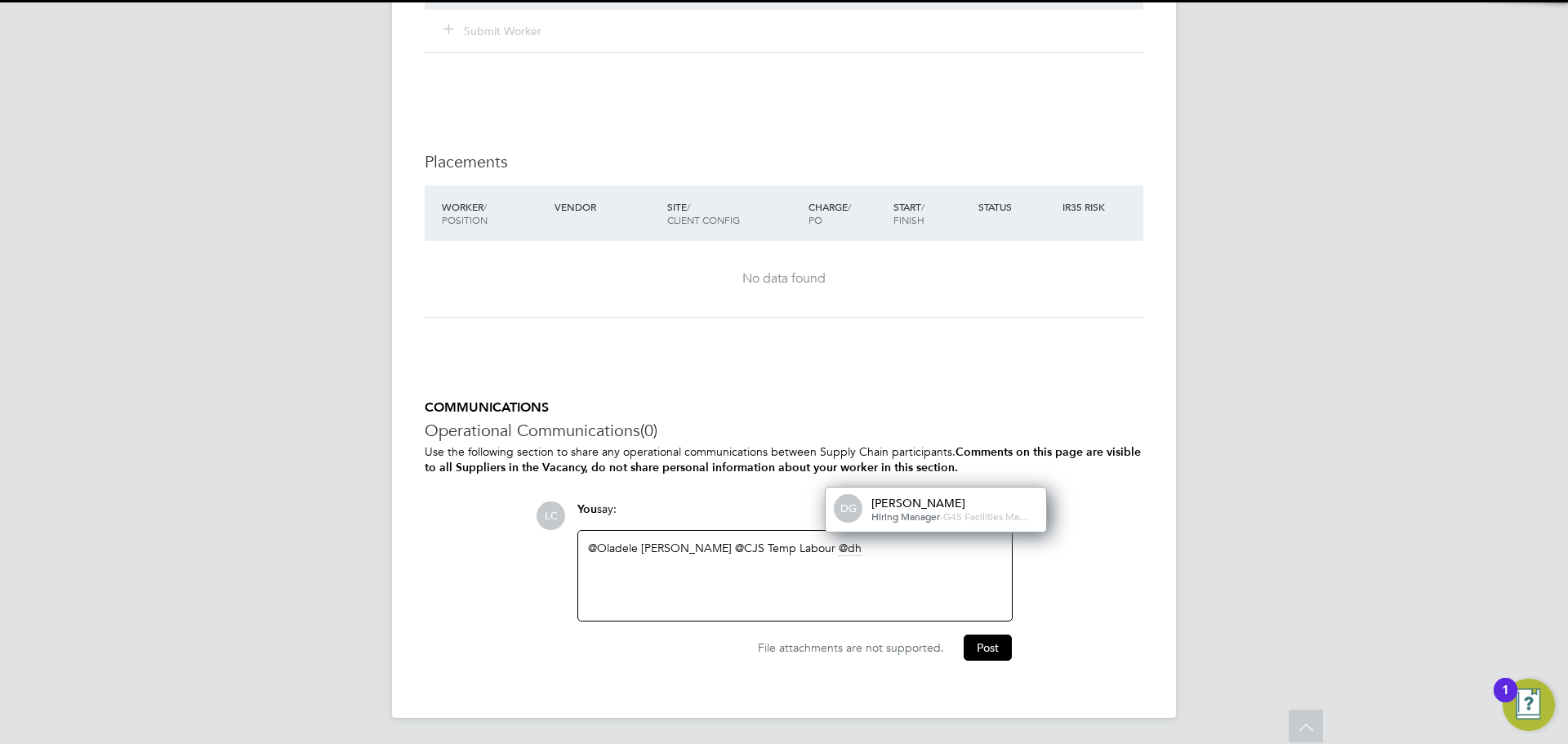
drag, startPoint x: 902, startPoint y: 511, endPoint x: 917, endPoint y: 519, distance: 17.0
click at [943, 511] on span "G4S Facilities Ma…" at bounding box center [986, 516] width 86 height 13
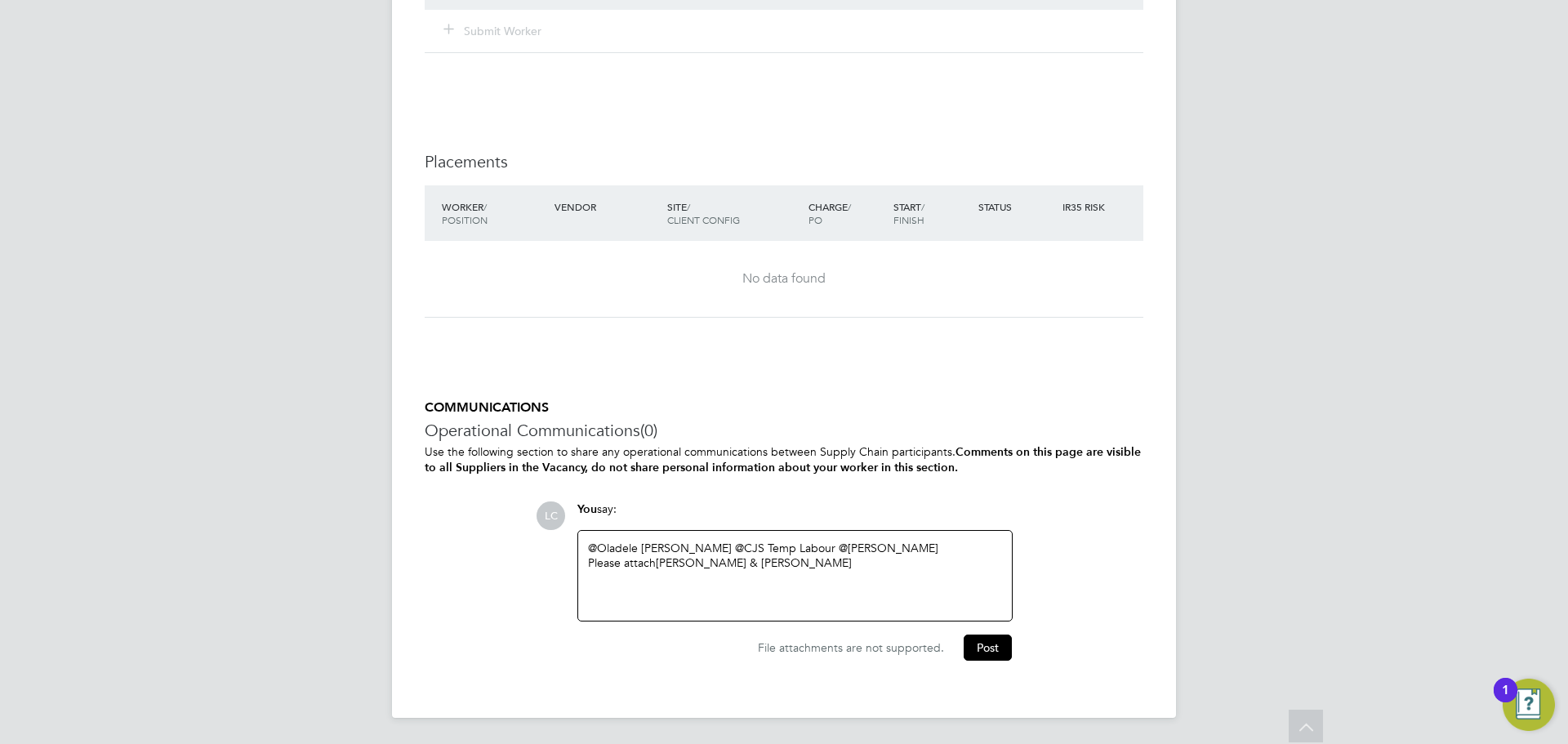
click at [874, 574] on div "@Oladele [PERSON_NAME] ​ @CJS Temp Labour ​ @[PERSON_NAME] ​ Please attach [PER…" at bounding box center [795, 576] width 414 height 70
click at [751, 611] on div "@Oladele [PERSON_NAME] ​ @CJS Temp Labour ​ @[PERSON_NAME] ​ Please attach [PER…" at bounding box center [795, 575] width 434 height 90
click at [754, 589] on div "Wed 06:30 - 08:30 15:30 - 18:00 Thurs - Fri 15:30 - 18:00" at bounding box center [795, 592] width 414 height 15
click at [756, 589] on div "Wed 06:30 - 08:30 15:30 - 18:00 Thurs - Fri 15:30 - 18:00" at bounding box center [795, 592] width 414 height 15
click at [835, 590] on div "Wed 06:30 - 08:30 15:30 - 18:00" at bounding box center [795, 592] width 414 height 15
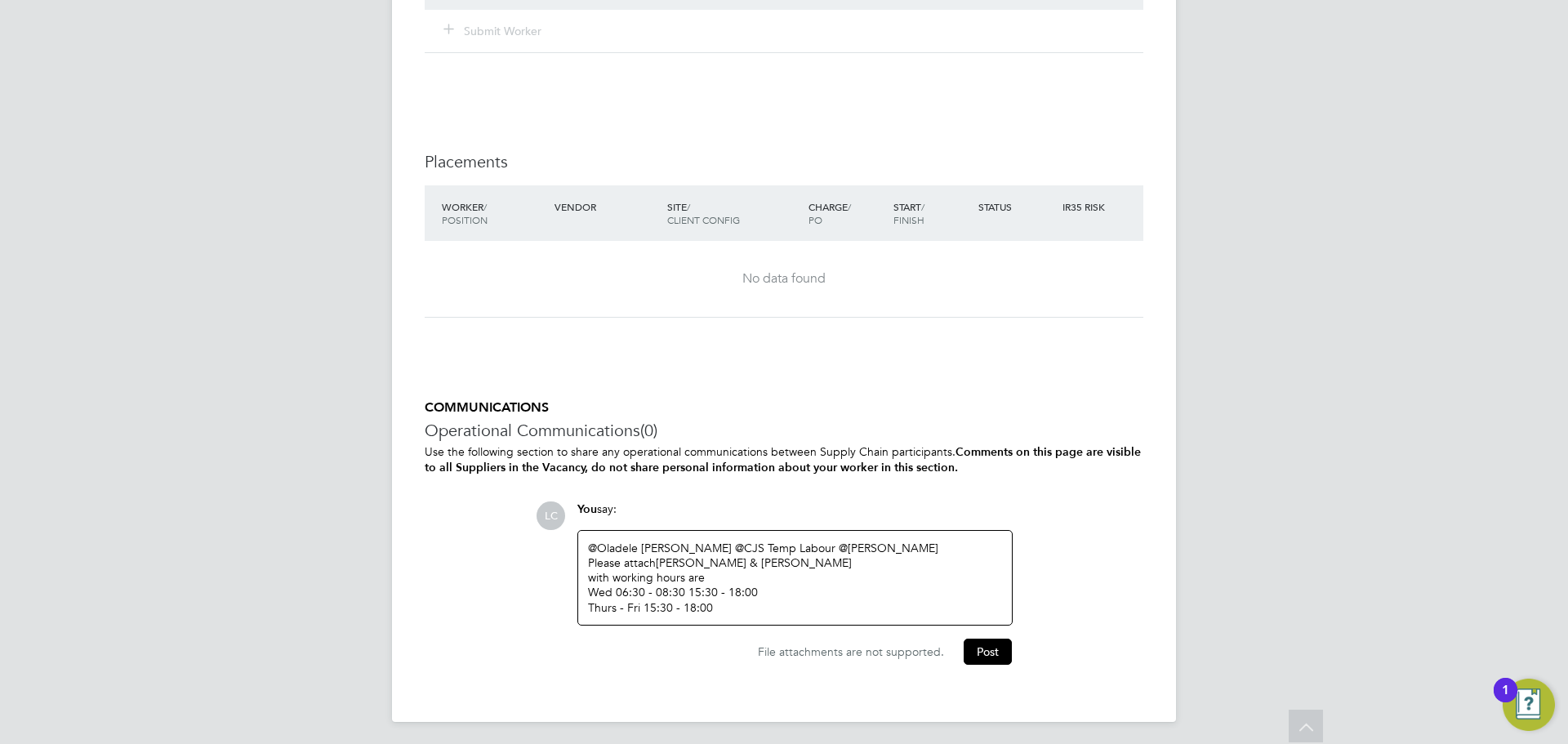
click at [686, 594] on div "Wed 06:30 - 08:30 15:30 - 18:00" at bounding box center [795, 592] width 414 height 15
click at [854, 644] on span "File attachments are not supported." at bounding box center [851, 651] width 186 height 15
click at [800, 614] on div "Thurs - Fri 15:30 - 18:00" at bounding box center [795, 608] width 414 height 15
click at [993, 649] on button "Post" at bounding box center [988, 651] width 48 height 26
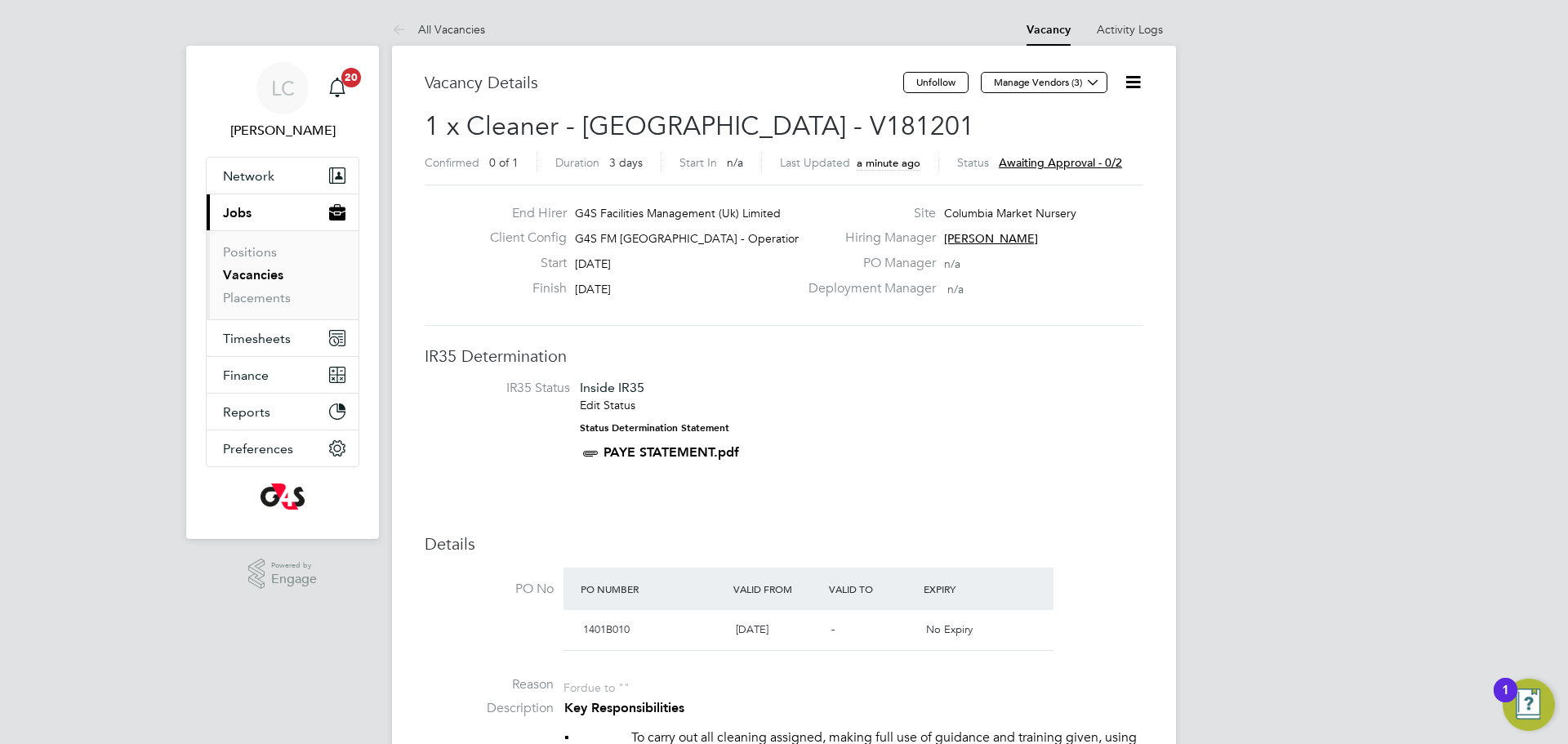
click at [264, 288] on li "Vacancies" at bounding box center [285, 278] width 122 height 23
click at [267, 292] on link "Placements" at bounding box center [257, 297] width 68 height 16
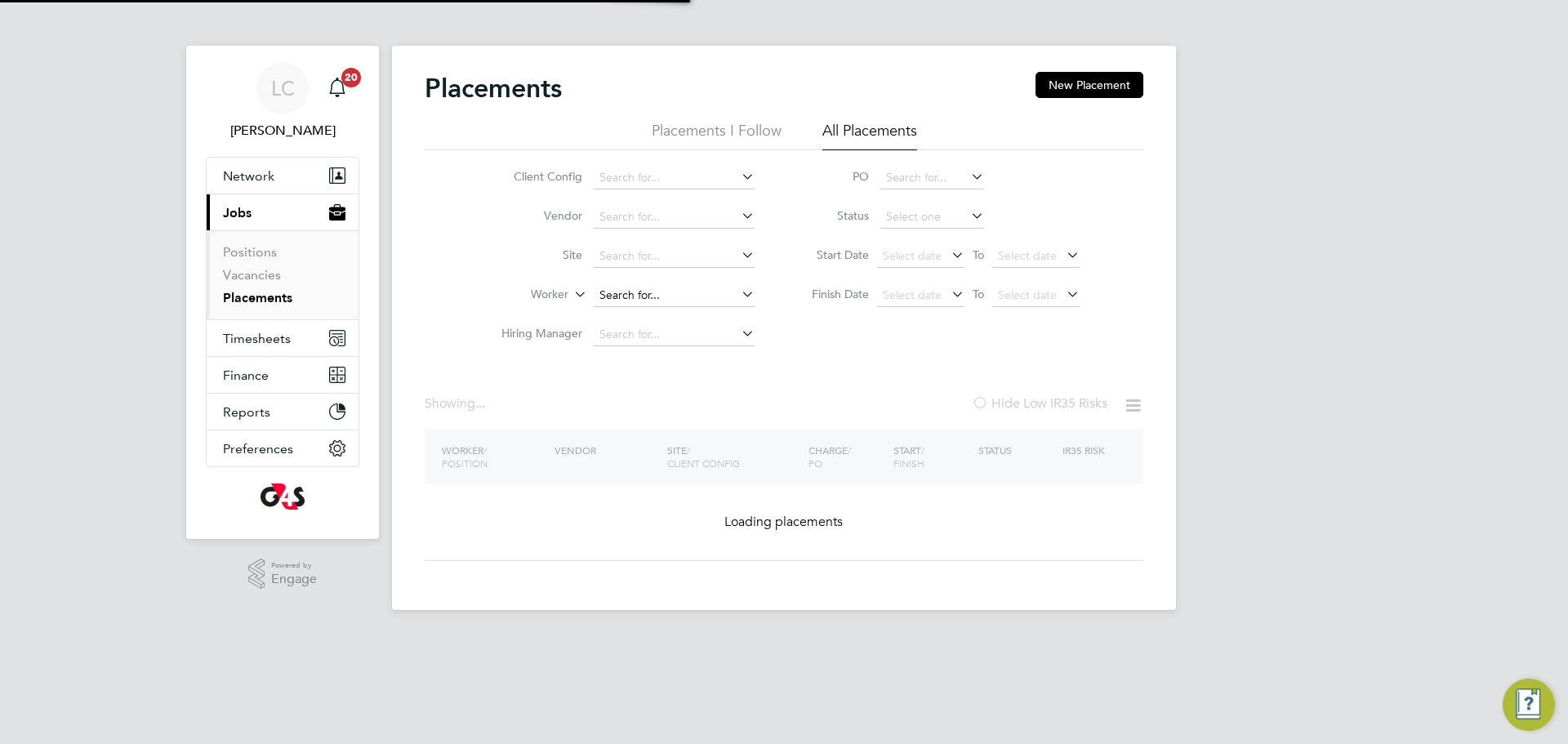
click at [639, 284] on li "Worker" at bounding box center [621, 296] width 307 height 39
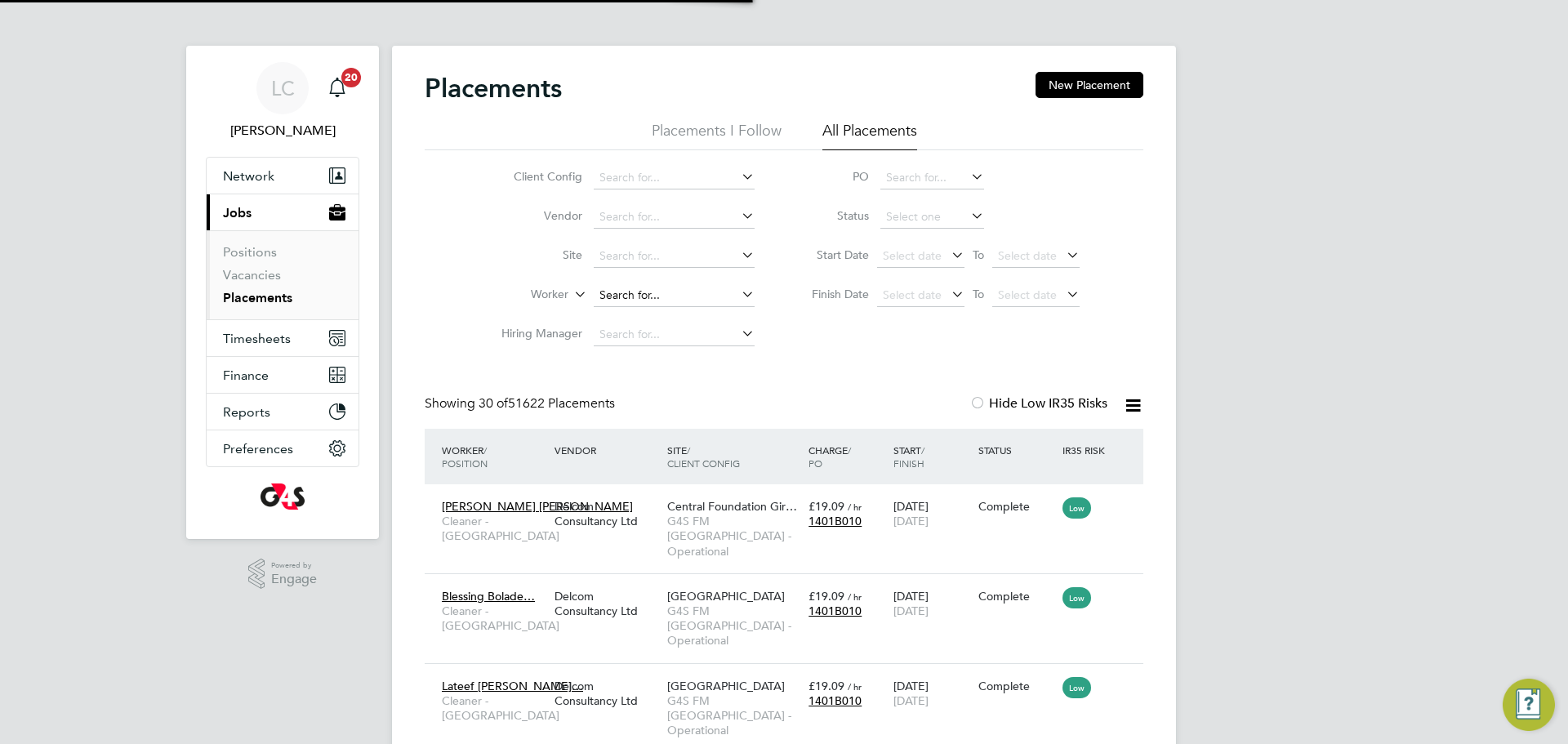
click at [641, 294] on input at bounding box center [675, 296] width 161 height 23
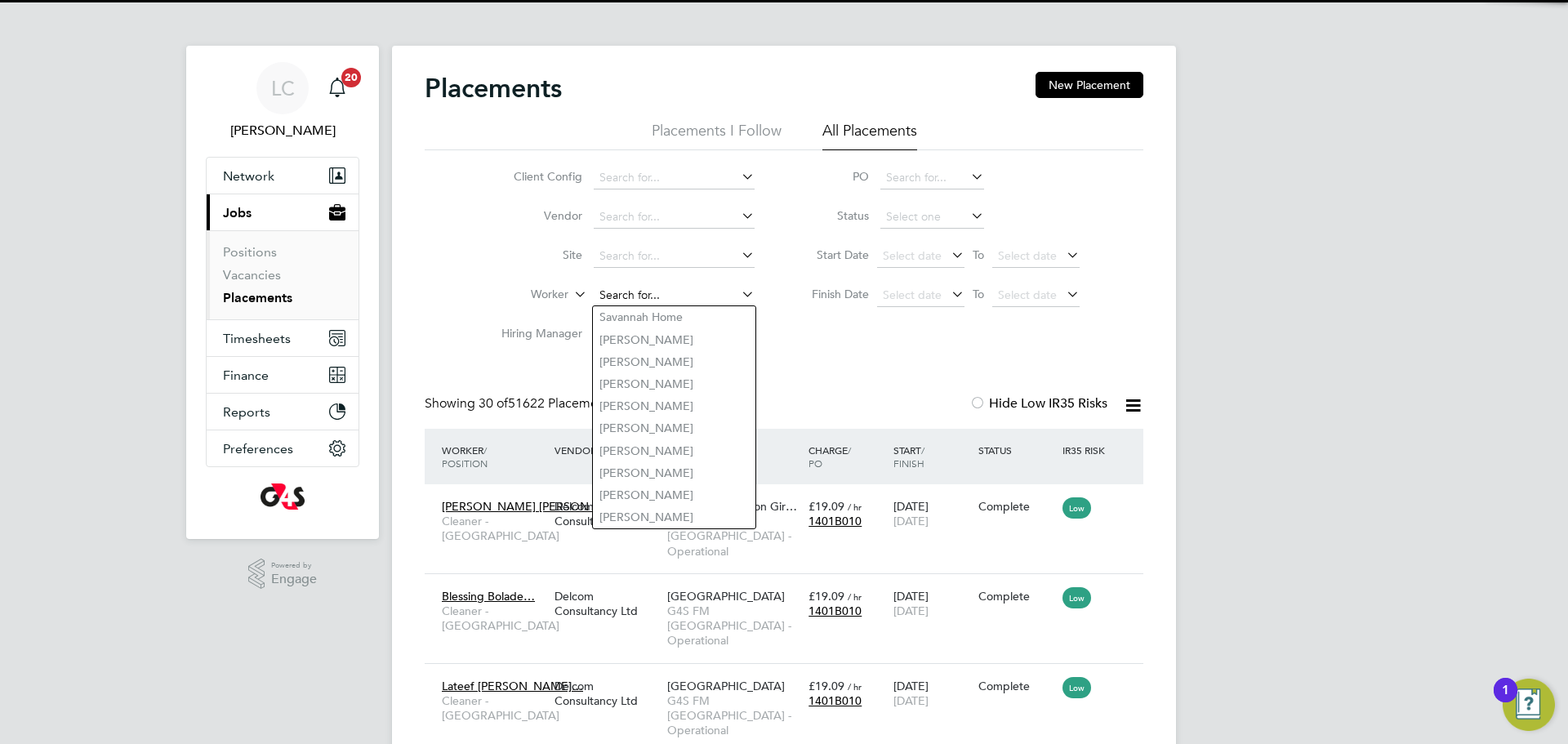
paste input "[PERSON_NAME]"
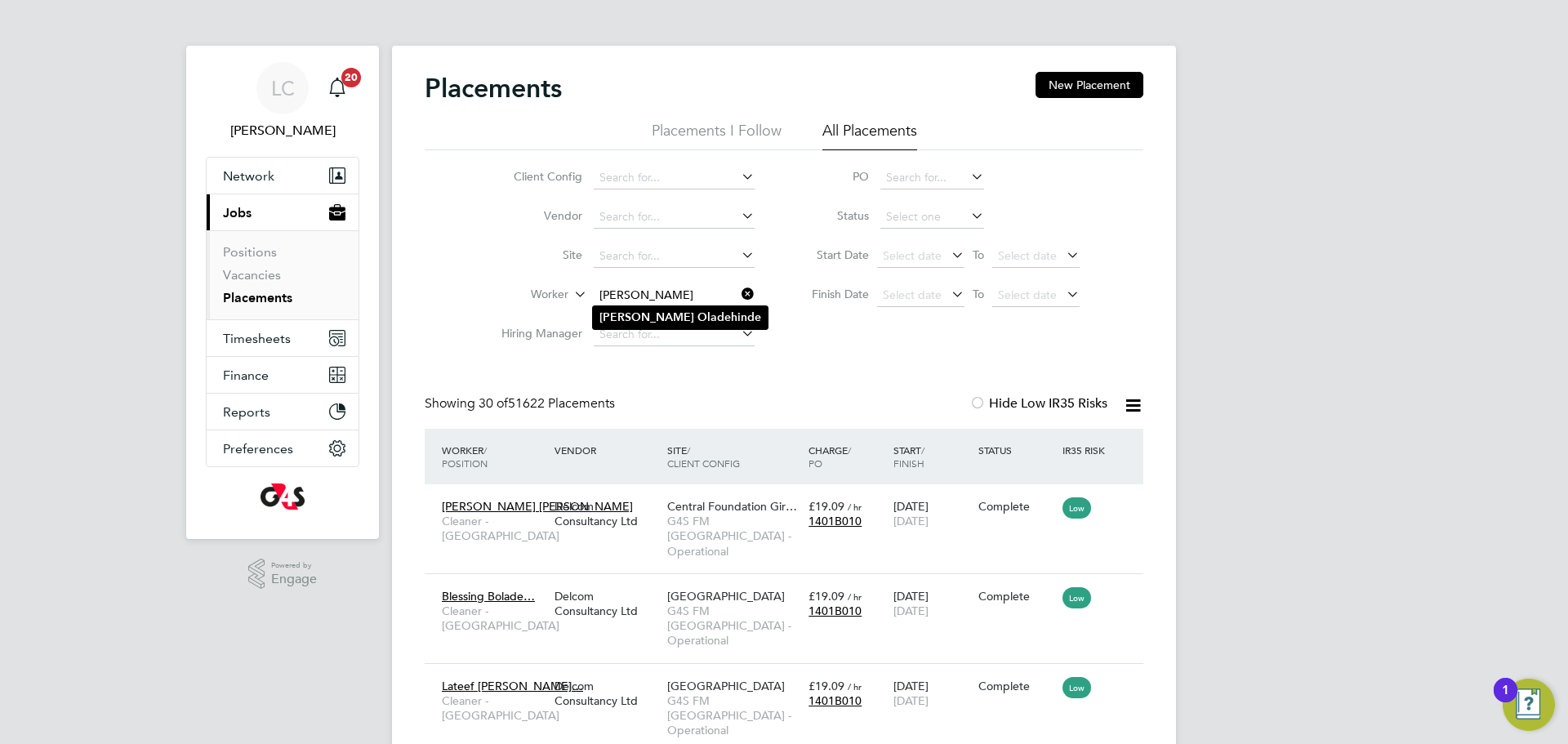
click at [698, 312] on b "Oladehinde" at bounding box center [729, 317] width 64 height 14
type input "[PERSON_NAME]"
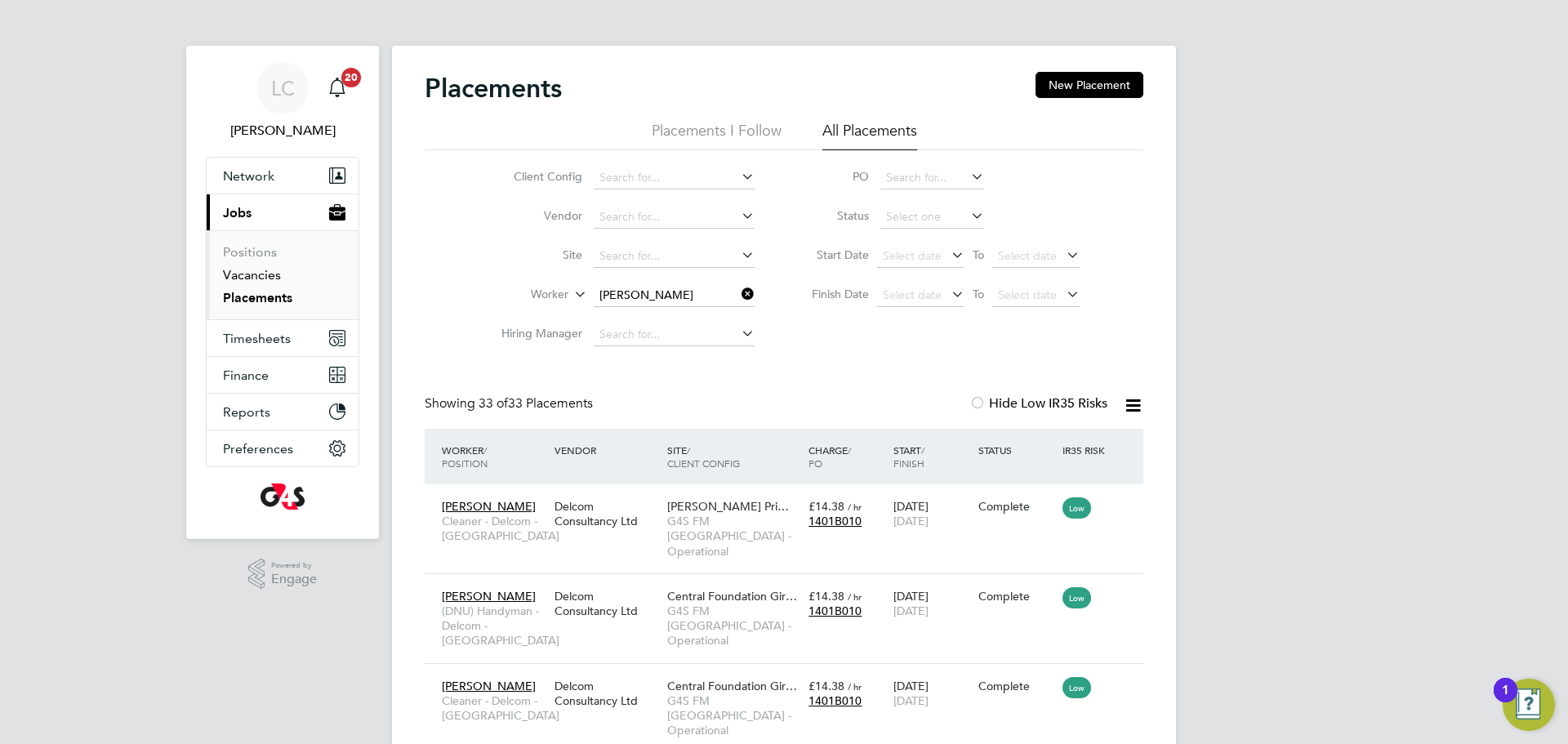
click at [270, 272] on link "Vacancies" at bounding box center [252, 274] width 58 height 16
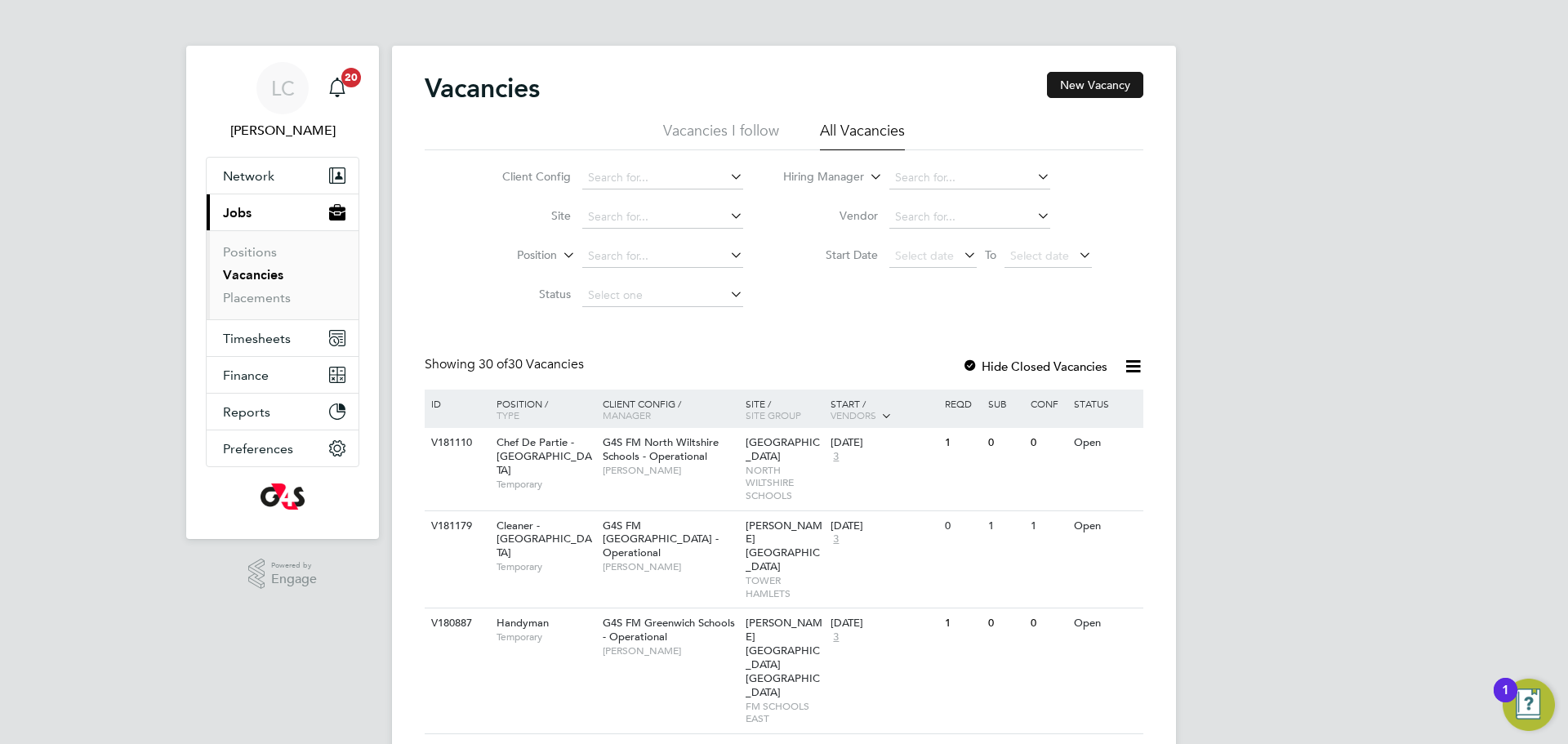
click at [1097, 86] on button "New Vacancy" at bounding box center [1095, 85] width 96 height 26
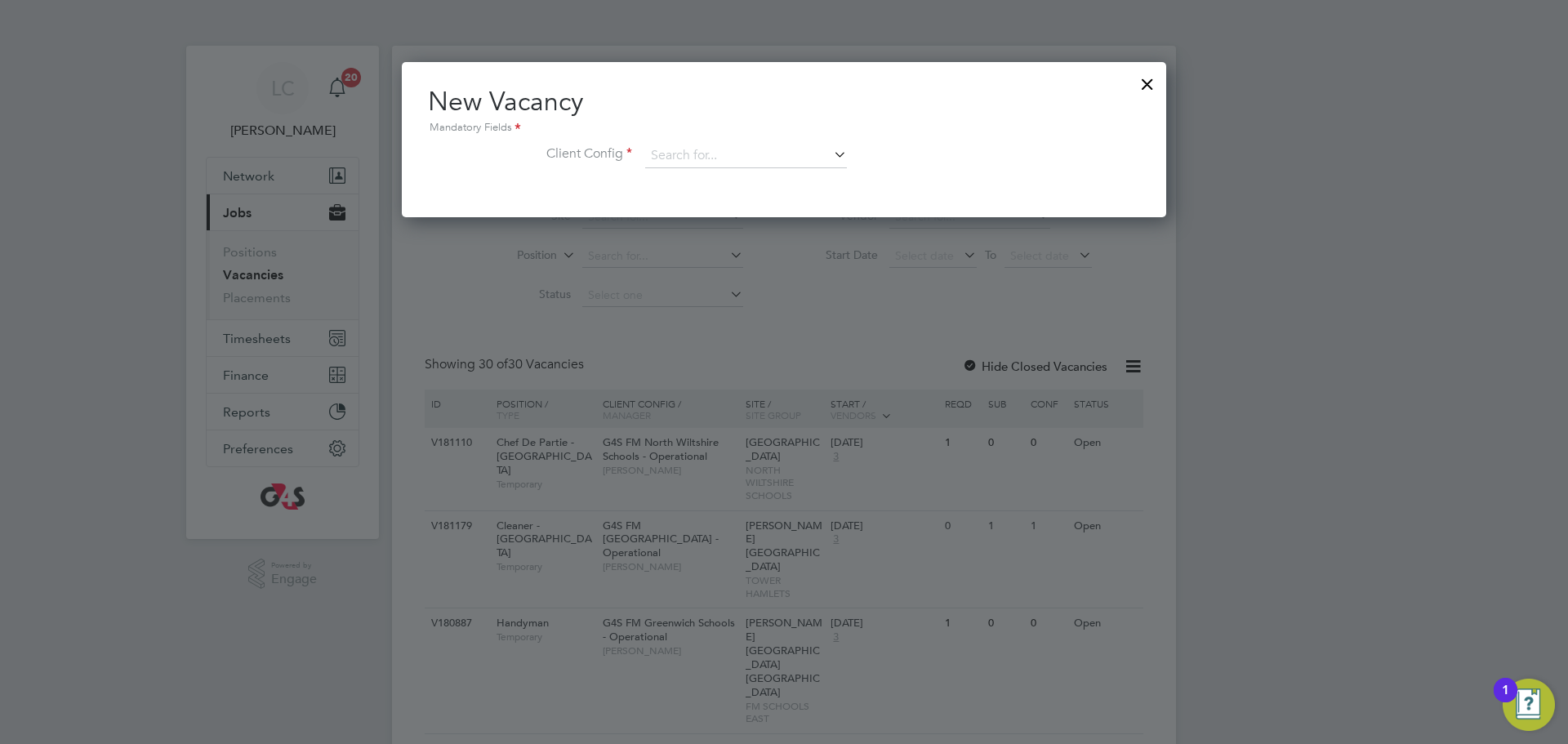
click at [725, 169] on li "Client Config" at bounding box center [784, 164] width 713 height 41
click at [717, 151] on input at bounding box center [746, 156] width 202 height 24
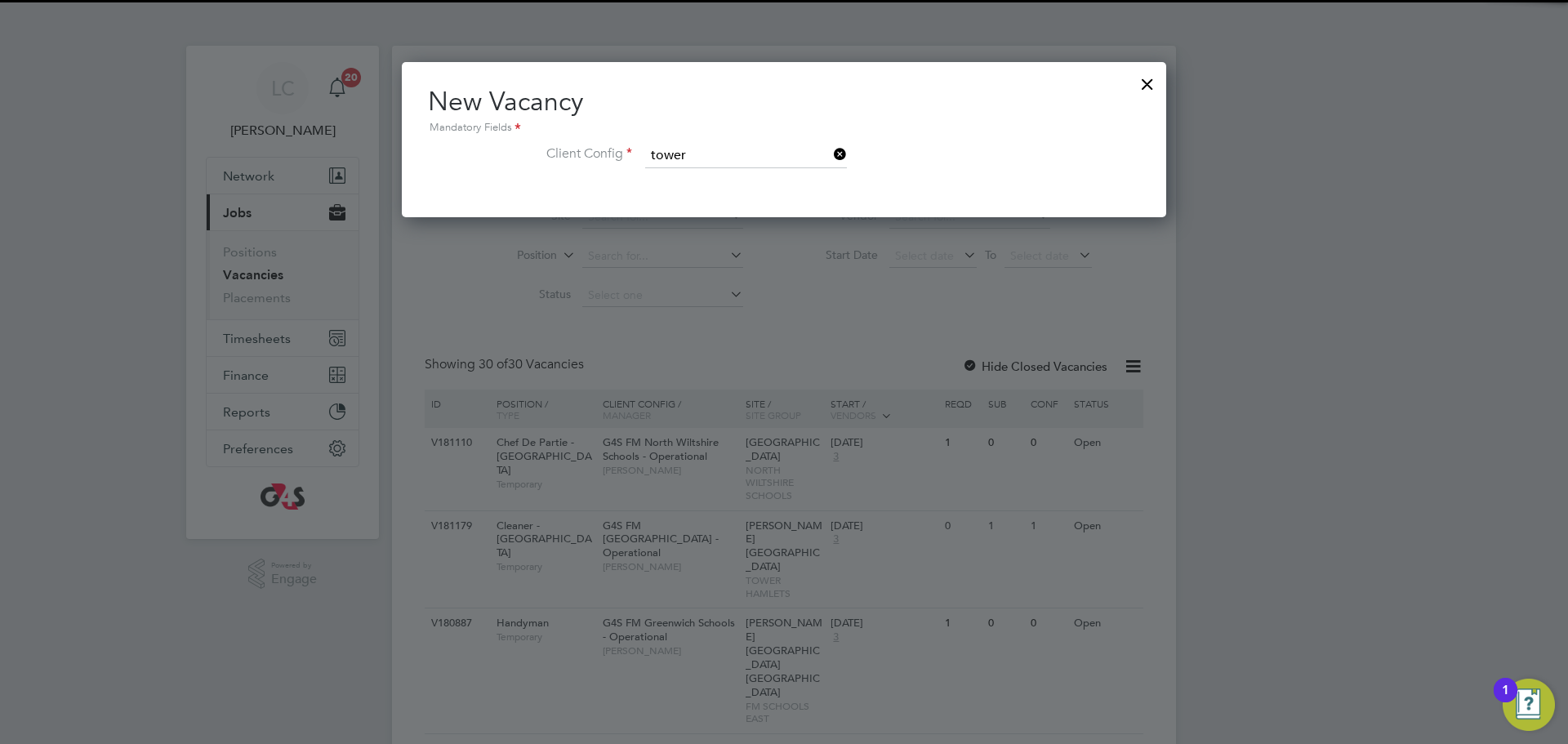
click at [752, 195] on li "G4S FM [GEOGRAPHIC_DATA] - Operational" at bounding box center [756, 201] width 225 height 22
type input "G4S FM [GEOGRAPHIC_DATA] - Operational"
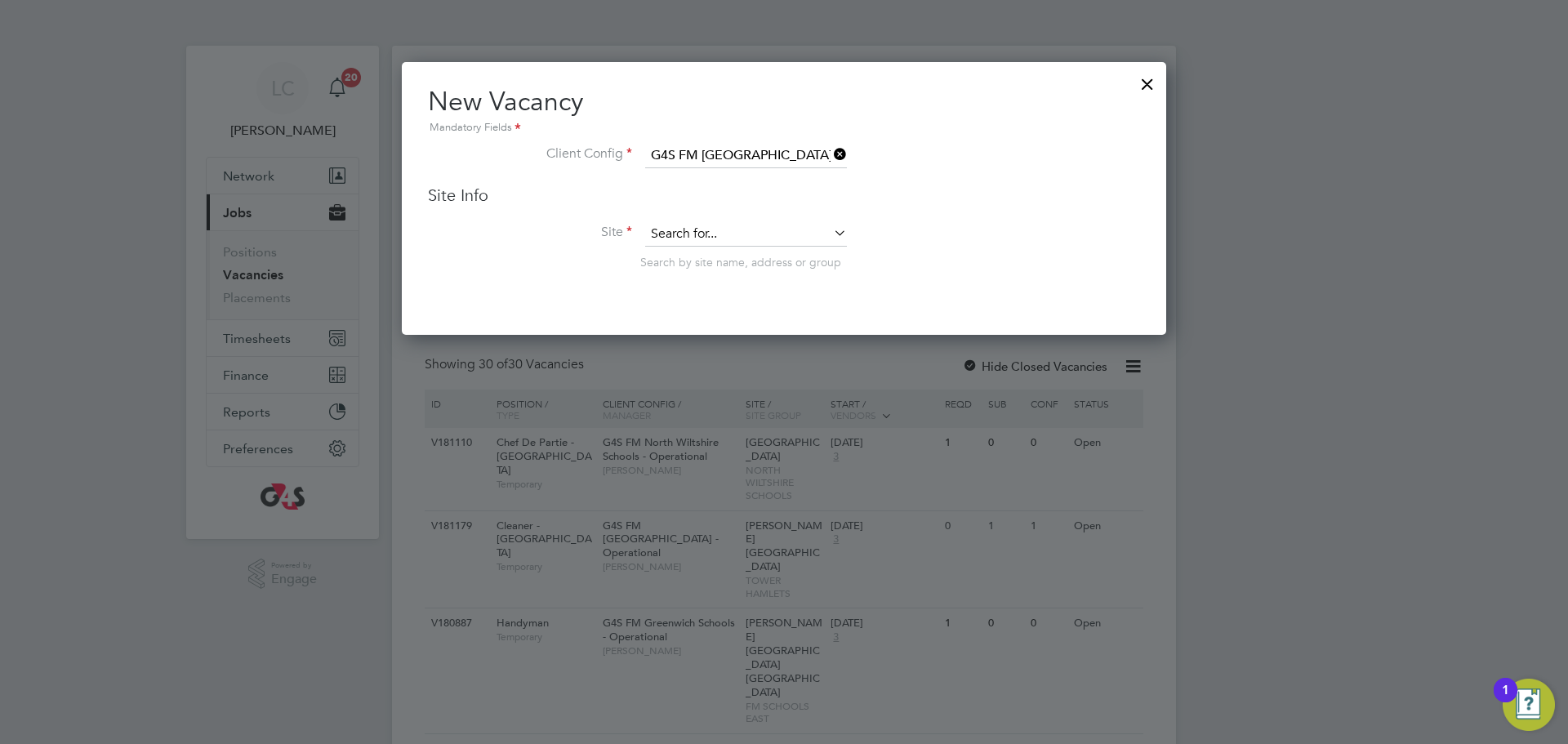
click at [728, 245] on input at bounding box center [746, 234] width 202 height 24
click at [748, 277] on li "[GEOGRAPHIC_DATA]" at bounding box center [764, 279] width 240 height 22
type input "[GEOGRAPHIC_DATA]"
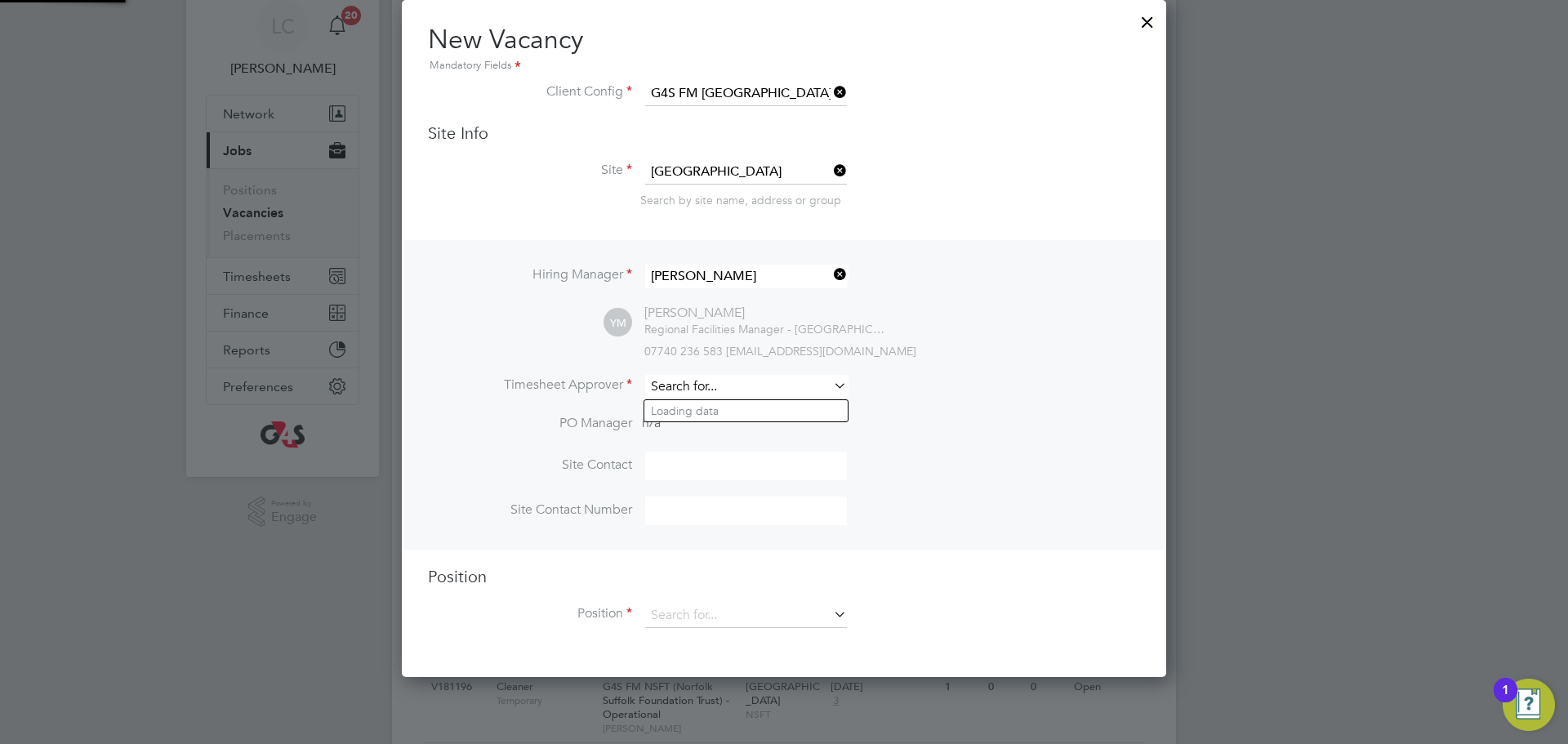
drag, startPoint x: 734, startPoint y: 382, endPoint x: 746, endPoint y: 389, distance: 13.9
click at [736, 383] on input at bounding box center [746, 387] width 202 height 24
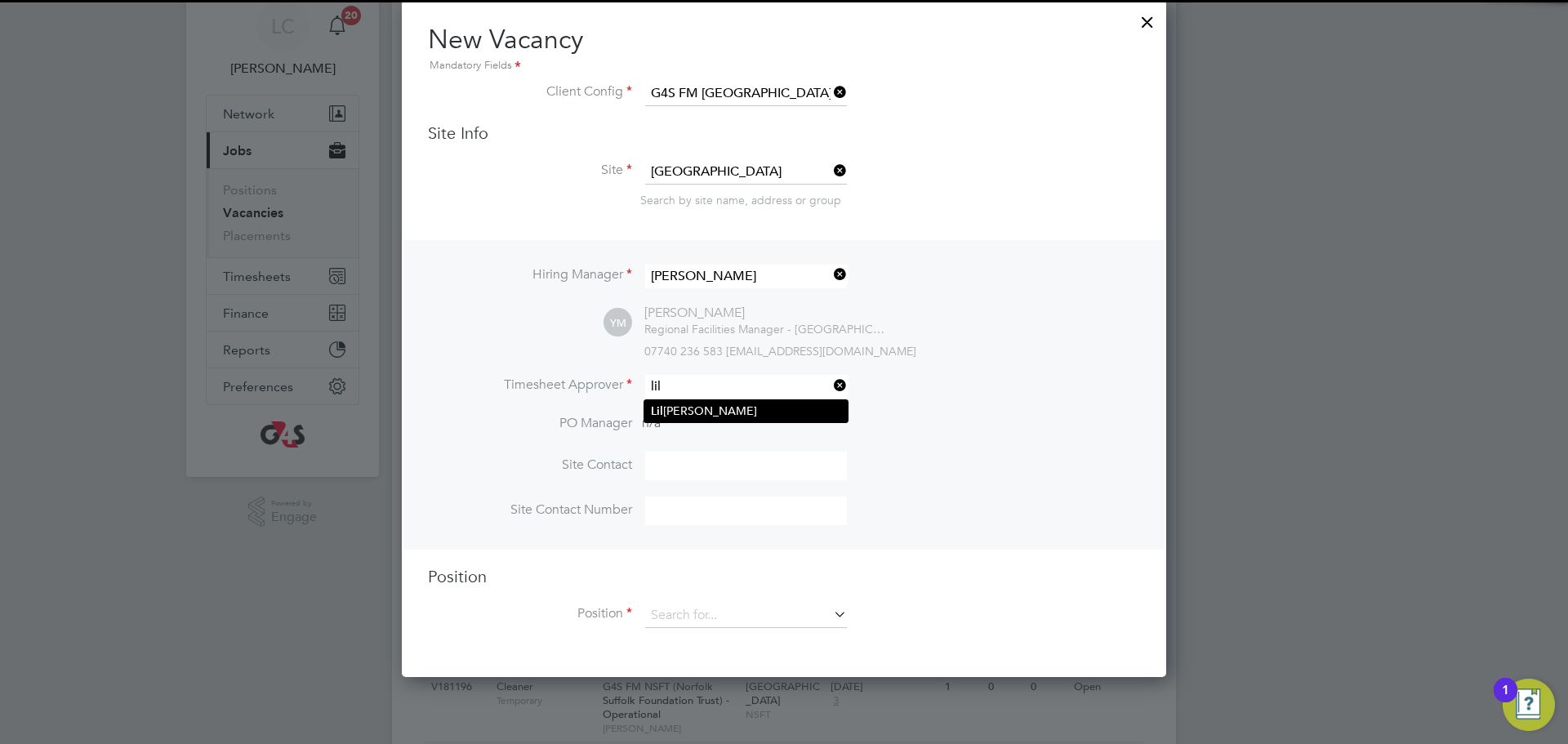
click at [762, 407] on li "[PERSON_NAME]" at bounding box center [745, 411] width 203 height 22
type input "[PERSON_NAME]"
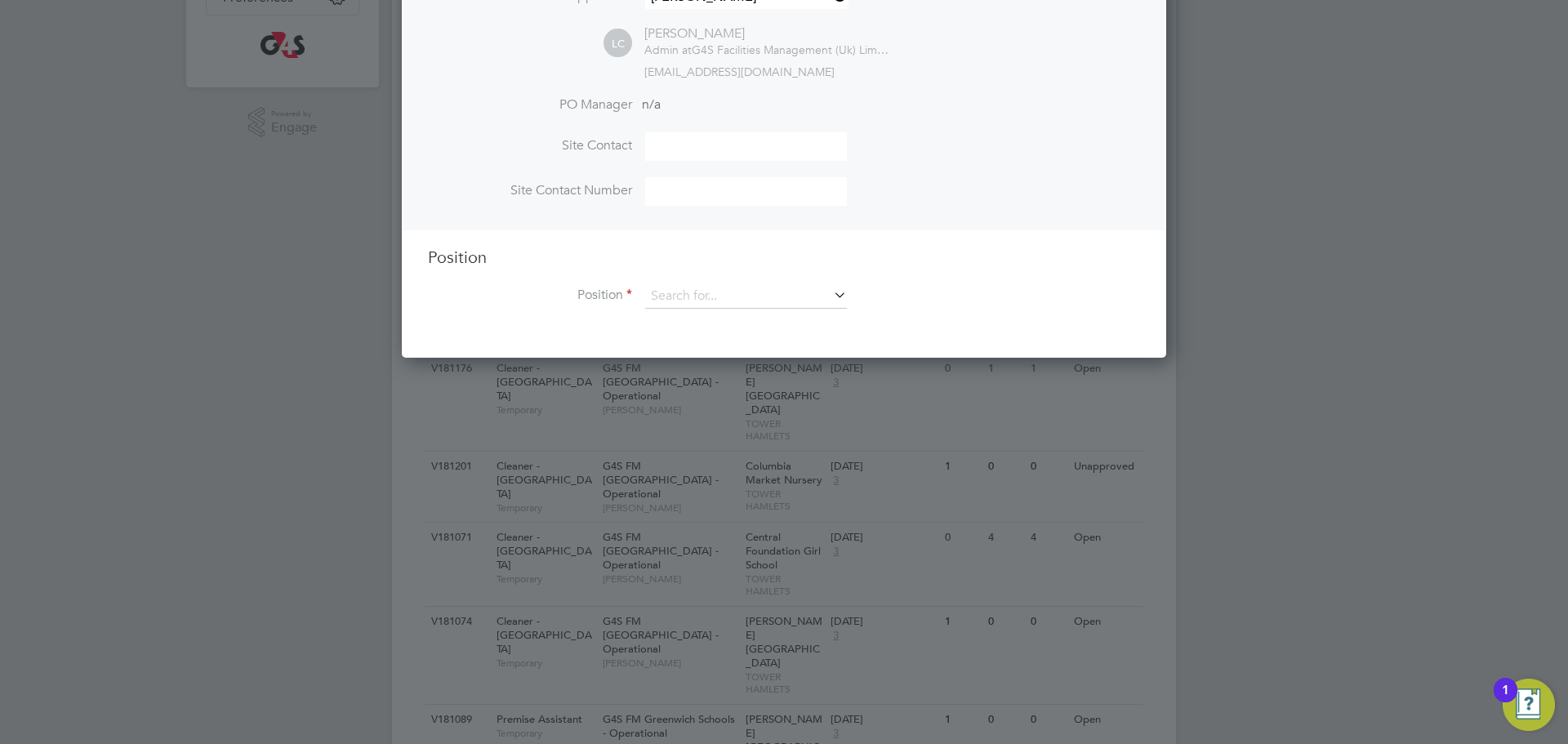
click at [757, 284] on div "Position Position" at bounding box center [784, 285] width 713 height 79
click at [753, 297] on input at bounding box center [746, 296] width 202 height 24
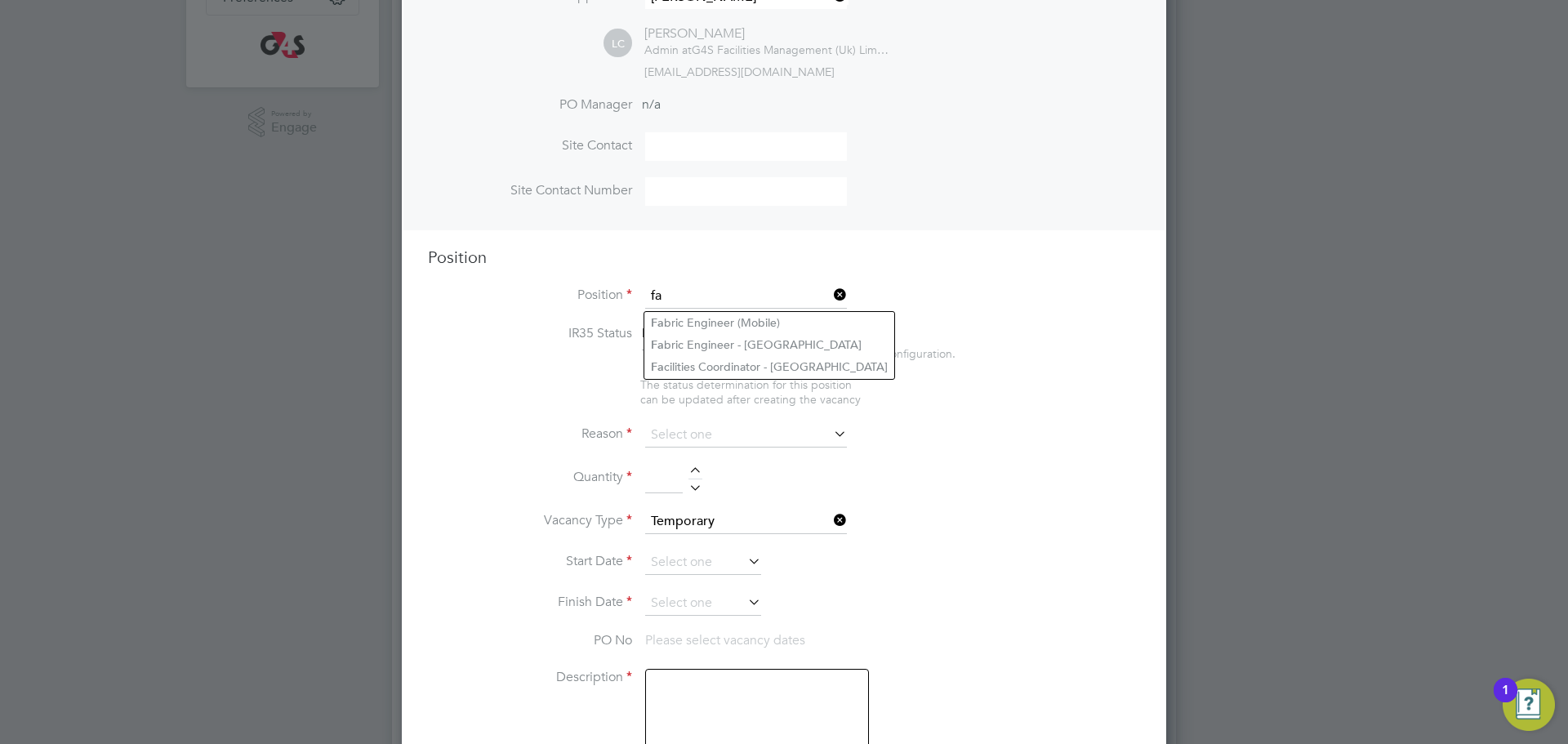
drag, startPoint x: 705, startPoint y: 359, endPoint x: 721, endPoint y: 376, distance: 23.3
click at [708, 361] on li "Fa cilities Coordinator - [GEOGRAPHIC_DATA]" at bounding box center [769, 367] width 250 height 22
type input "Facilities Coordinator - [GEOGRAPHIC_DATA]"
type textarea "**Lor Ipsumdo:** Sit Ametconsec Adipiscinge (SE) doei te inci ut lab E0D Magnaa…"
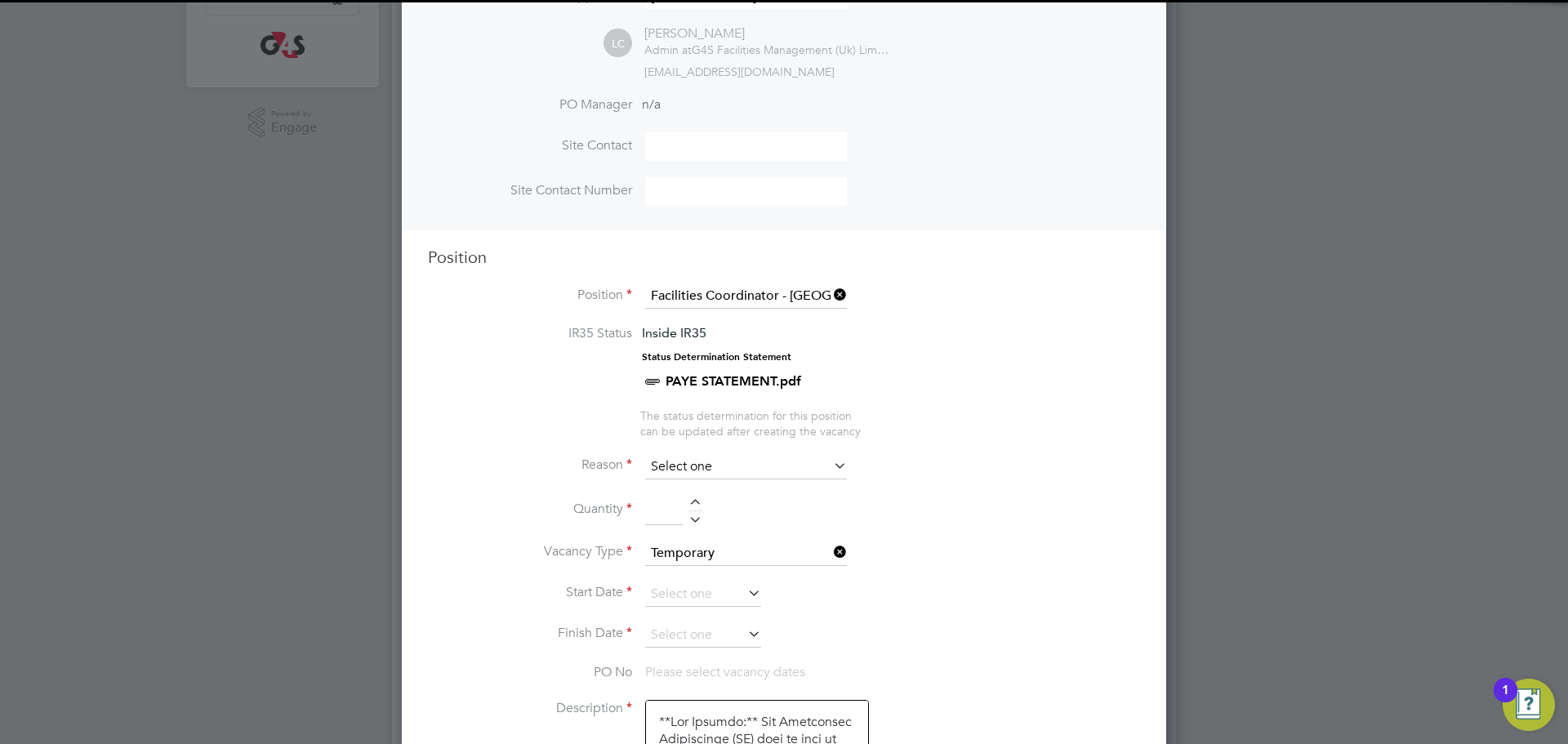
drag, startPoint x: 723, startPoint y: 466, endPoint x: 725, endPoint y: 479, distance: 13.2
click at [720, 470] on input at bounding box center [746, 467] width 202 height 24
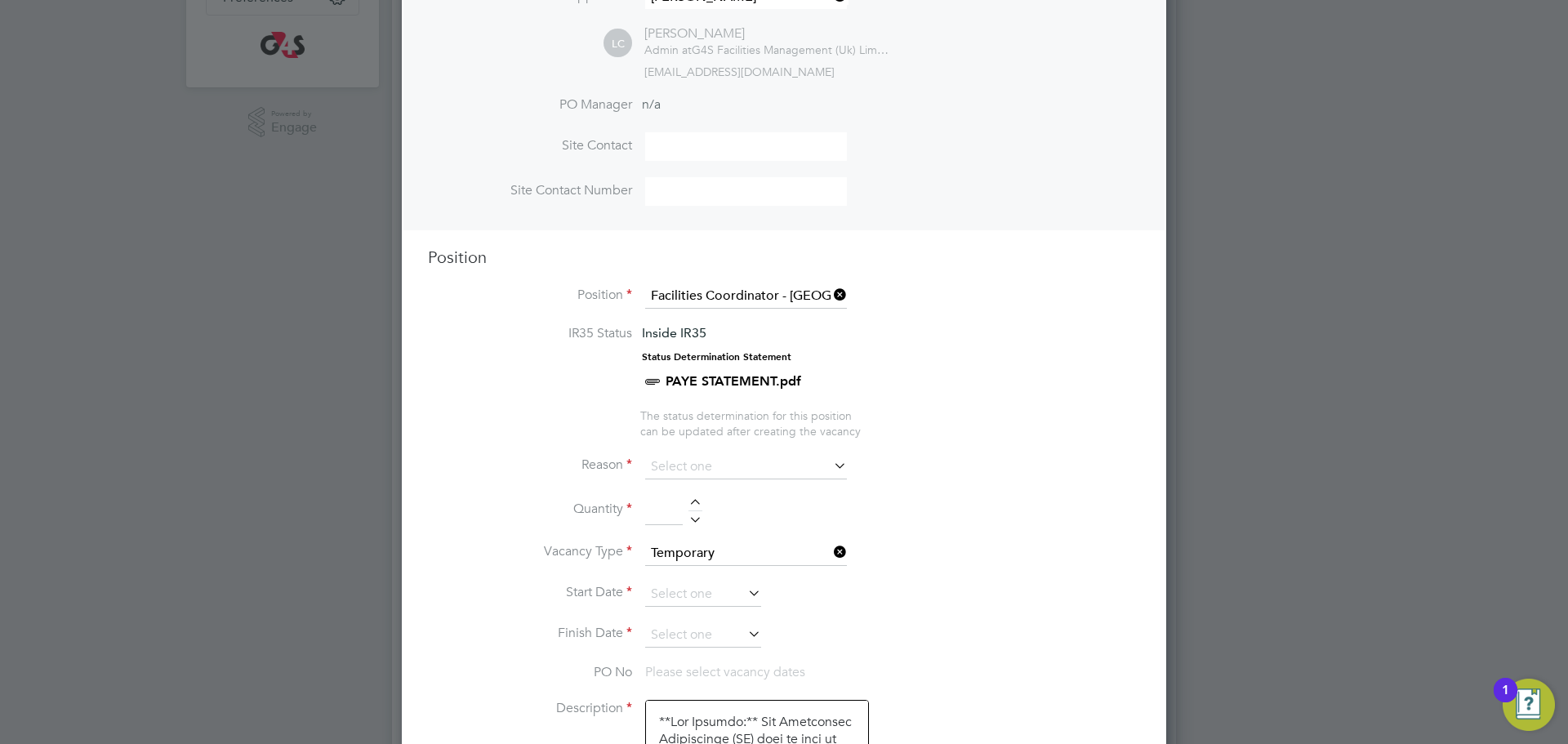
click at [688, 641] on li "Replacement" at bounding box center [745, 642] width 203 height 21
type input "Replacement"
click at [696, 509] on div at bounding box center [695, 511] width 14 height 24
click at [700, 505] on div at bounding box center [695, 505] width 14 height 11
type input "1"
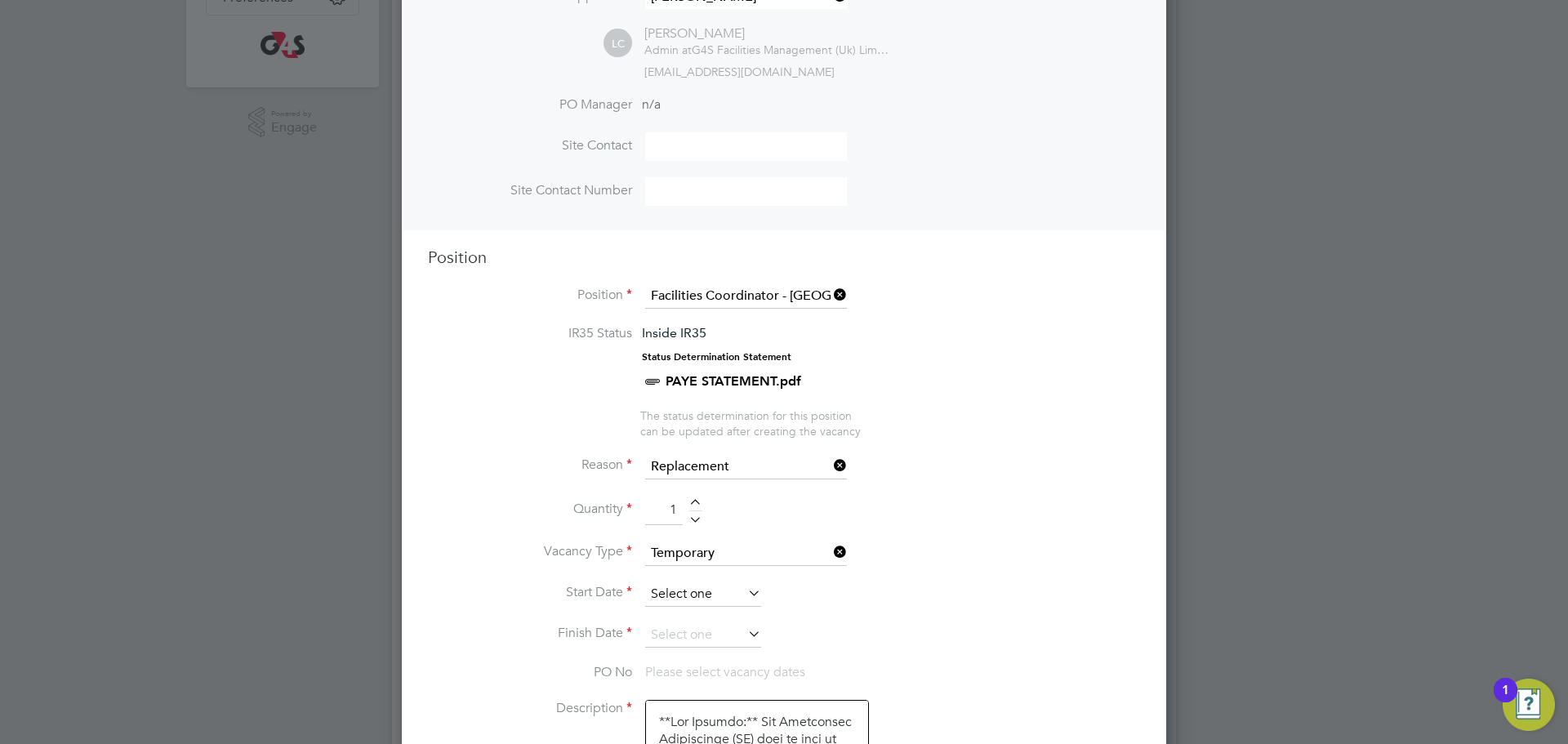
click at [706, 603] on input at bounding box center [702, 594] width 116 height 24
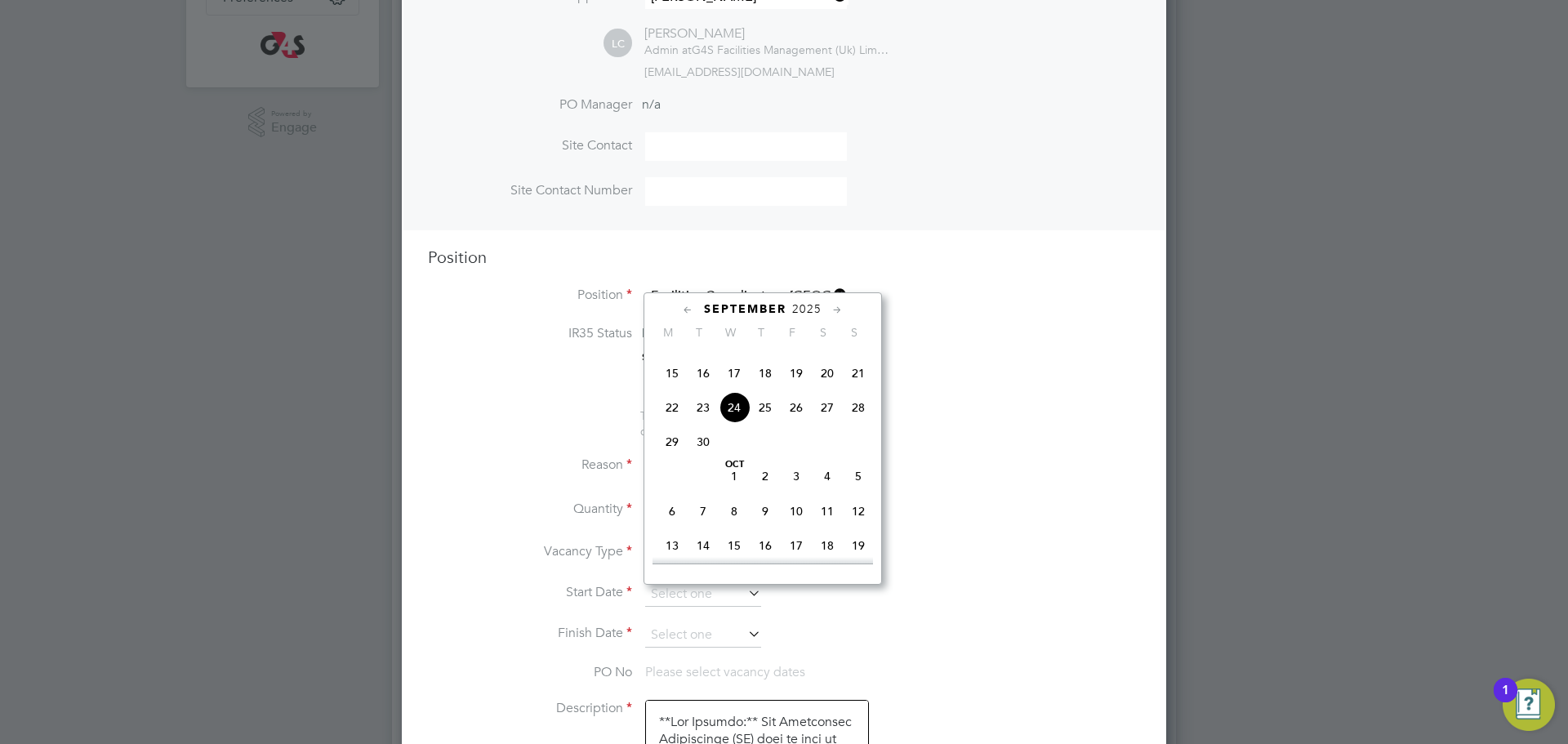
click at [742, 423] on span "24" at bounding box center [734, 407] width 31 height 31
type input "[DATE]"
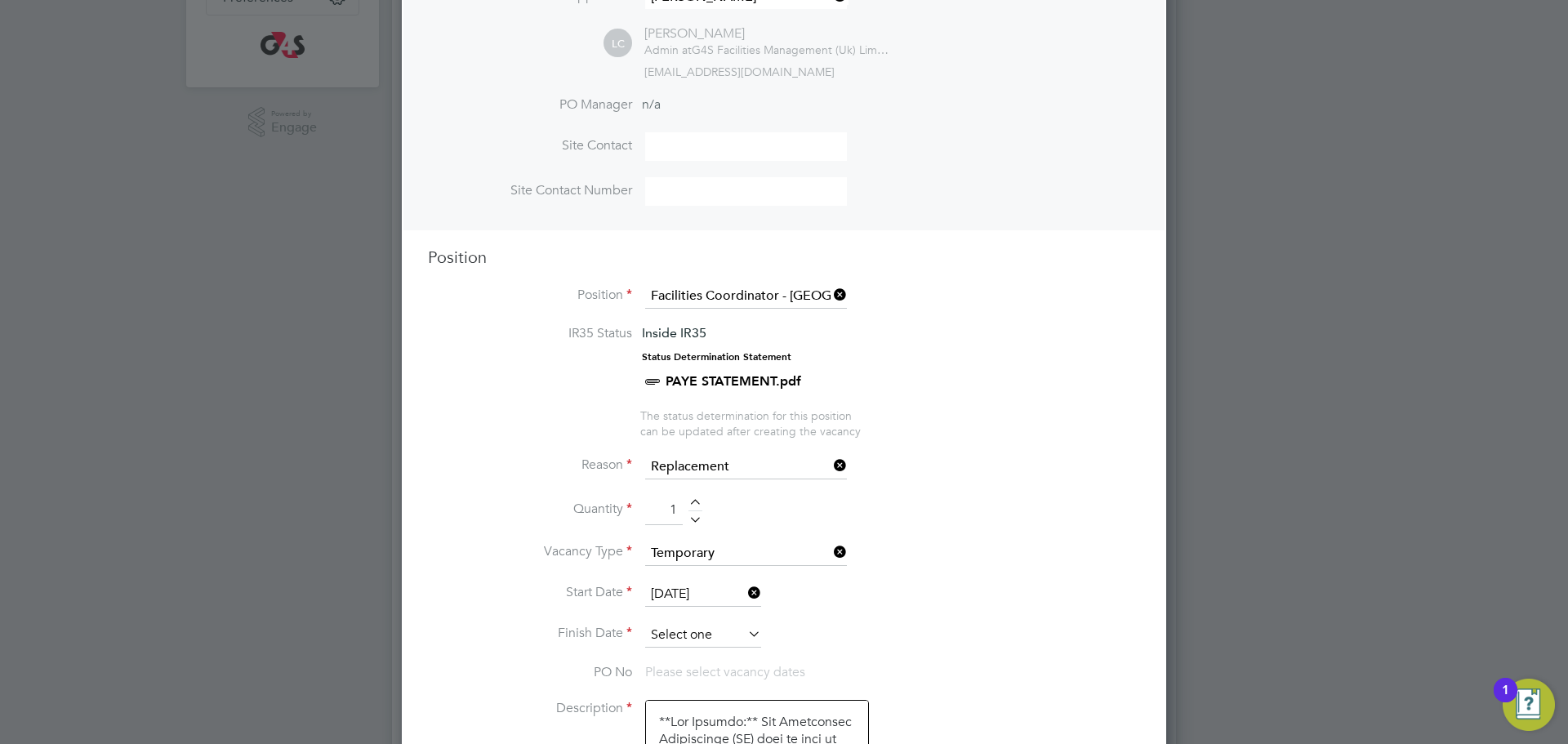
click at [725, 641] on input at bounding box center [702, 636] width 116 height 24
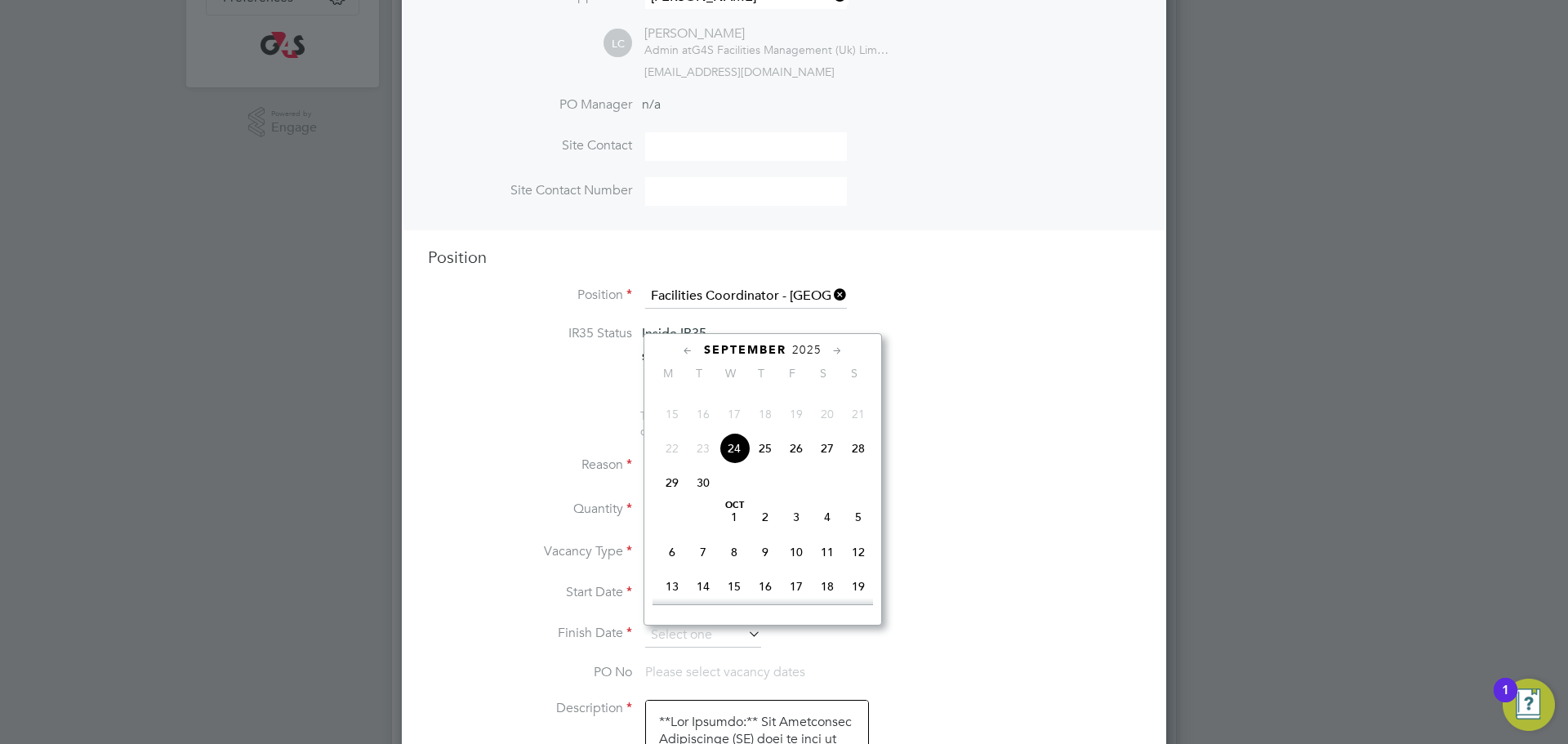
click at [793, 464] on span "26" at bounding box center [796, 448] width 31 height 31
type input "[DATE]"
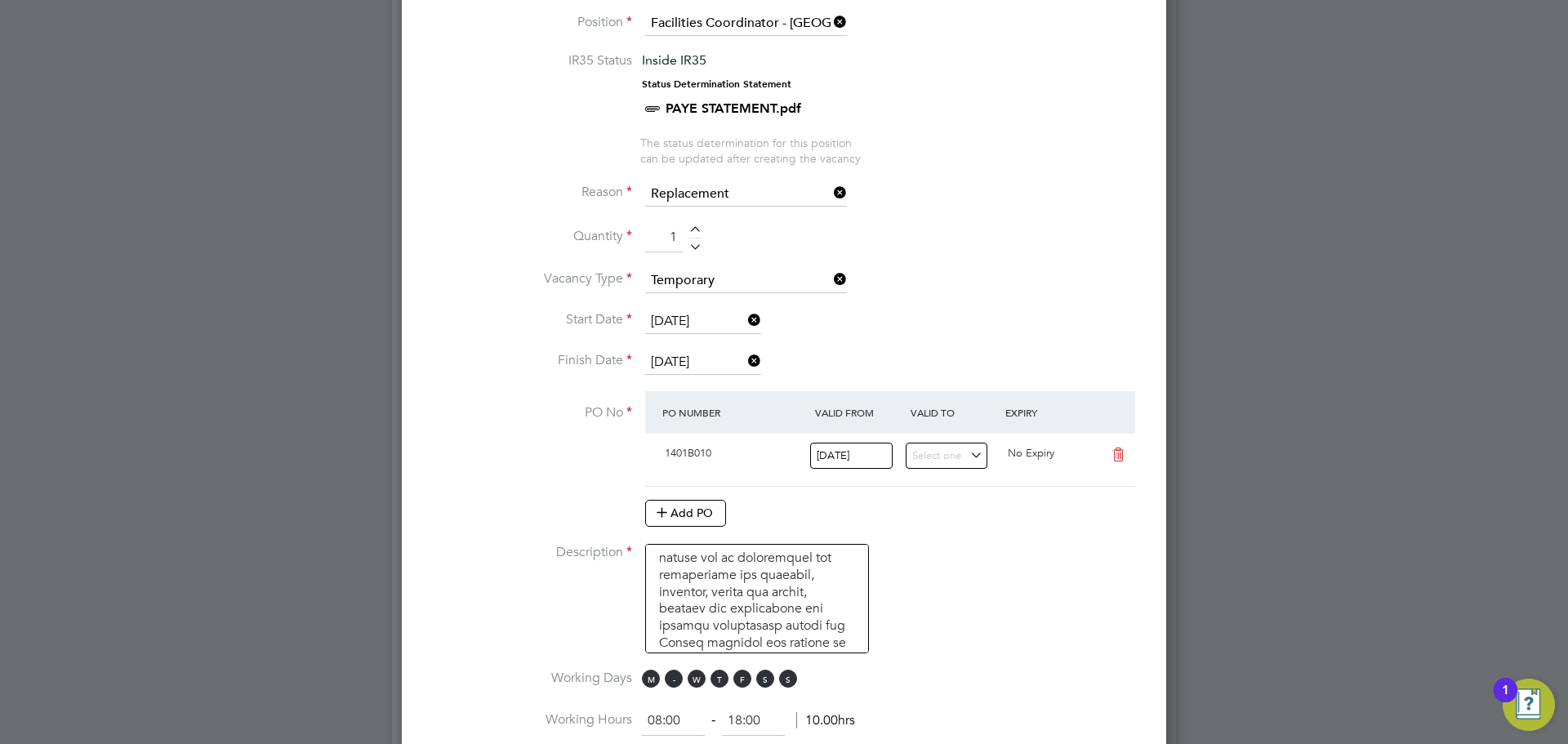
drag, startPoint x: 652, startPoint y: 680, endPoint x: 677, endPoint y: 676, distance: 25.3
click at [653, 679] on span "M" at bounding box center [651, 678] width 18 height 18
drag, startPoint x: 677, startPoint y: 676, endPoint x: 736, endPoint y: 681, distance: 59.2
click at [686, 676] on span "M T W T F S S" at bounding box center [722, 678] width 160 height 18
drag, startPoint x: 759, startPoint y: 679, endPoint x: 782, endPoint y: 679, distance: 23.0
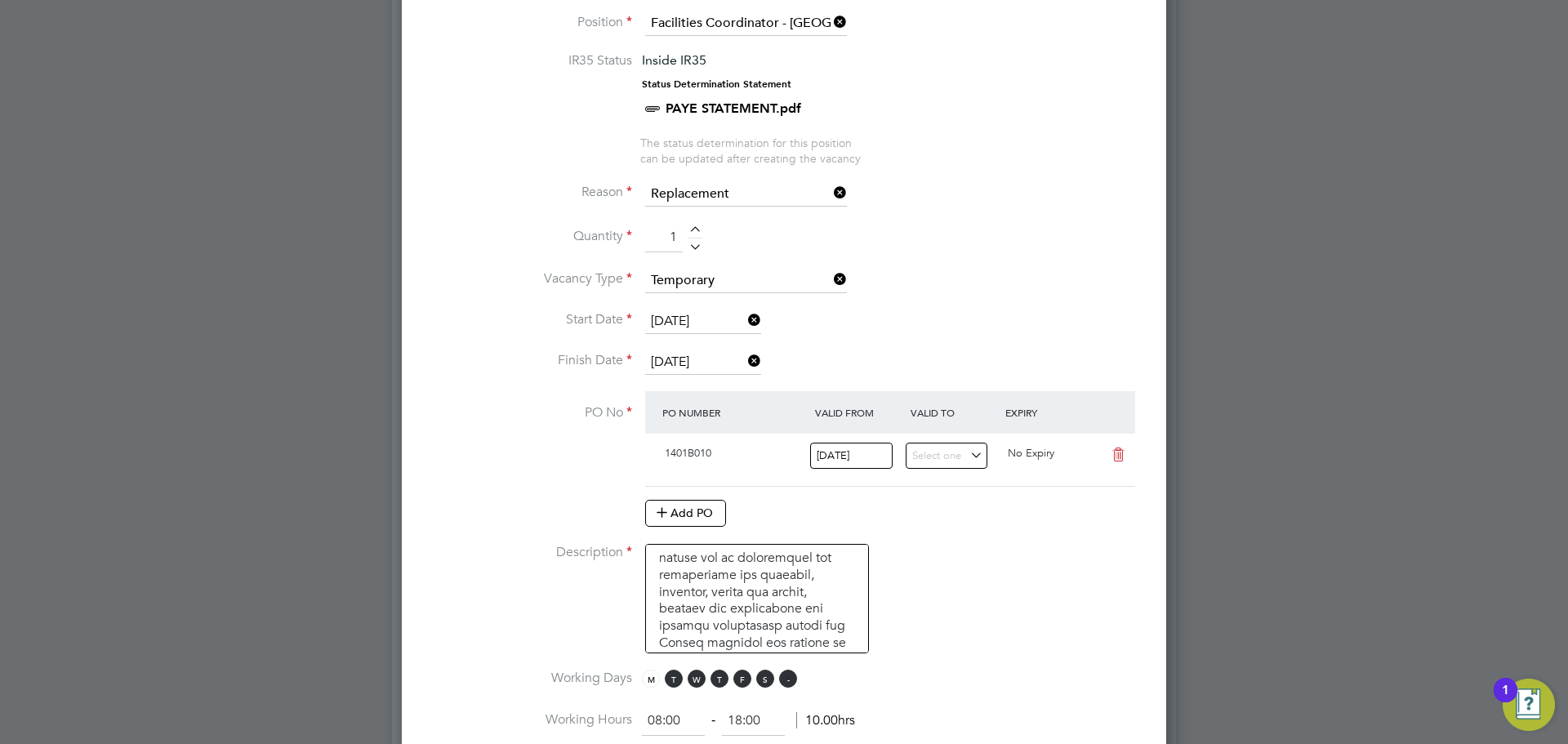
click at [765, 679] on span "S" at bounding box center [765, 678] width 18 height 18
drag, startPoint x: 791, startPoint y: 675, endPoint x: 776, endPoint y: 684, distance: 17.5
click at [792, 675] on span "S" at bounding box center [788, 678] width 18 height 18
click at [679, 677] on span "T" at bounding box center [674, 678] width 18 height 18
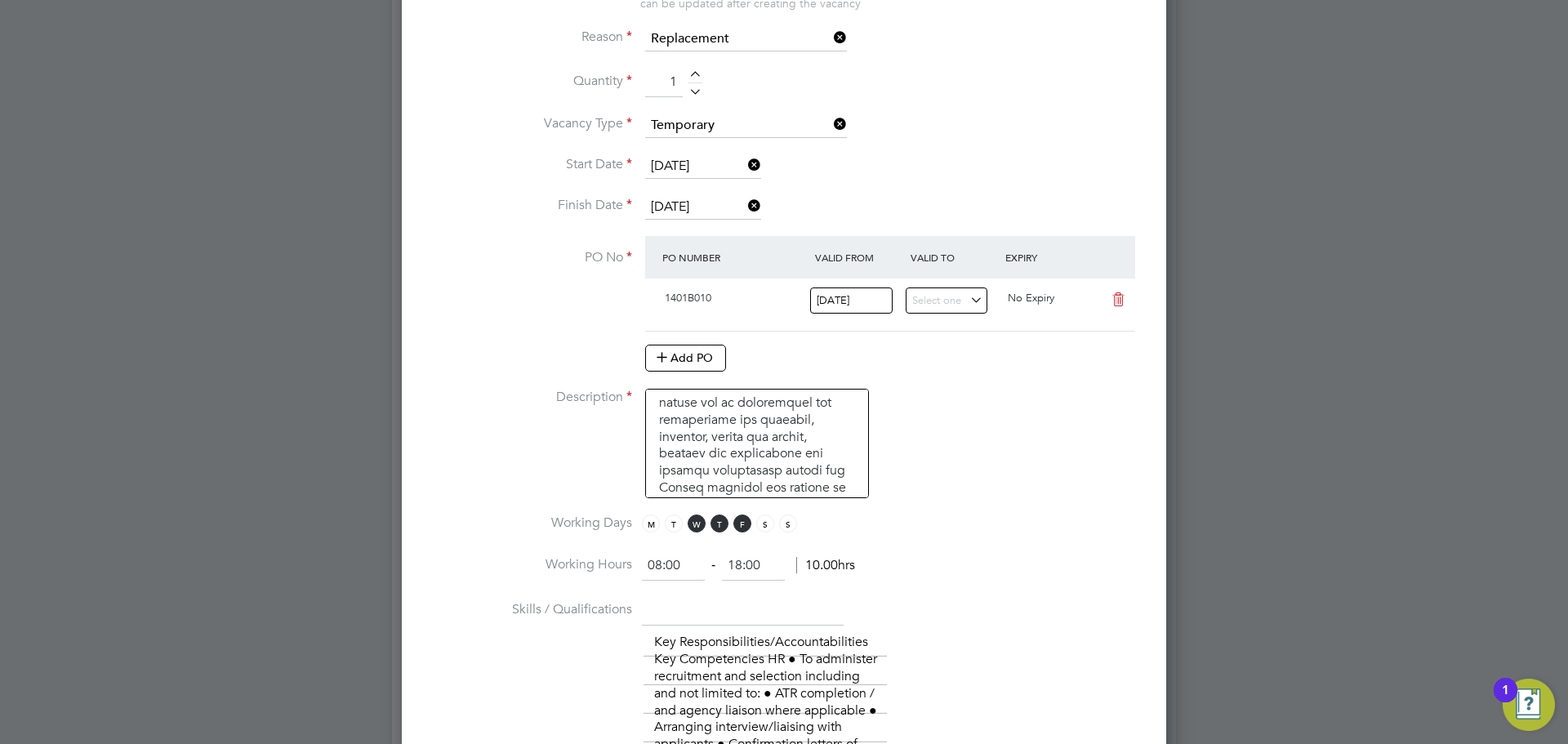
drag, startPoint x: 767, startPoint y: 564, endPoint x: 715, endPoint y: 576, distance: 53.4
click at [712, 571] on ng-form "08:00 ‐ 18:00 10.00hrs" at bounding box center [749, 565] width 213 height 17
type input "17:00"
click at [1086, 590] on li "Working Hours 08:00 ‐ 17:00 10.00hrs" at bounding box center [784, 574] width 713 height 45
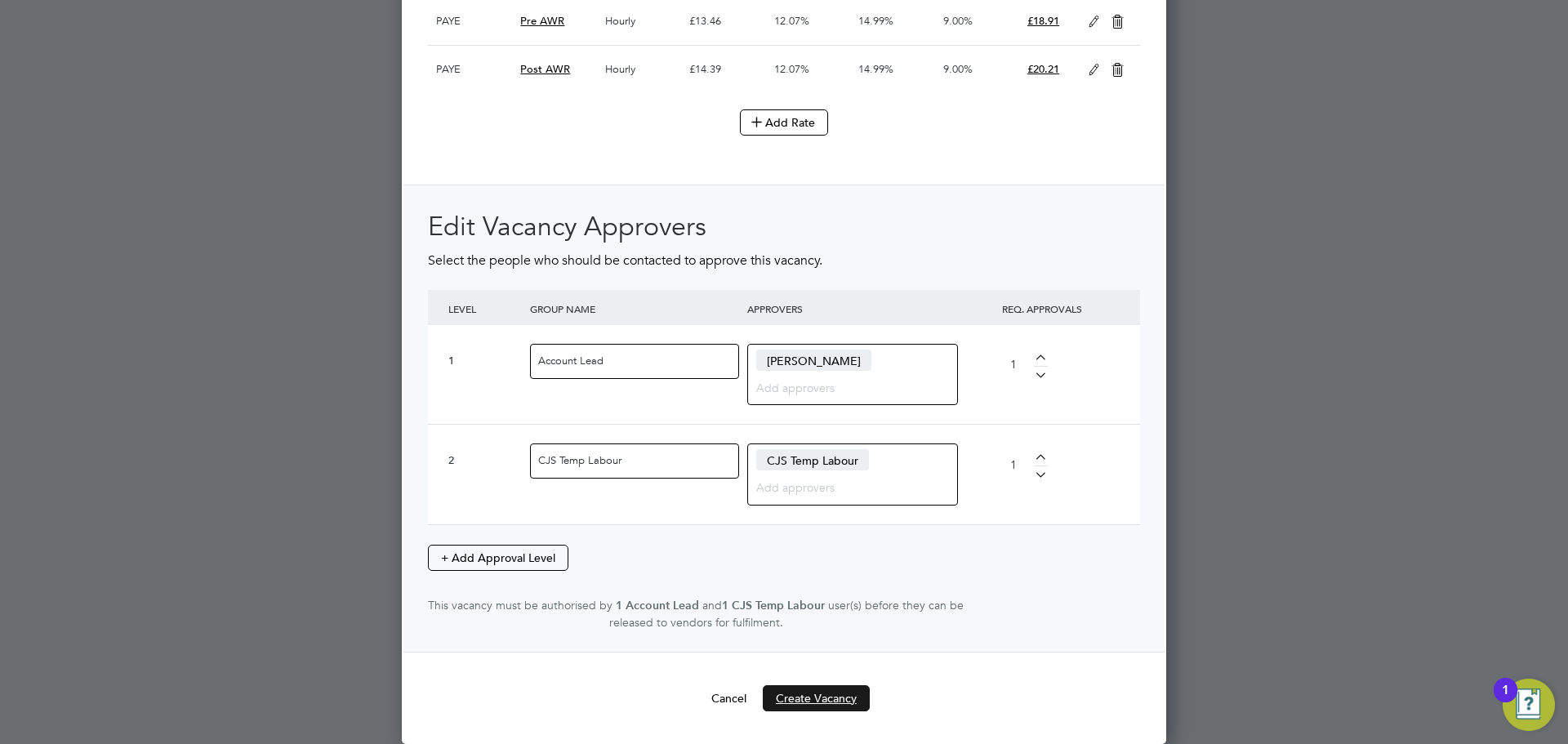
click at [812, 701] on button "Create Vacancy" at bounding box center [816, 699] width 107 height 26
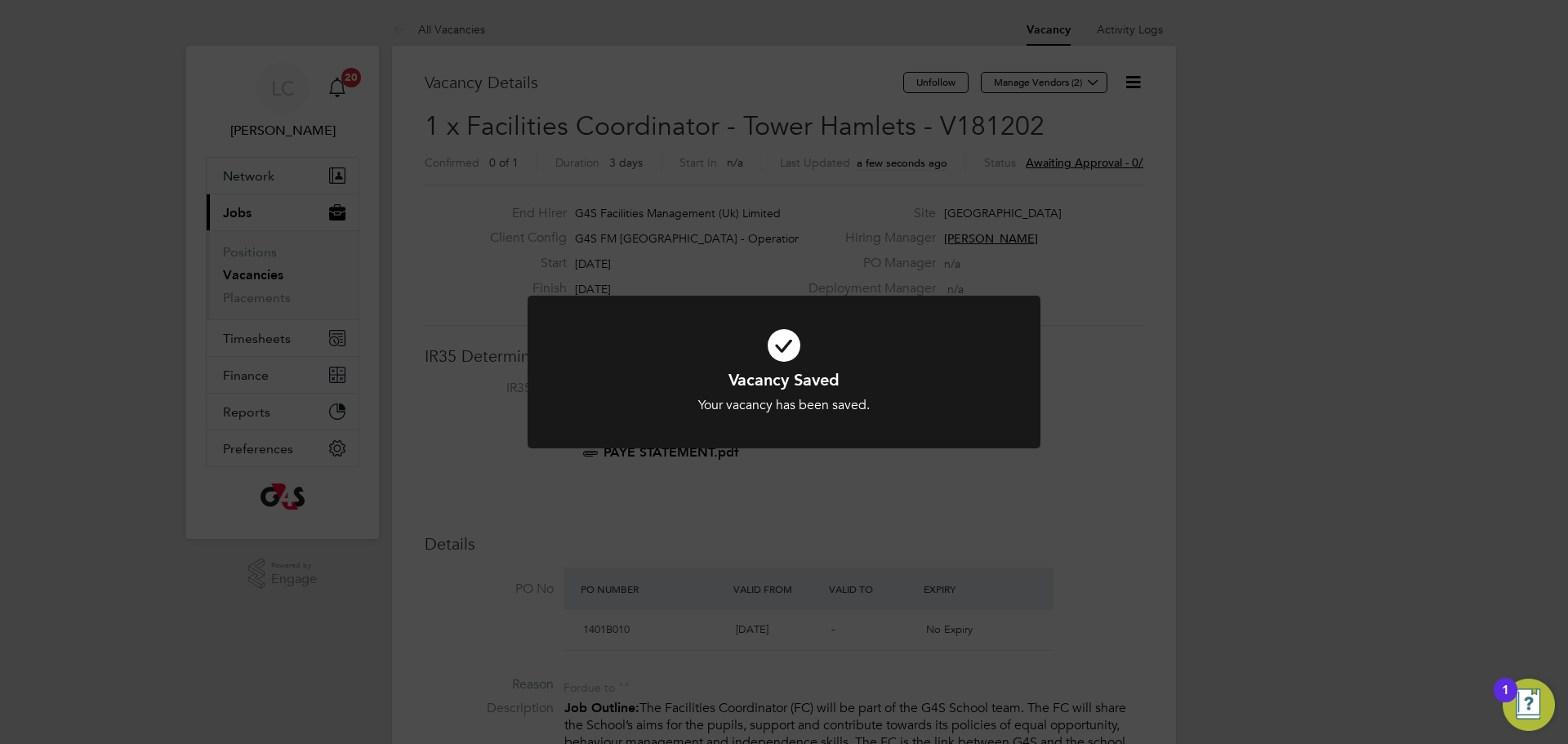
click at [783, 203] on div "Vacancy Saved Your vacancy has been saved. Cancel Okay" at bounding box center [784, 372] width 1568 height 744
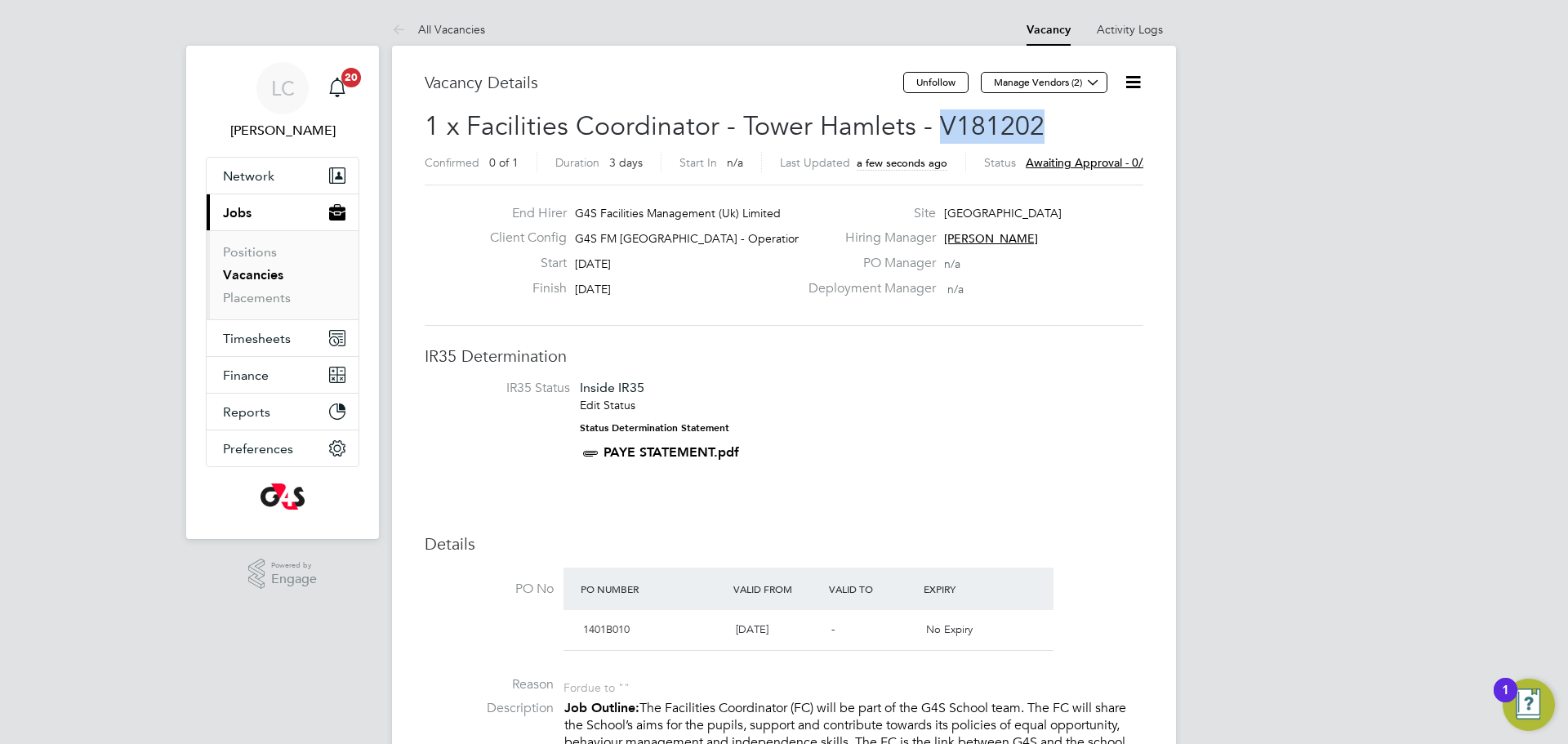
drag, startPoint x: 941, startPoint y: 115, endPoint x: 1069, endPoint y: 112, distance: 128.0
click at [1069, 112] on h2 "1 x Facilities Coordinator - [GEOGRAPHIC_DATA] - V181202 Confirmed 0 of 1 Durat…" at bounding box center [784, 144] width 719 height 69
copy span "V181202"
click at [1081, 83] on button "Manage Vendors (2)" at bounding box center [1044, 82] width 127 height 21
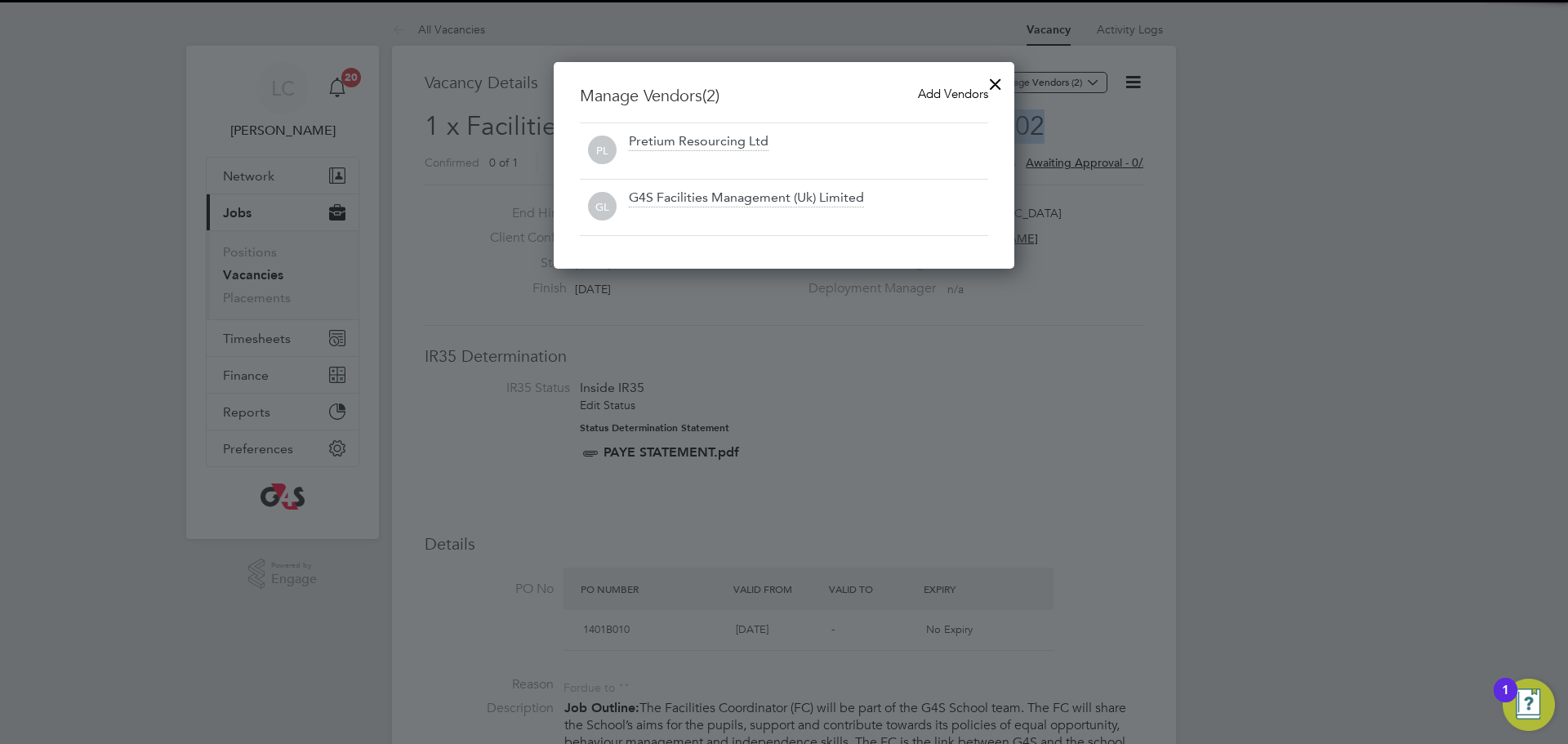
click at [932, 95] on span "Add Vendors" at bounding box center [954, 94] width 70 height 16
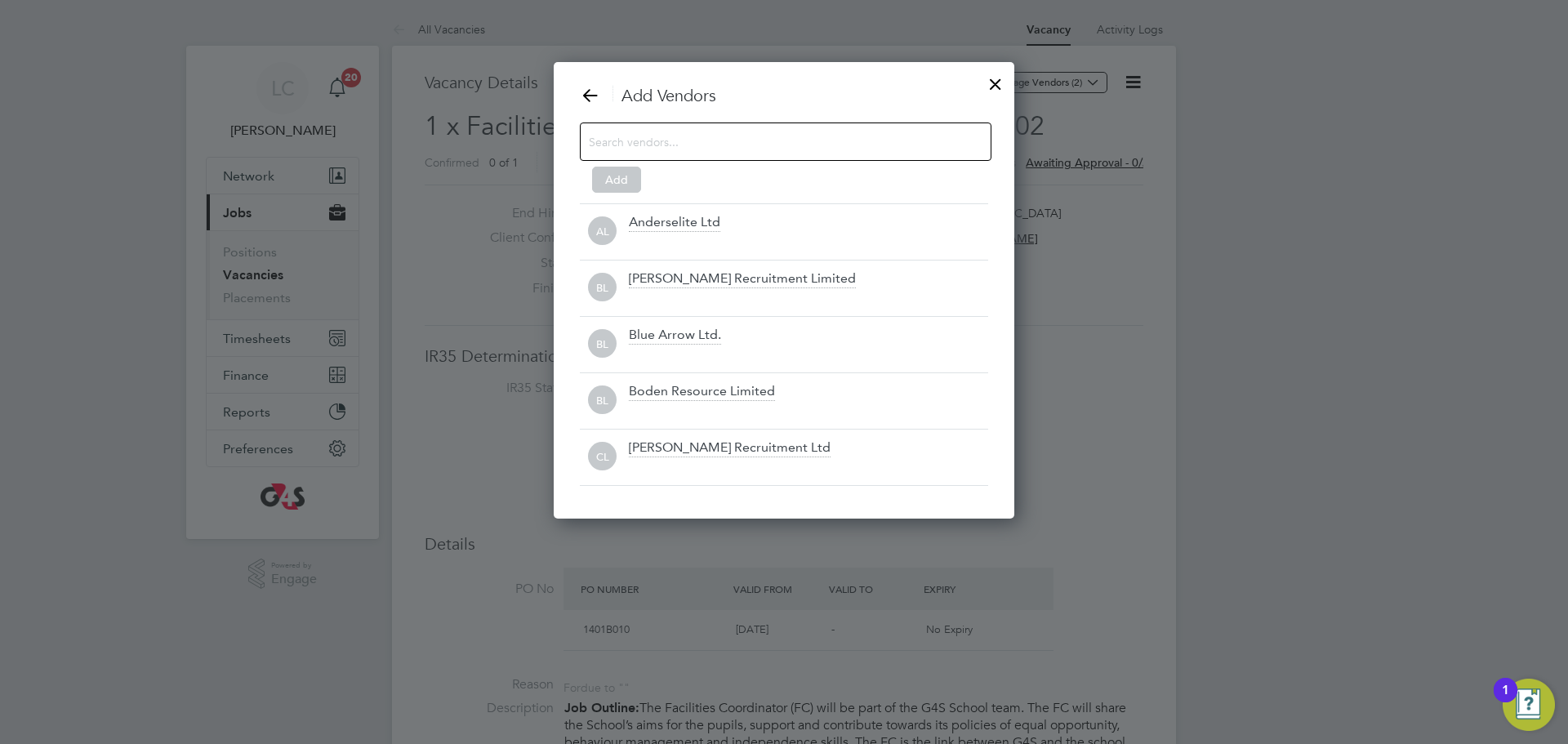
click at [692, 149] on input at bounding box center [773, 141] width 368 height 21
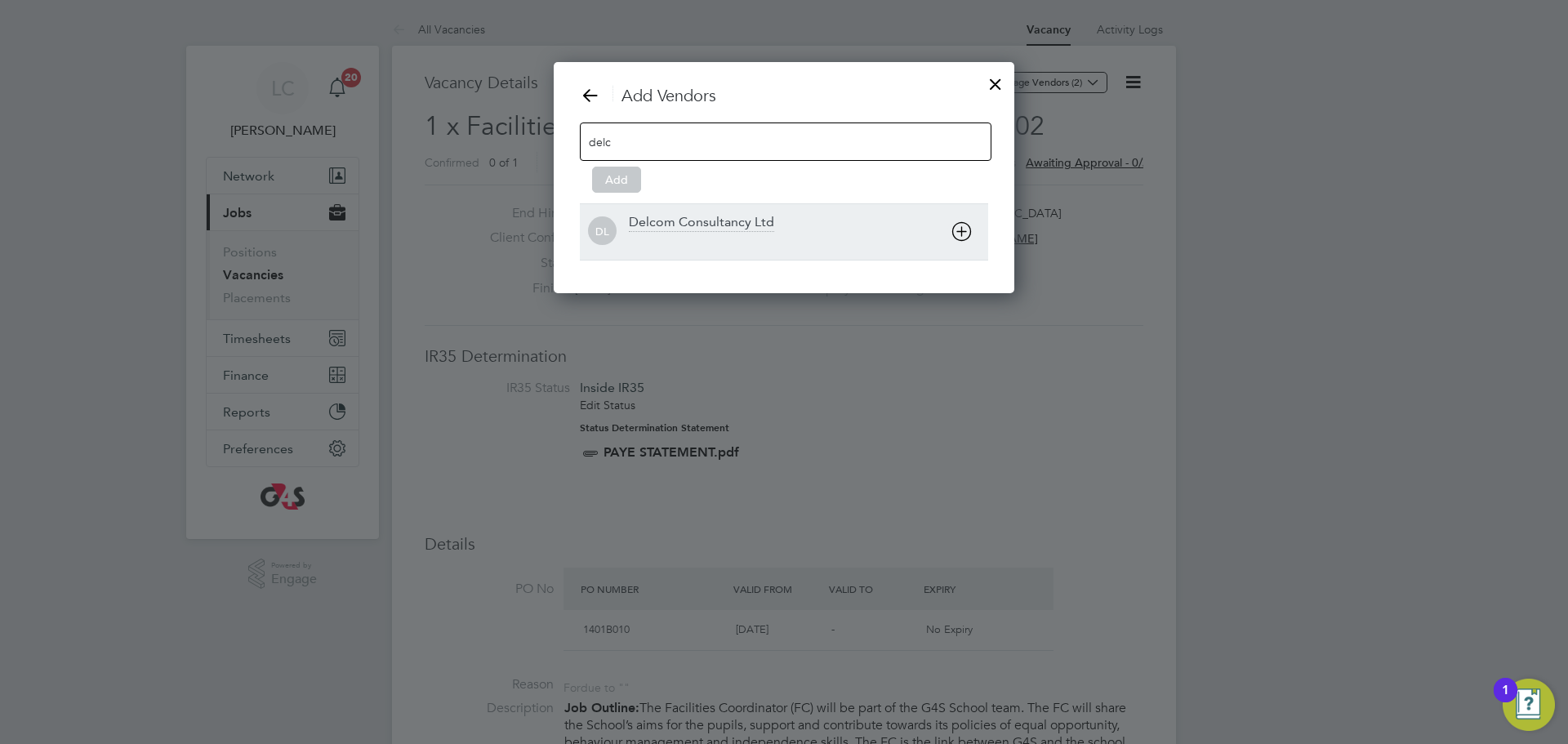
type input "delc"
click at [713, 229] on div "Delcom Consultancy Ltd" at bounding box center [702, 222] width 145 height 18
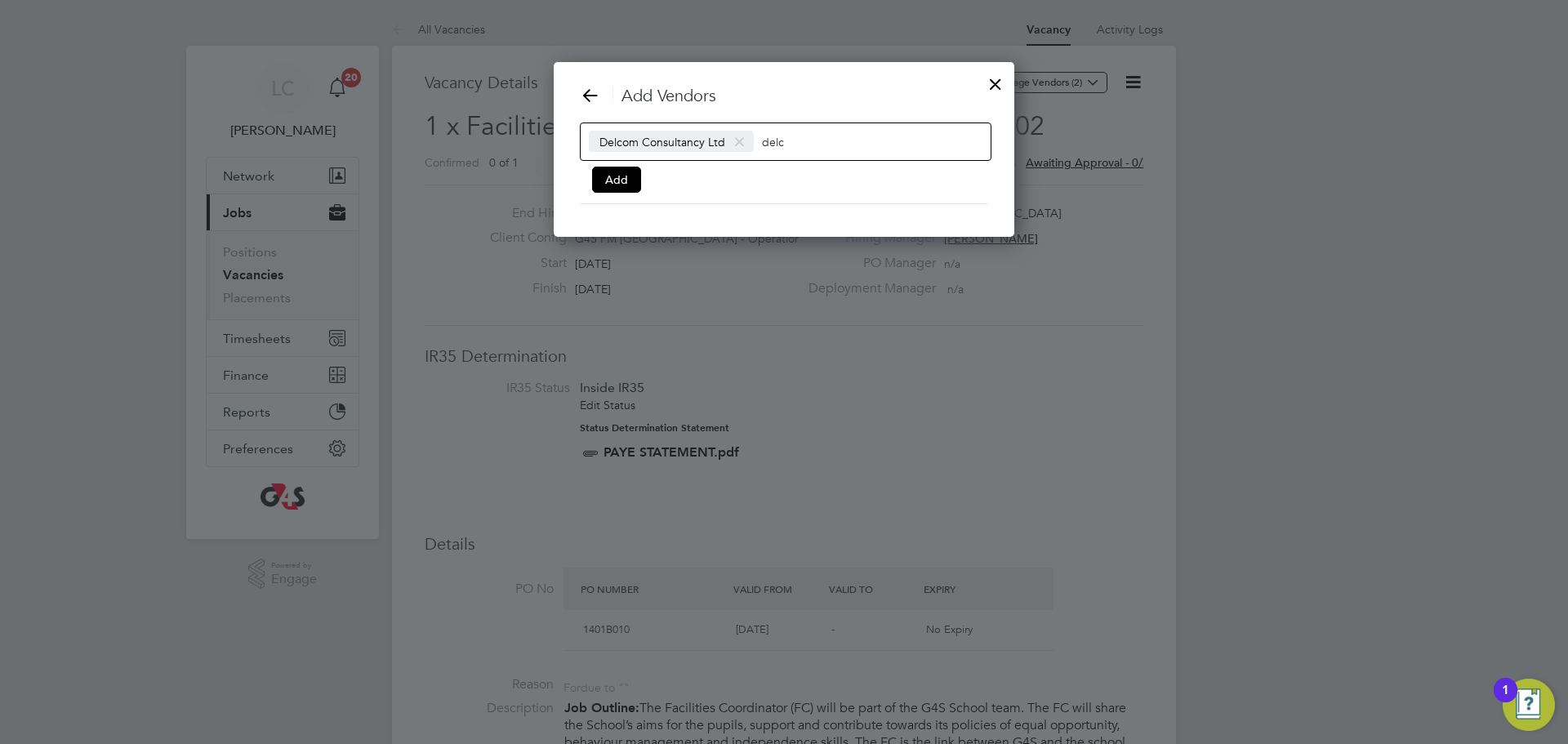
click at [640, 187] on div "Add Vendors Delcom Consultancy Ltd delc Add" at bounding box center [784, 145] width 409 height 120
click at [575, 185] on div "Add Vendors Delcom Consultancy Ltd delc Add" at bounding box center [784, 149] width 461 height 175
click at [614, 182] on button "Add" at bounding box center [616, 180] width 49 height 26
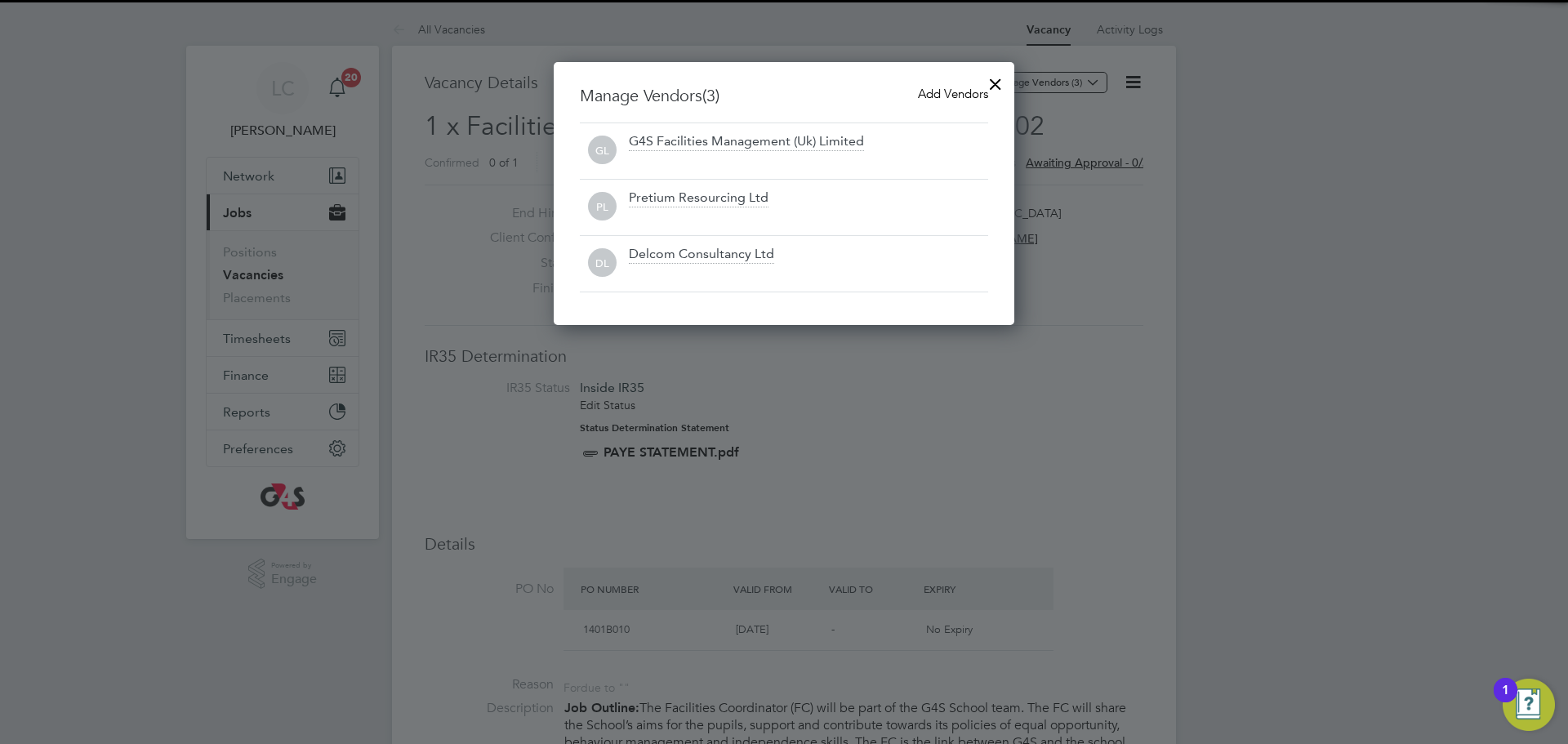
click at [996, 76] on div at bounding box center [996, 81] width 30 height 30
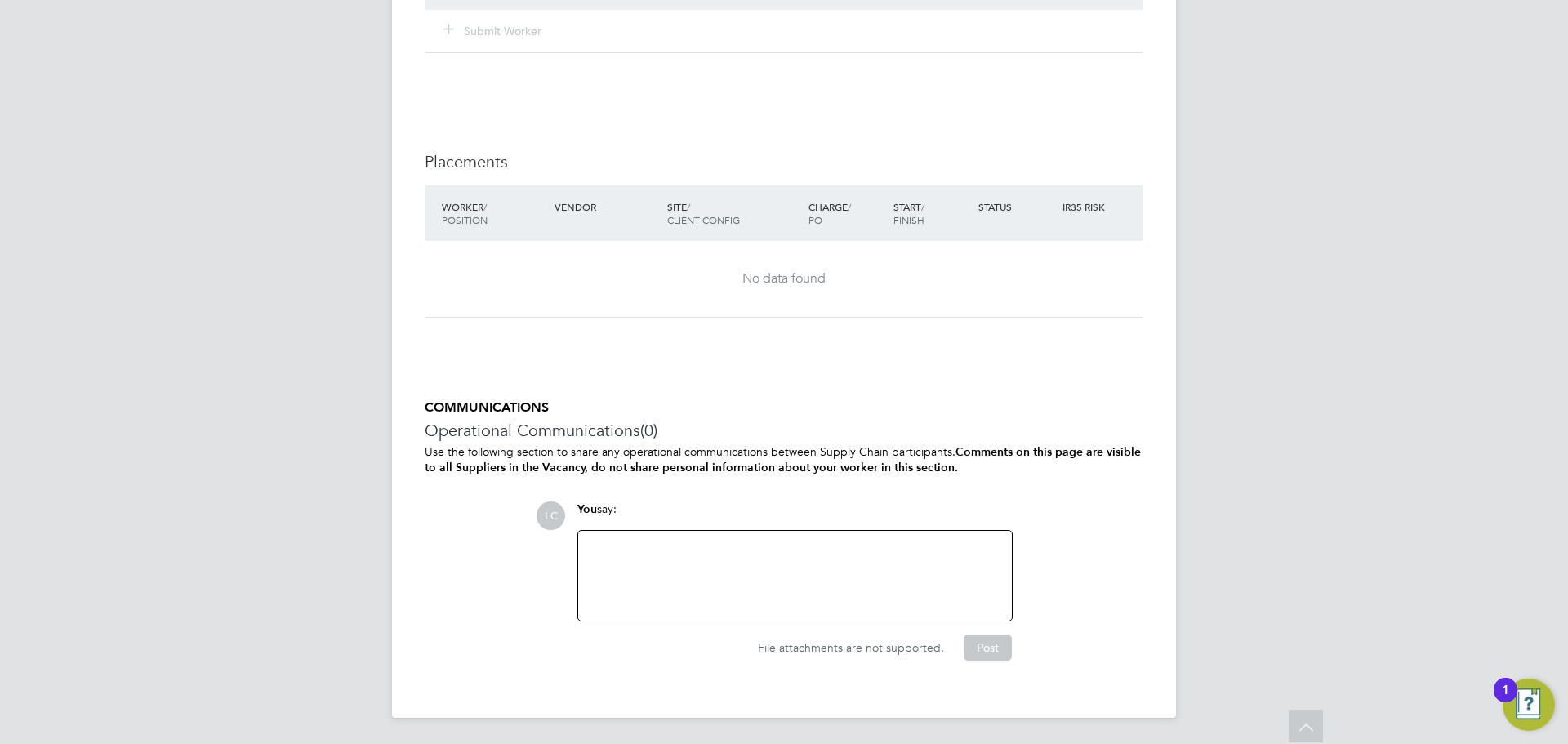
click at [728, 579] on div at bounding box center [795, 576] width 414 height 70
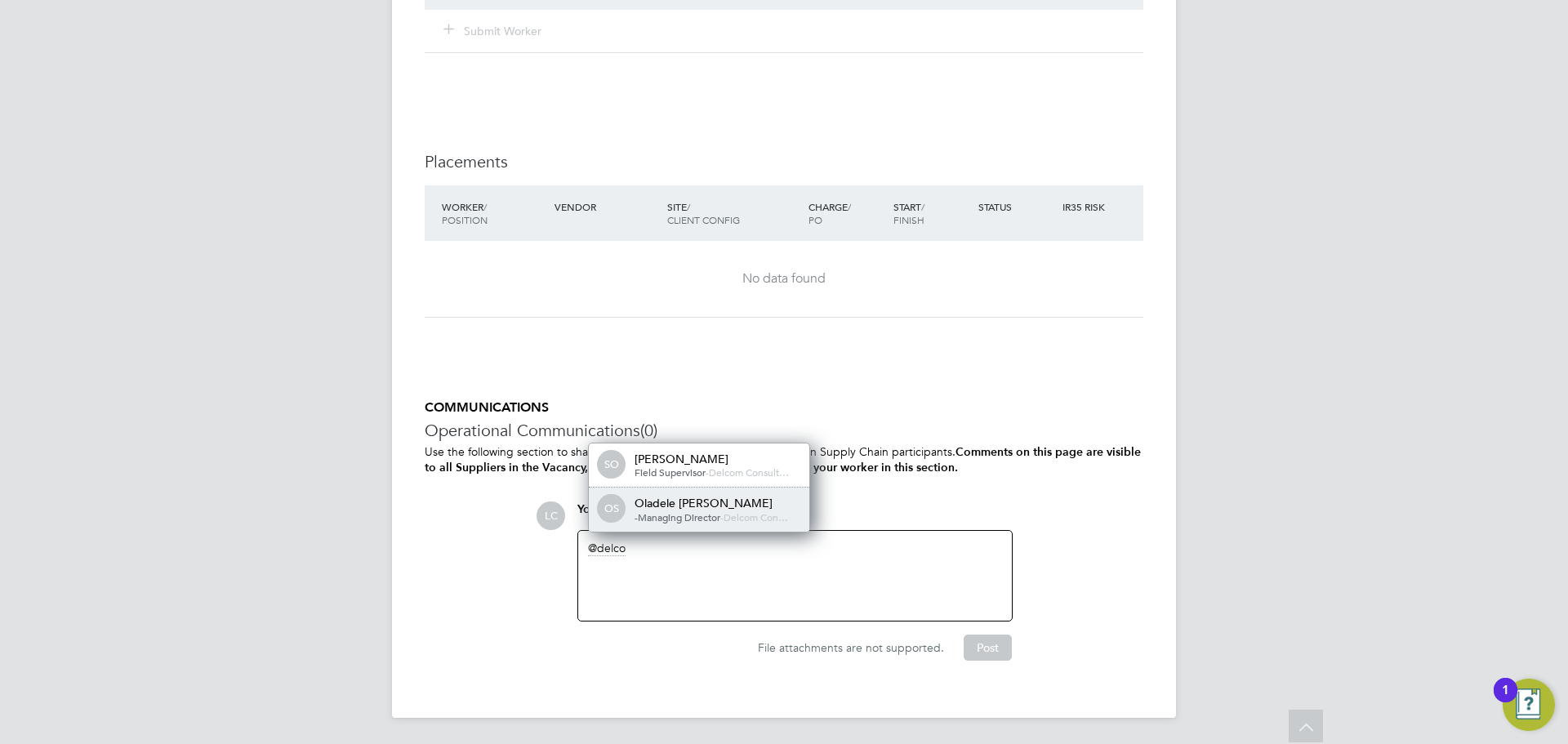
click at [711, 514] on span "-Managing Director" at bounding box center [677, 517] width 86 height 13
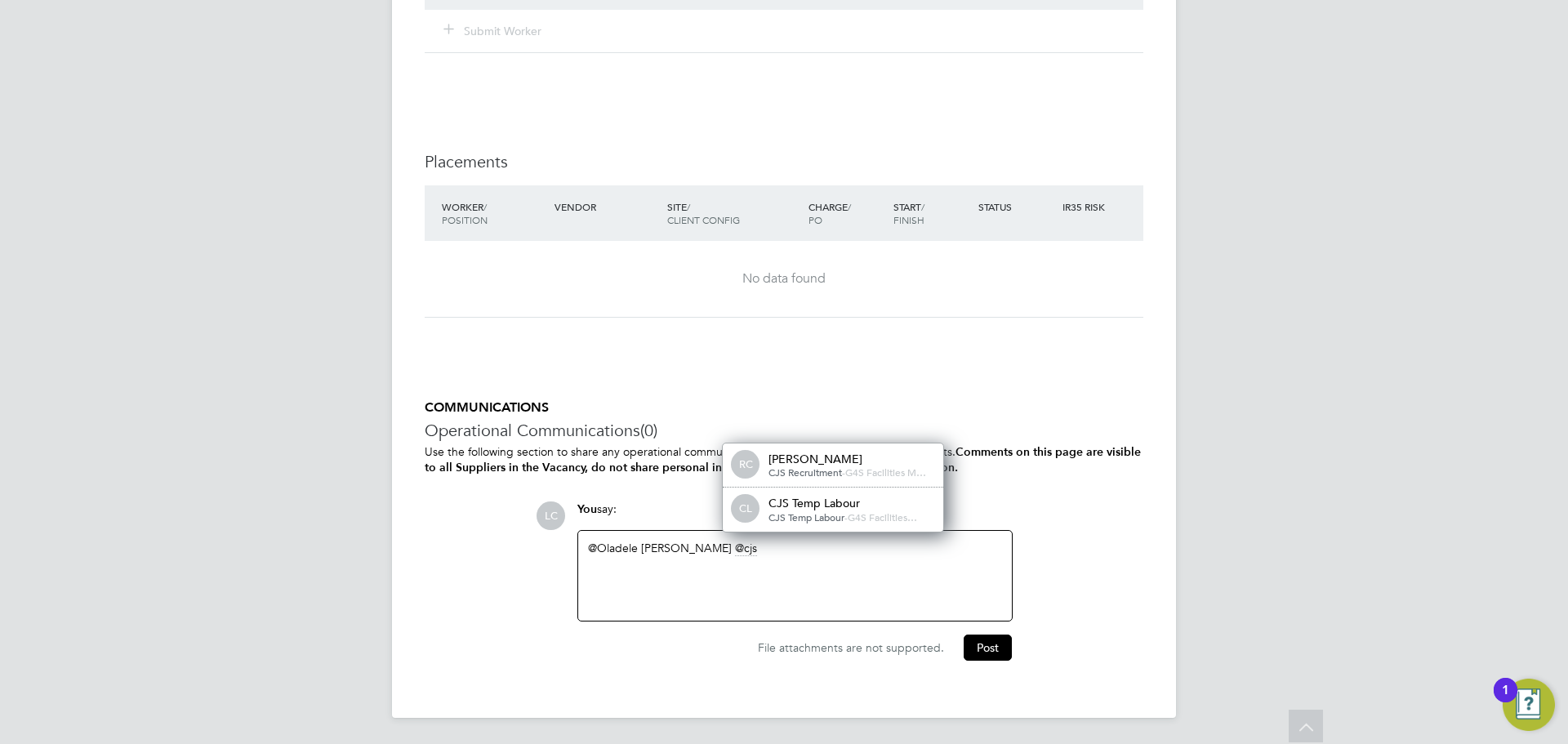
drag, startPoint x: 803, startPoint y: 505, endPoint x: 817, endPoint y: 511, distance: 15.2
click at [803, 505] on div "CJS Temp Labour" at bounding box center [850, 503] width 163 height 15
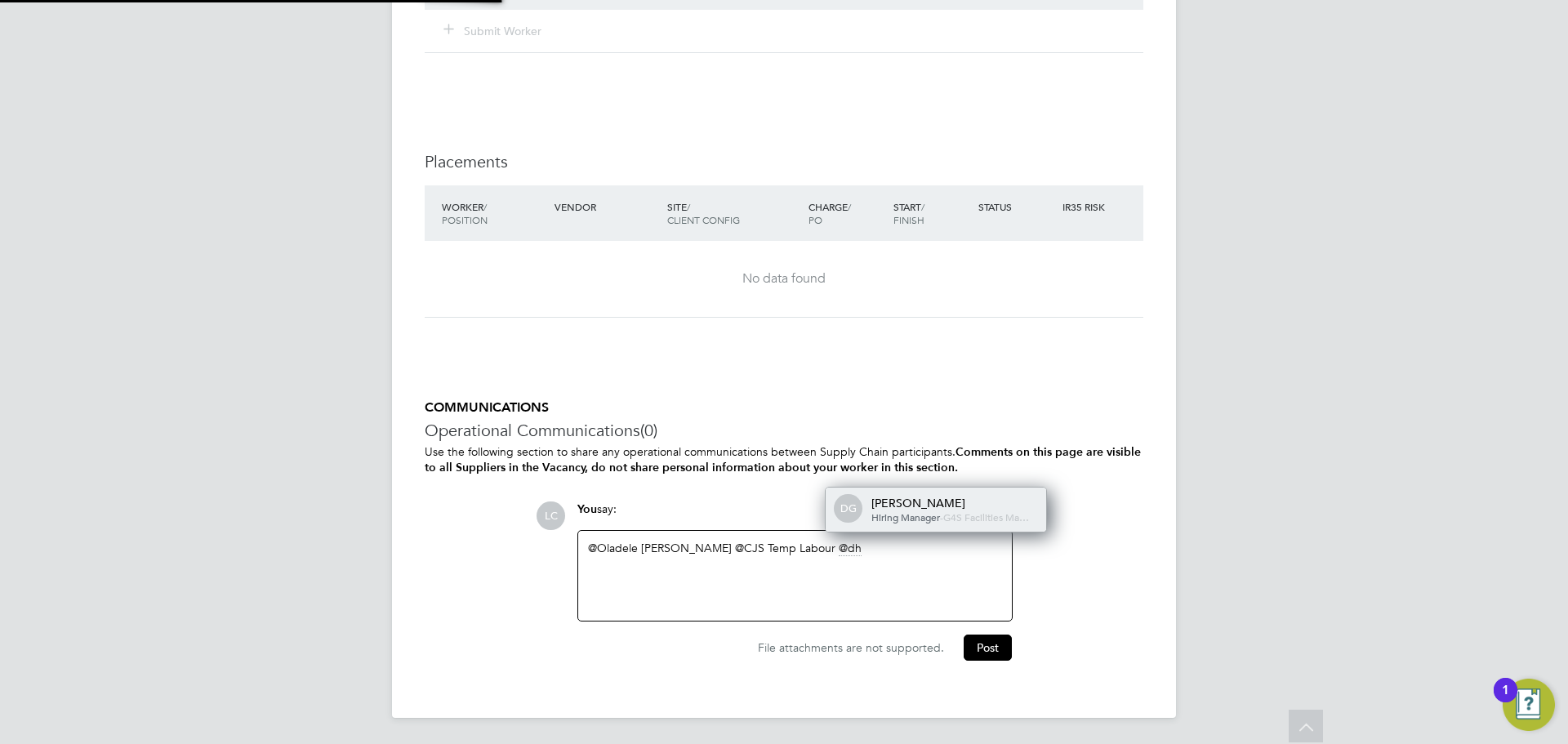
click at [904, 496] on div "[PERSON_NAME]" at bounding box center [954, 503] width 163 height 15
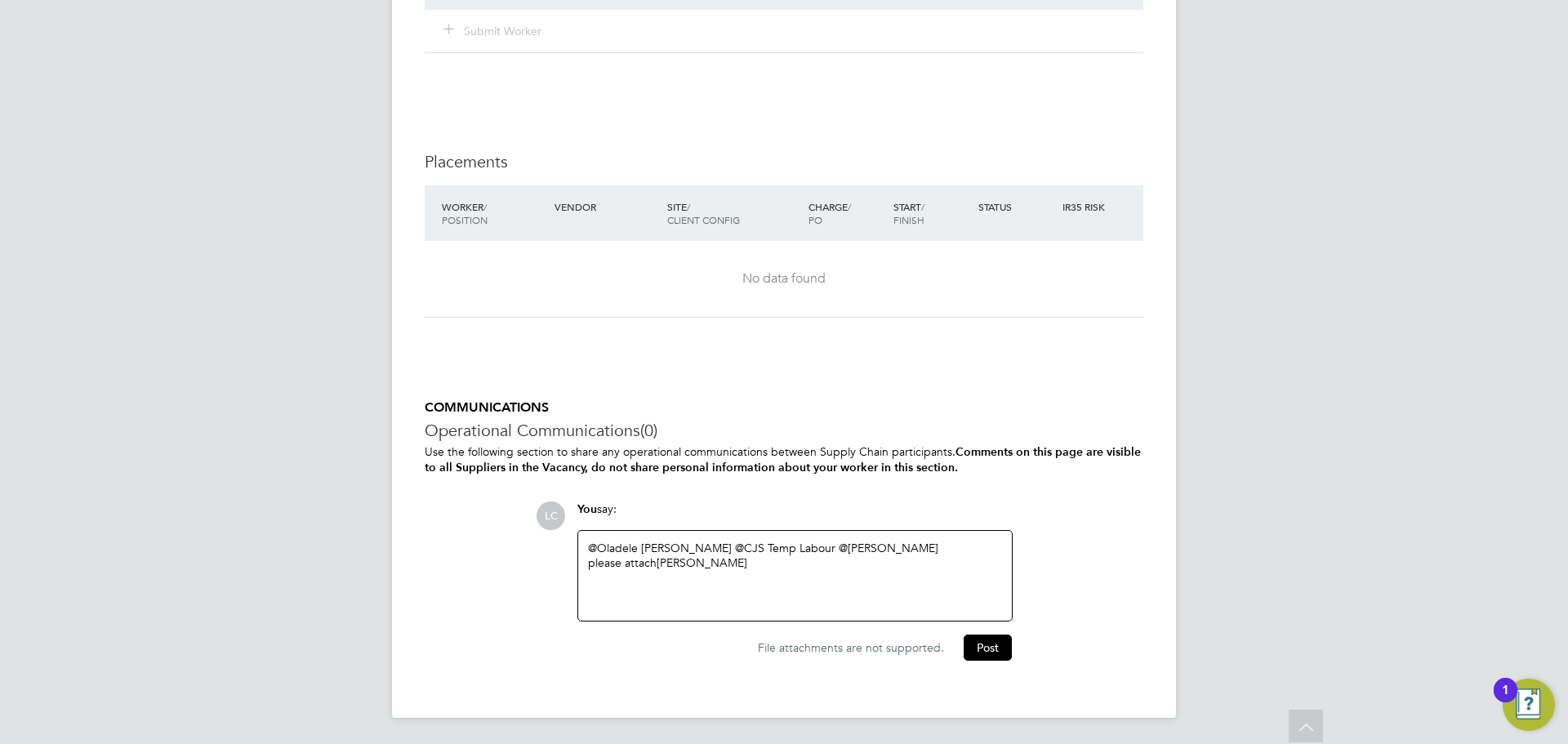
click at [831, 561] on div "@Oladele [PERSON_NAME] ​ @CJS Temp Labour ​ @[PERSON_NAME] ​ please attach [PER…" at bounding box center [795, 576] width 414 height 70
click at [769, 598] on div "Wed - Fri 08:00 - 17:00" at bounding box center [795, 593] width 414 height 15
click at [983, 635] on button "Post" at bounding box center [988, 648] width 48 height 26
